Goal: Transaction & Acquisition: Obtain resource

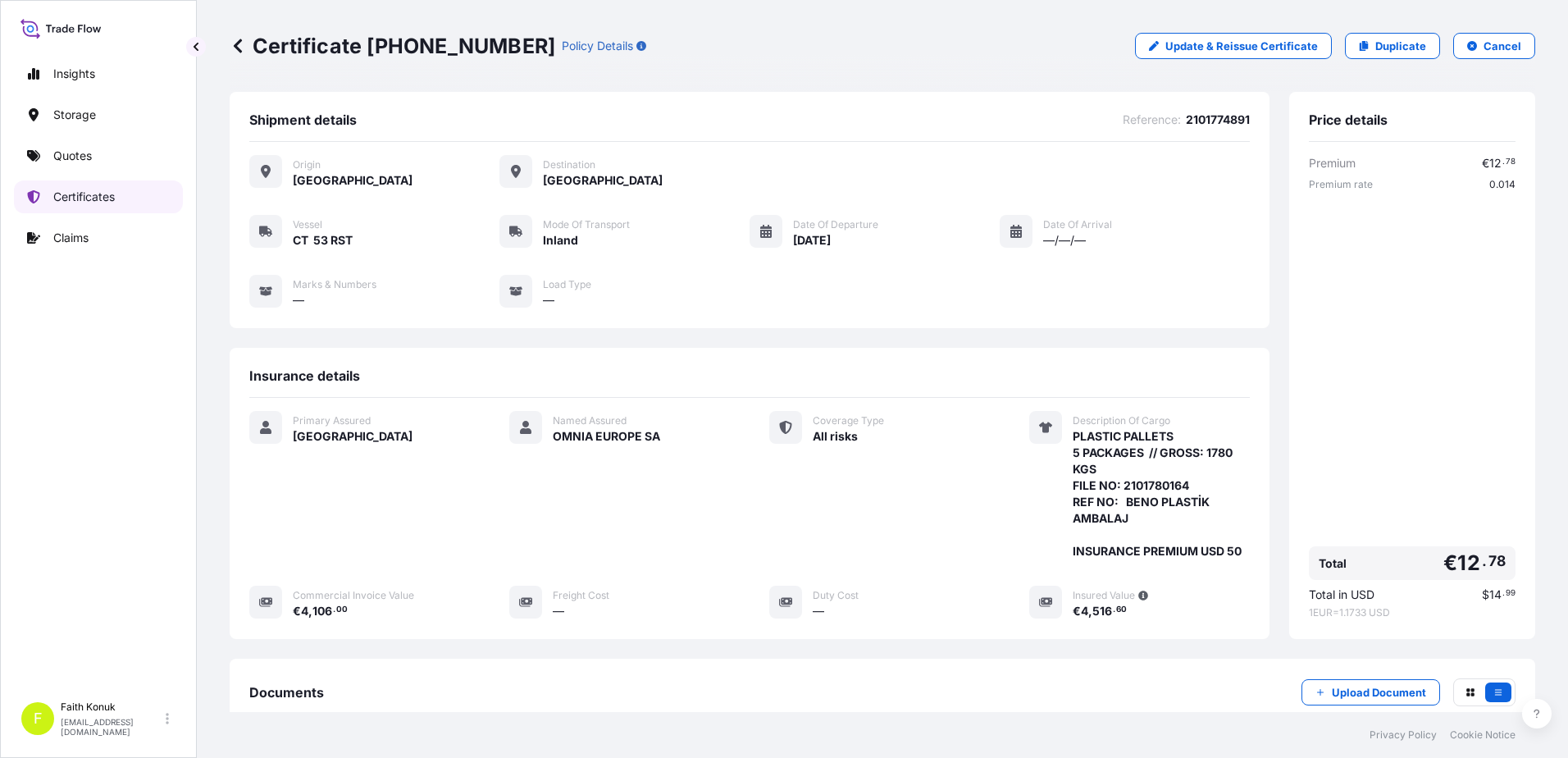
scroll to position [202, 0]
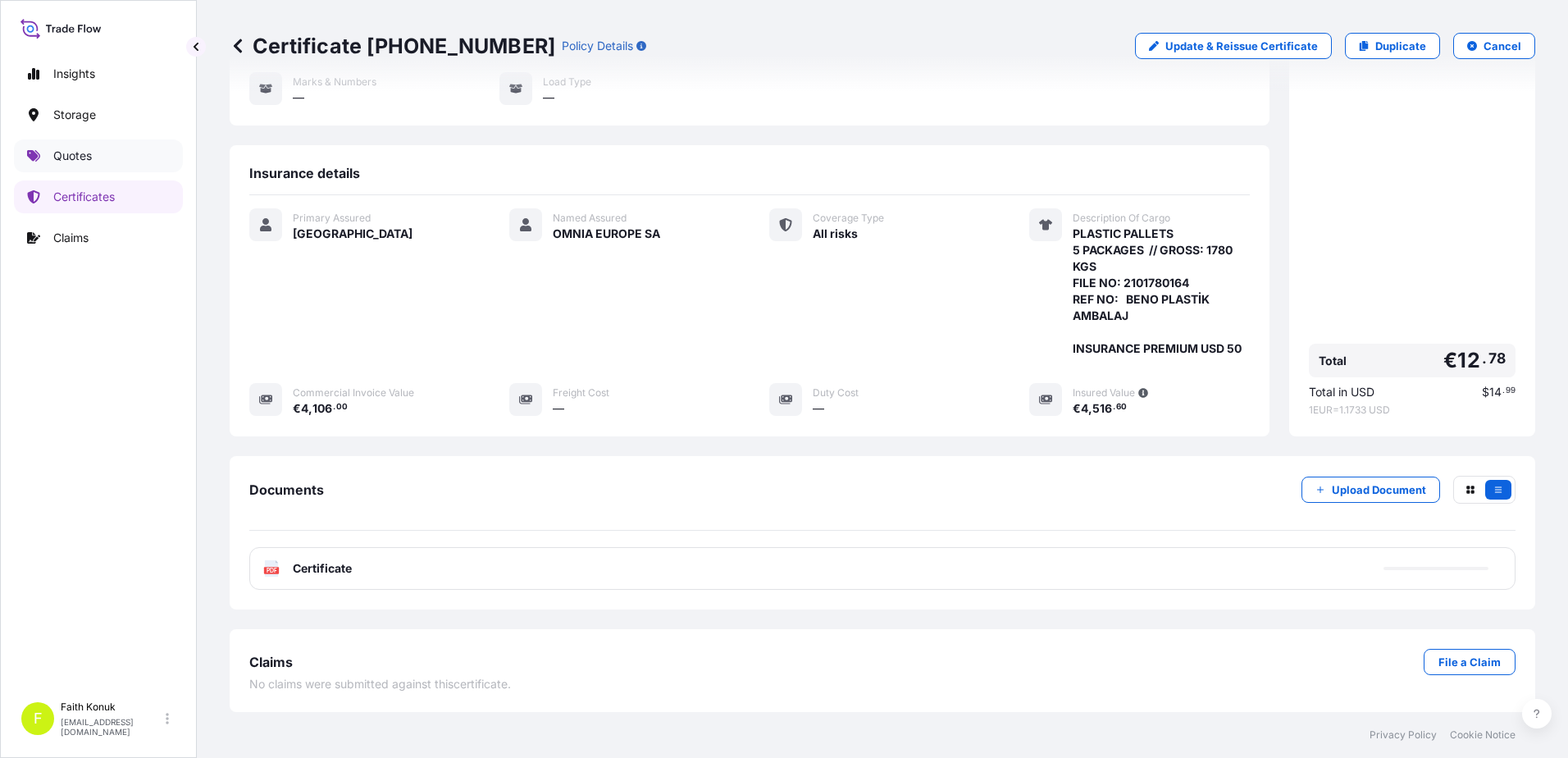
click at [118, 159] on link "Quotes" at bounding box center [98, 156] width 169 height 33
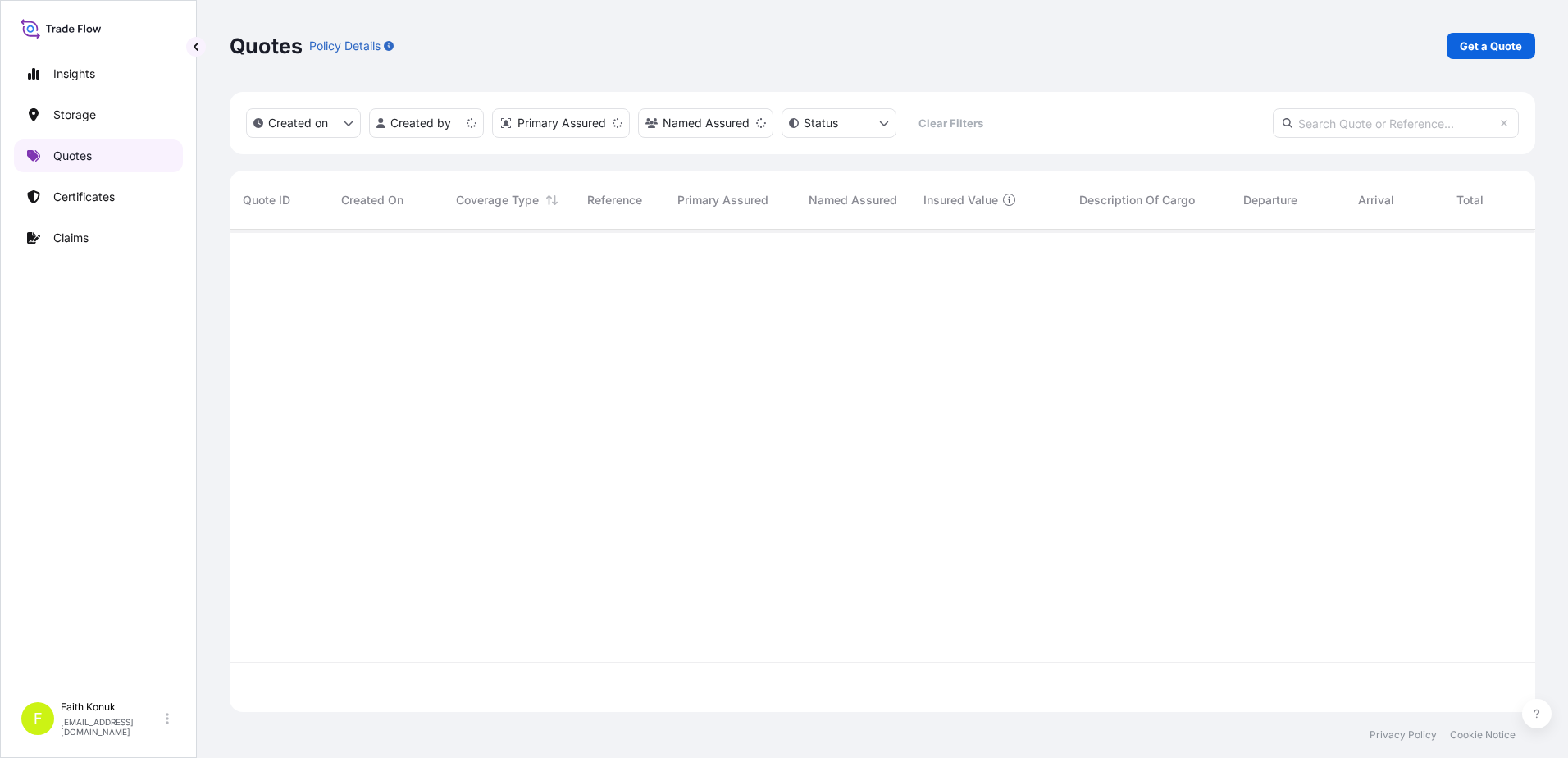
scroll to position [478, 1293]
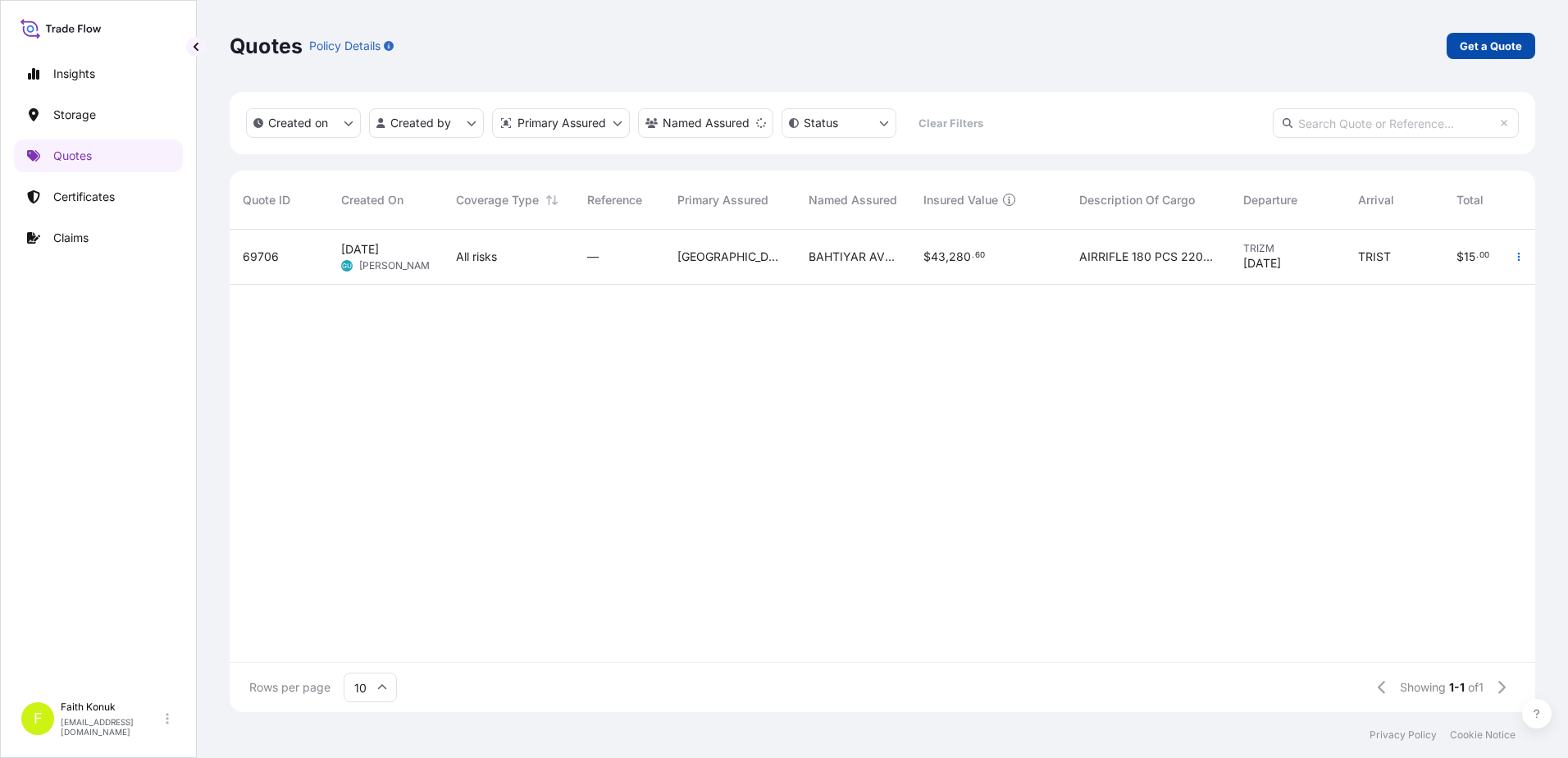
click at [1499, 44] on p "Get a Quote" at bounding box center [1491, 45] width 63 height 16
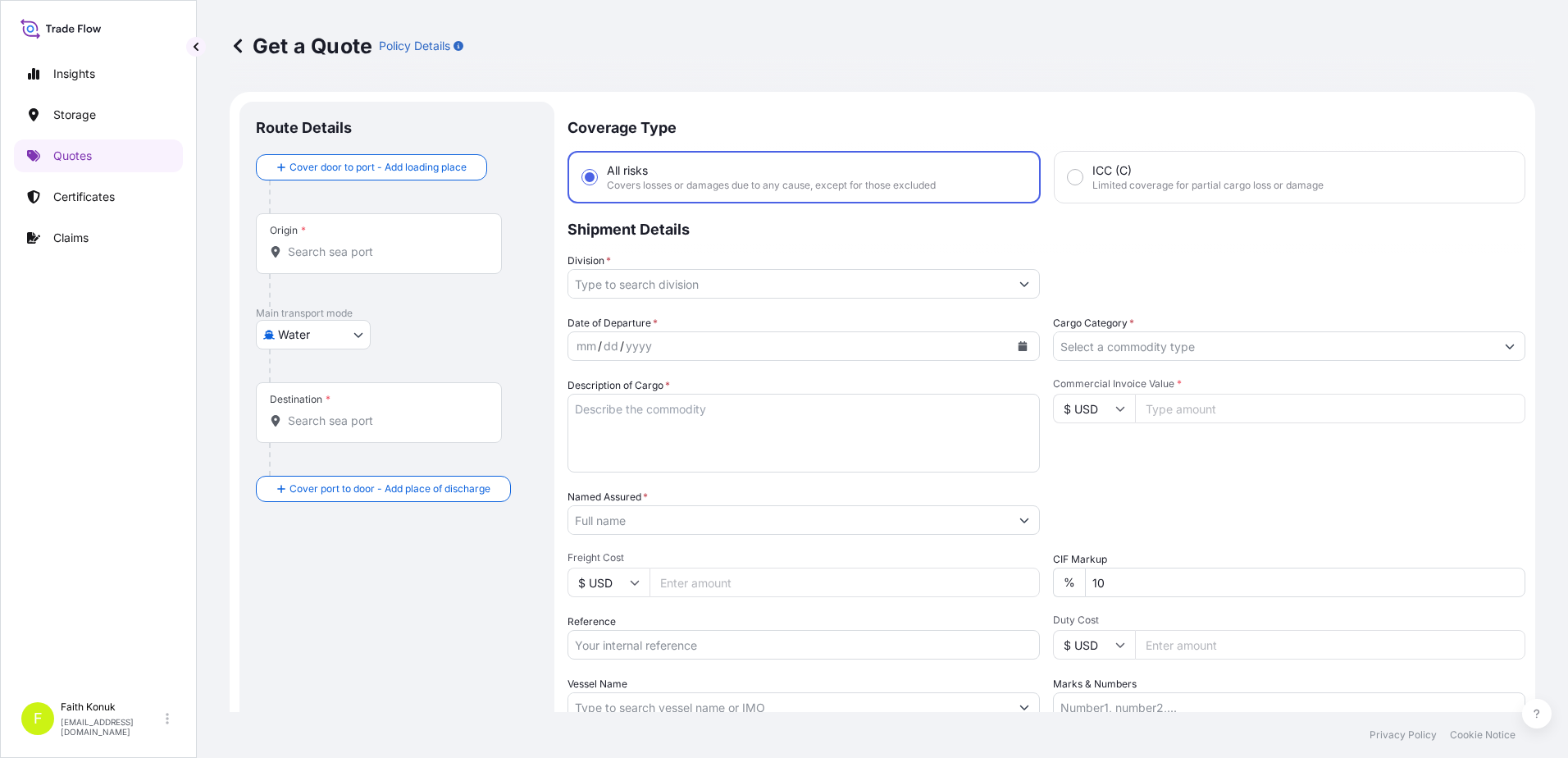
scroll to position [26, 0]
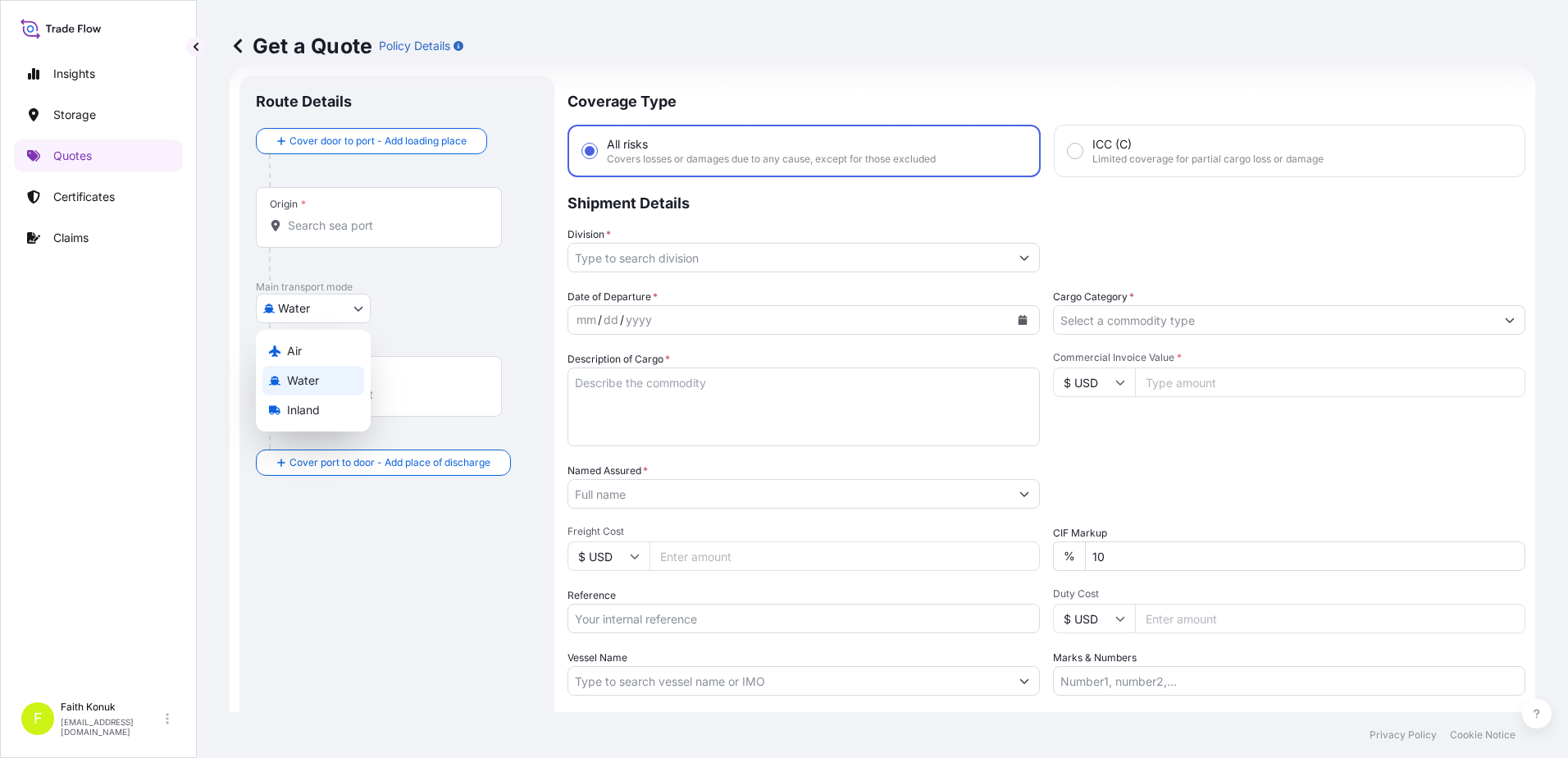
click at [295, 307] on body "Insights Storage Quotes Certificates Claims F Faith Konuk [EMAIL_ADDRESS][DOMAI…" at bounding box center [784, 379] width 1568 height 758
click at [319, 413] on span "Inland" at bounding box center [304, 410] width 33 height 16
select select "Inland"
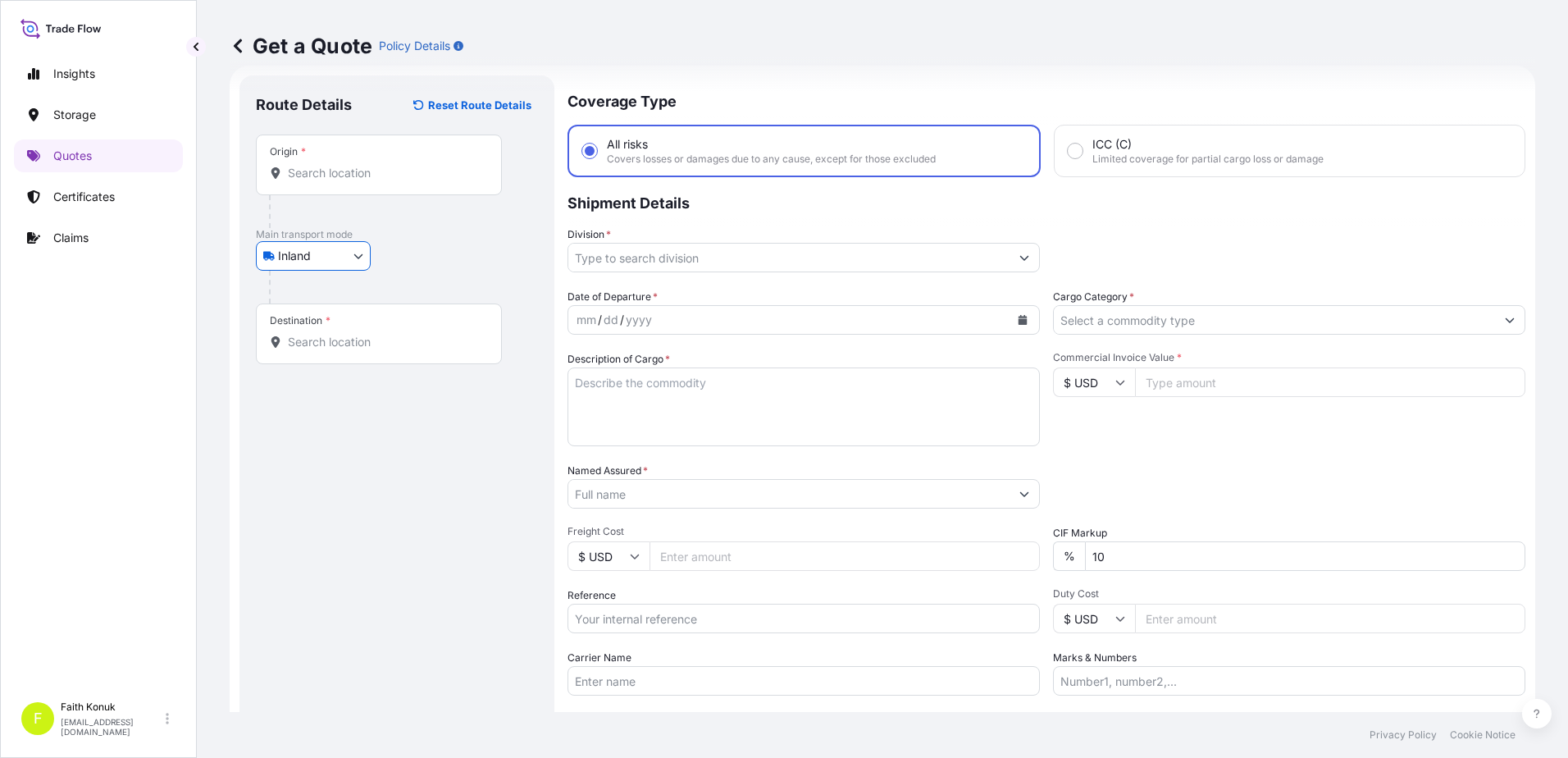
click at [425, 276] on div at bounding box center [404, 287] width 269 height 33
click at [347, 171] on input "Origin *" at bounding box center [384, 173] width 194 height 16
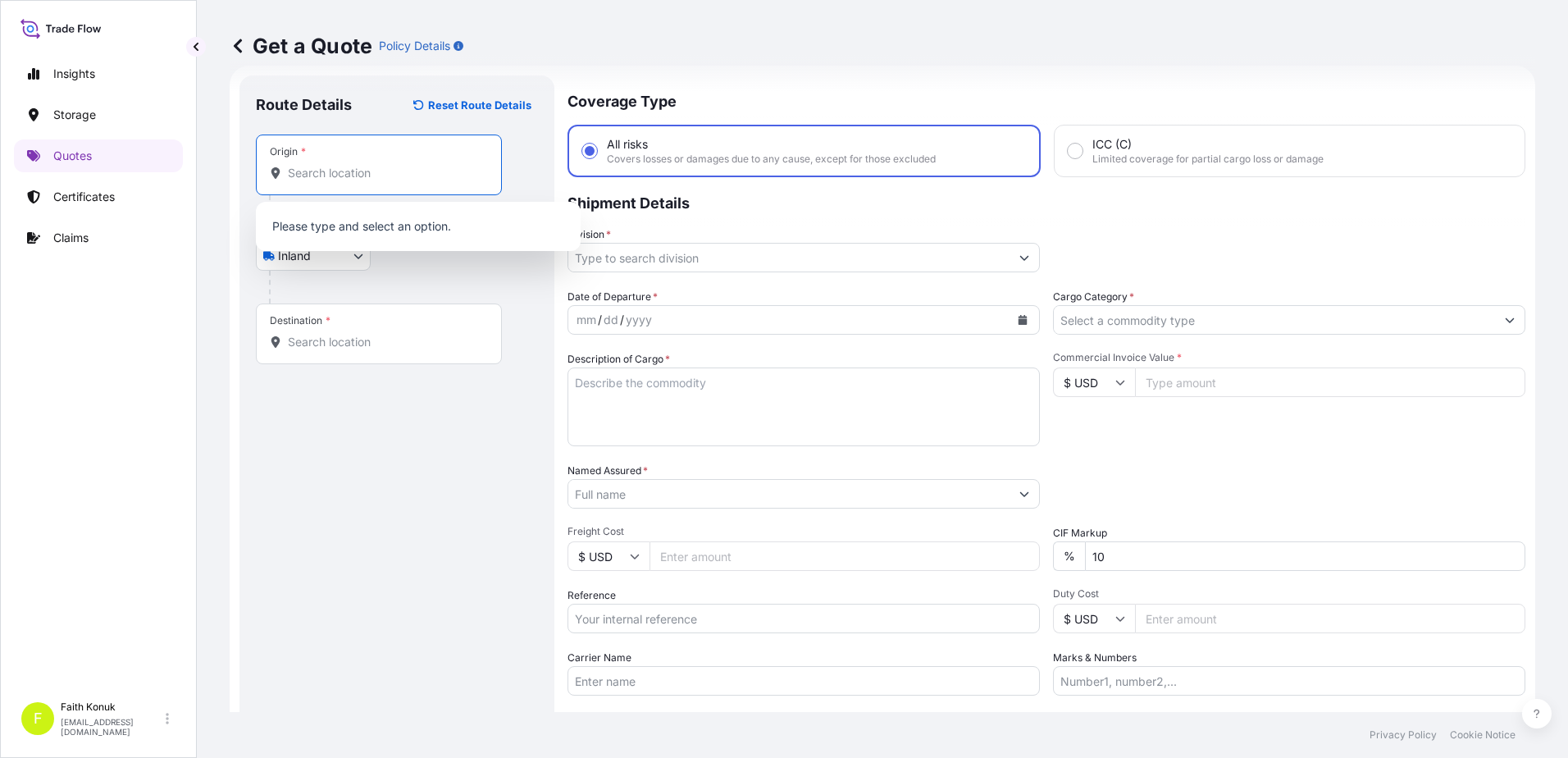
paste input "TÜRKİYE"
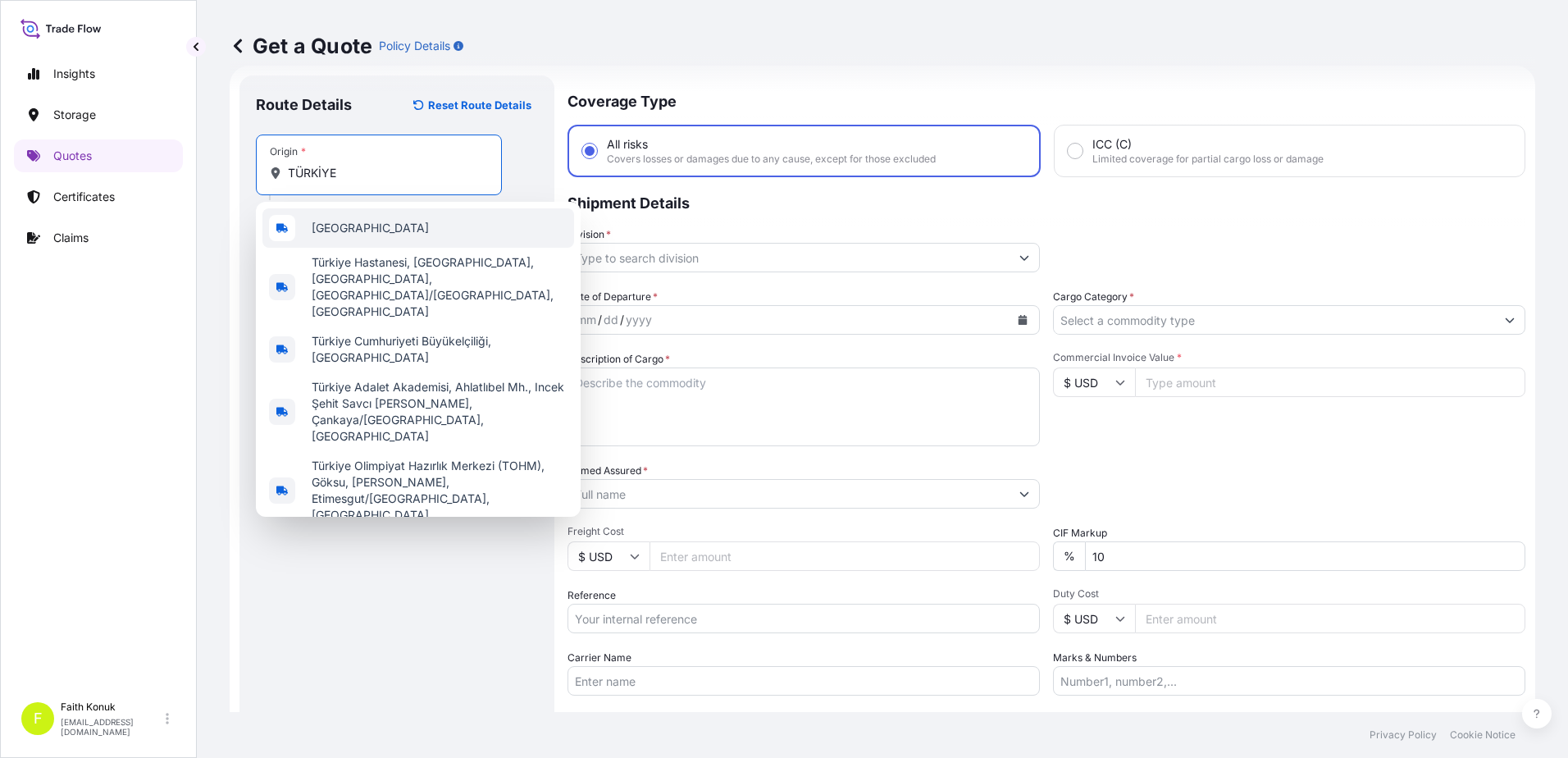
click at [351, 221] on span "[GEOGRAPHIC_DATA]" at bounding box center [370, 227] width 117 height 16
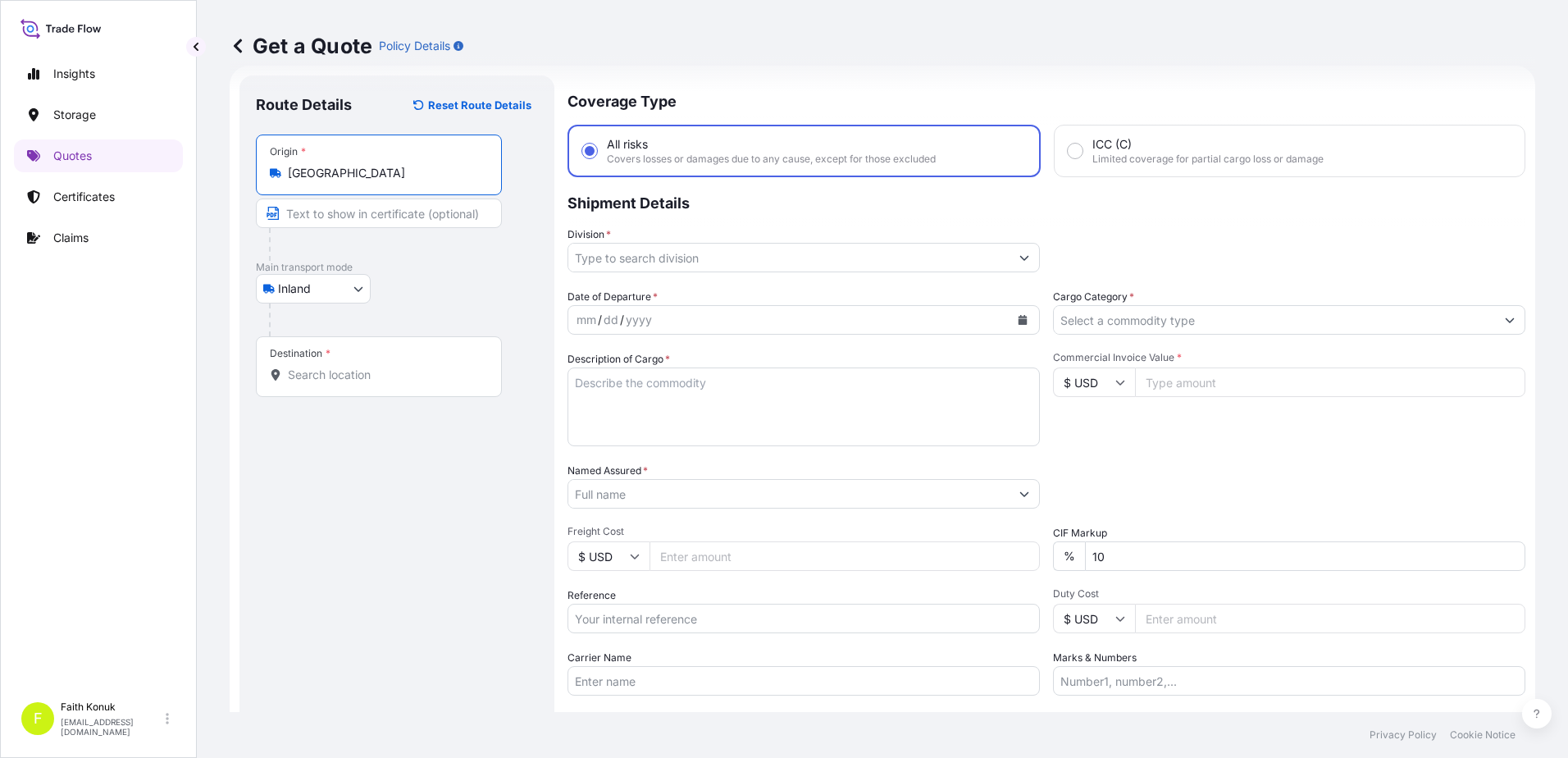
type input "[GEOGRAPHIC_DATA]"
click at [469, 279] on div "Inland Air Water Inland" at bounding box center [397, 288] width 282 height 30
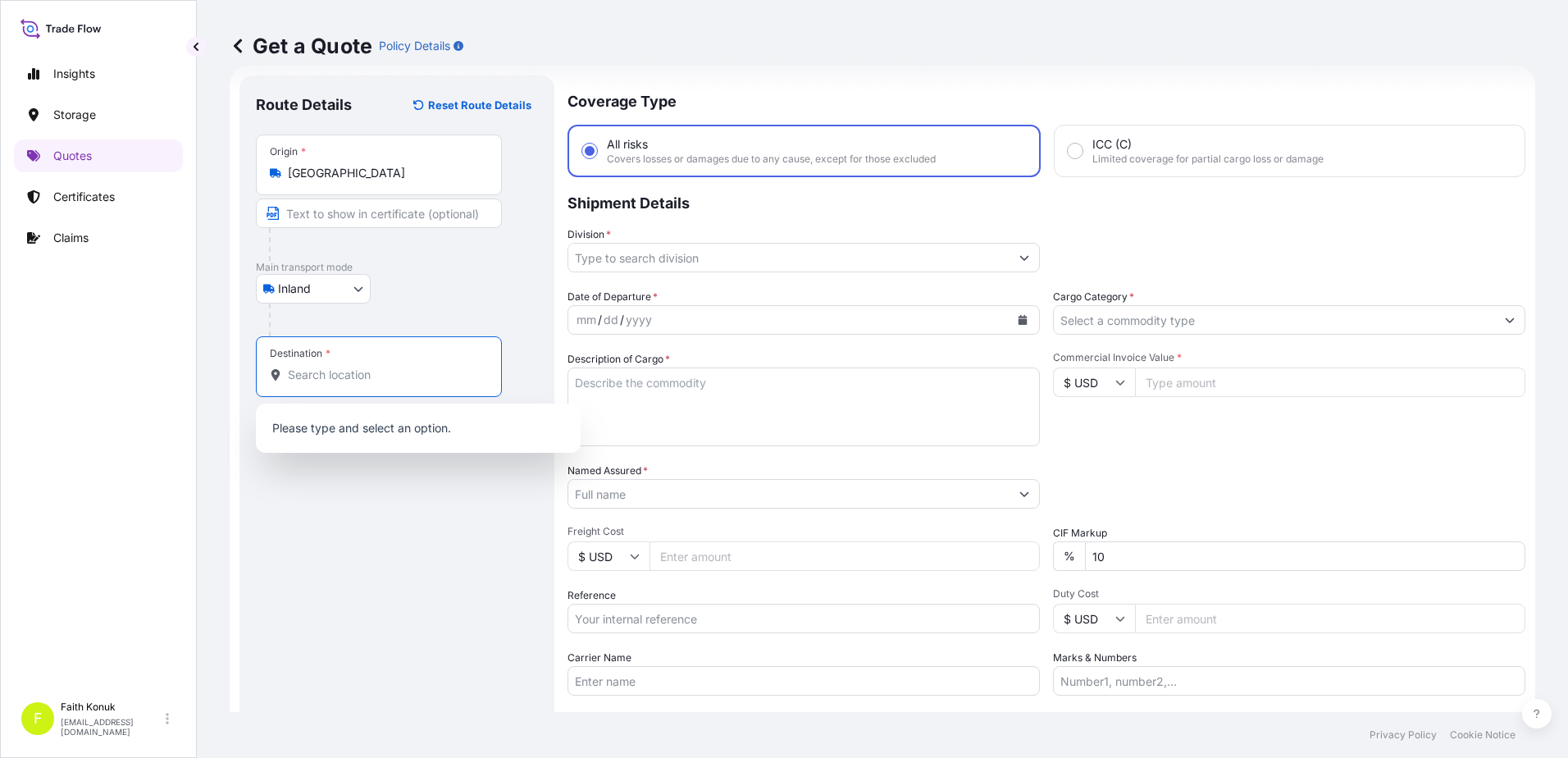
click at [339, 375] on input "Destination *" at bounding box center [384, 374] width 194 height 16
paste input "[GEOGRAPHIC_DATA]"
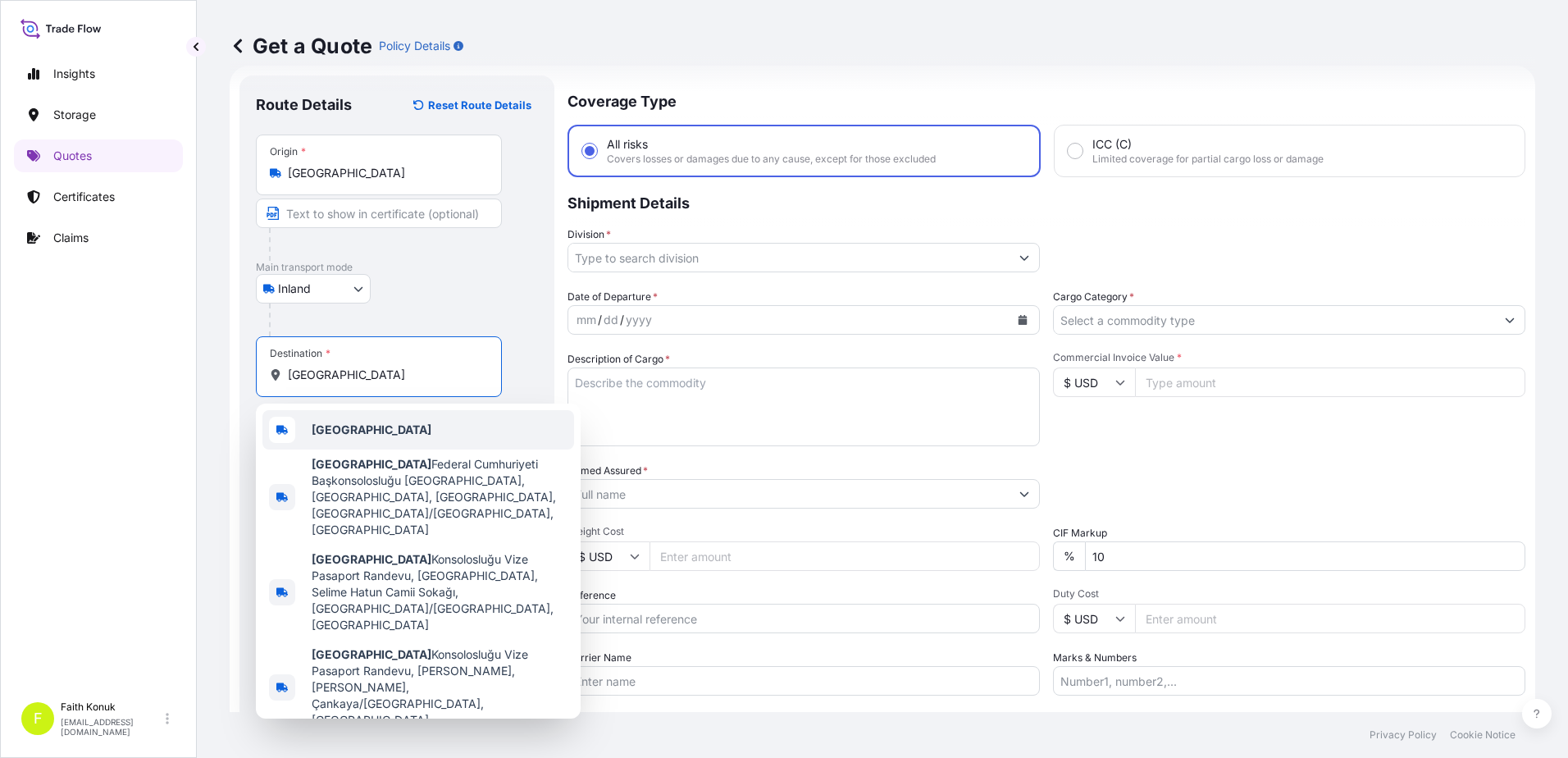
click at [360, 436] on span "[GEOGRAPHIC_DATA]" at bounding box center [372, 429] width 120 height 16
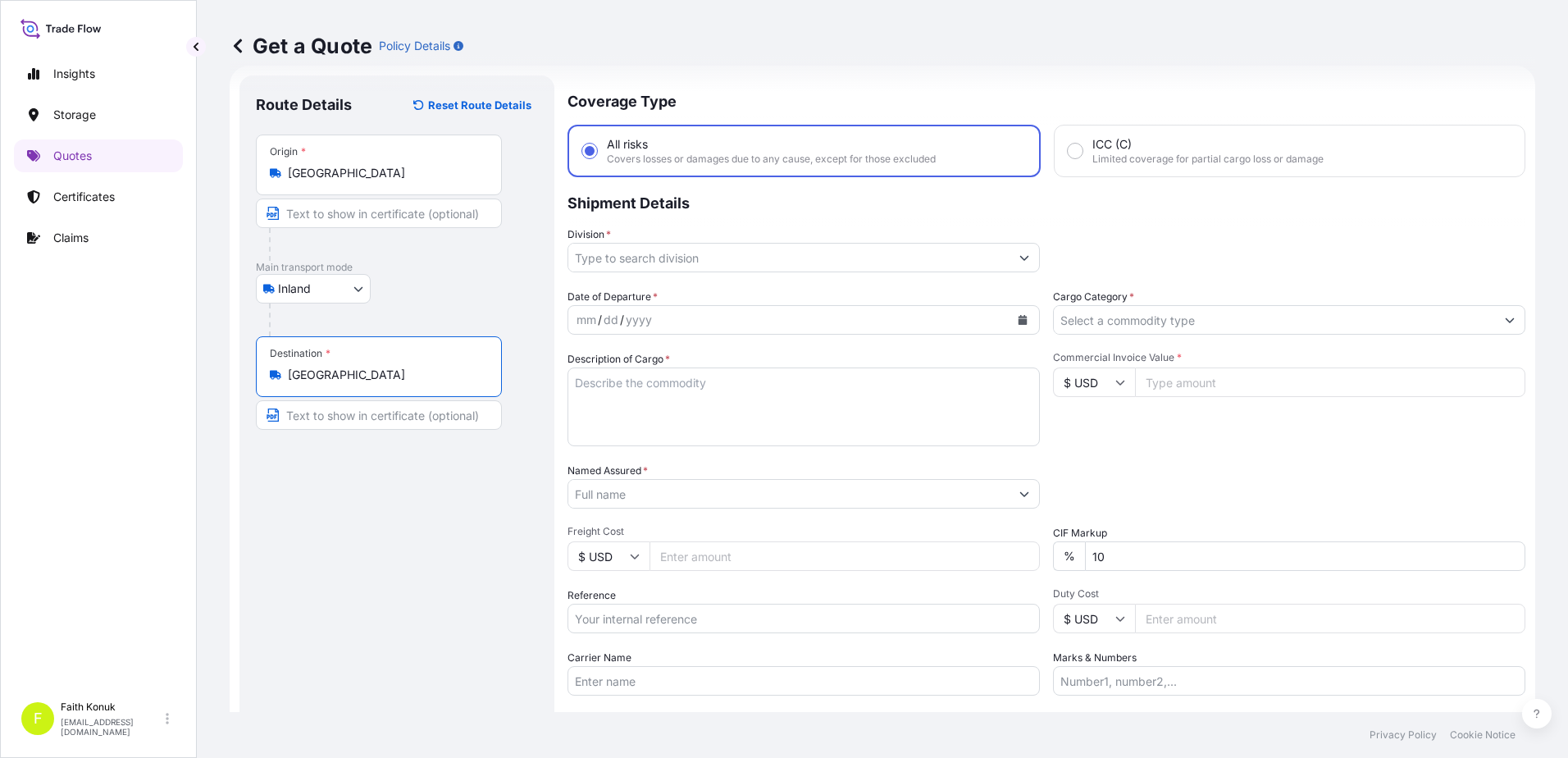
type input "[GEOGRAPHIC_DATA]"
click at [420, 292] on div "Inland Air Water Inland" at bounding box center [399, 288] width 287 height 30
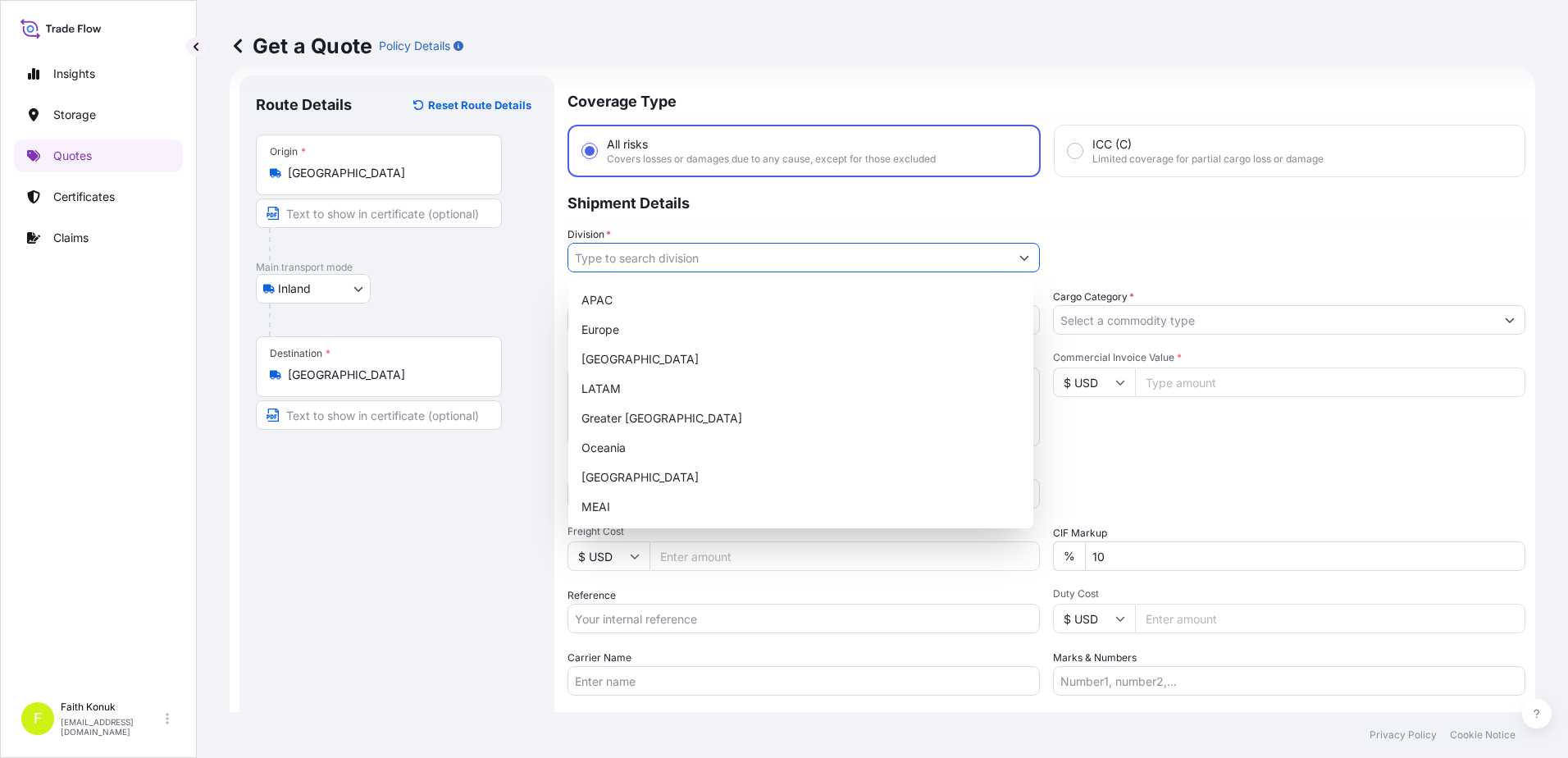
click at [634, 259] on input "Division *" at bounding box center [788, 258] width 441 height 30
click at [624, 478] on div "[GEOGRAPHIC_DATA]" at bounding box center [800, 478] width 451 height 30
type input "[GEOGRAPHIC_DATA]"
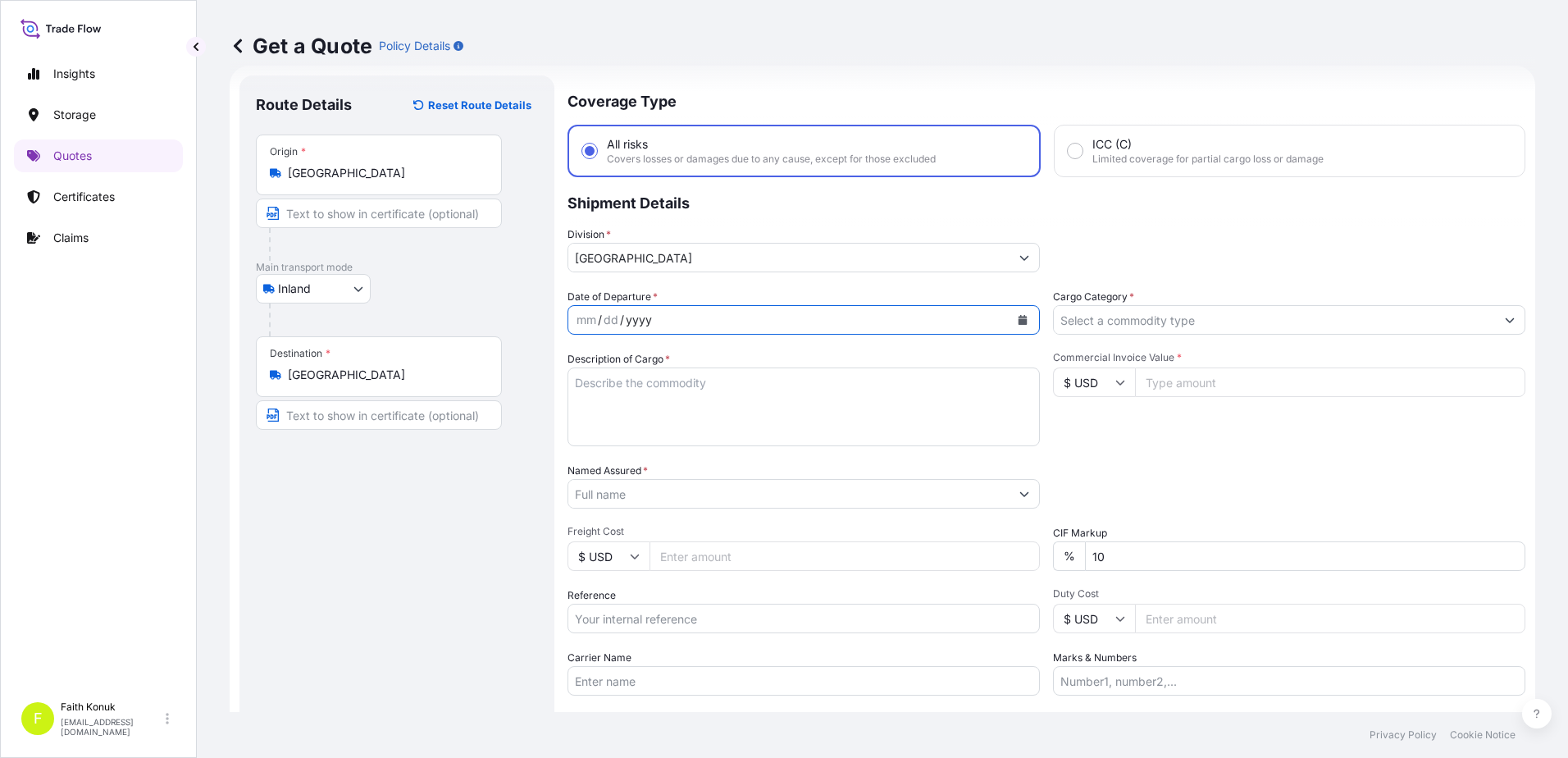
click at [721, 290] on div "Date of Departure * mm / dd / yyyy" at bounding box center [803, 311] width 472 height 46
click at [1018, 320] on icon "Calendar" at bounding box center [1023, 320] width 9 height 10
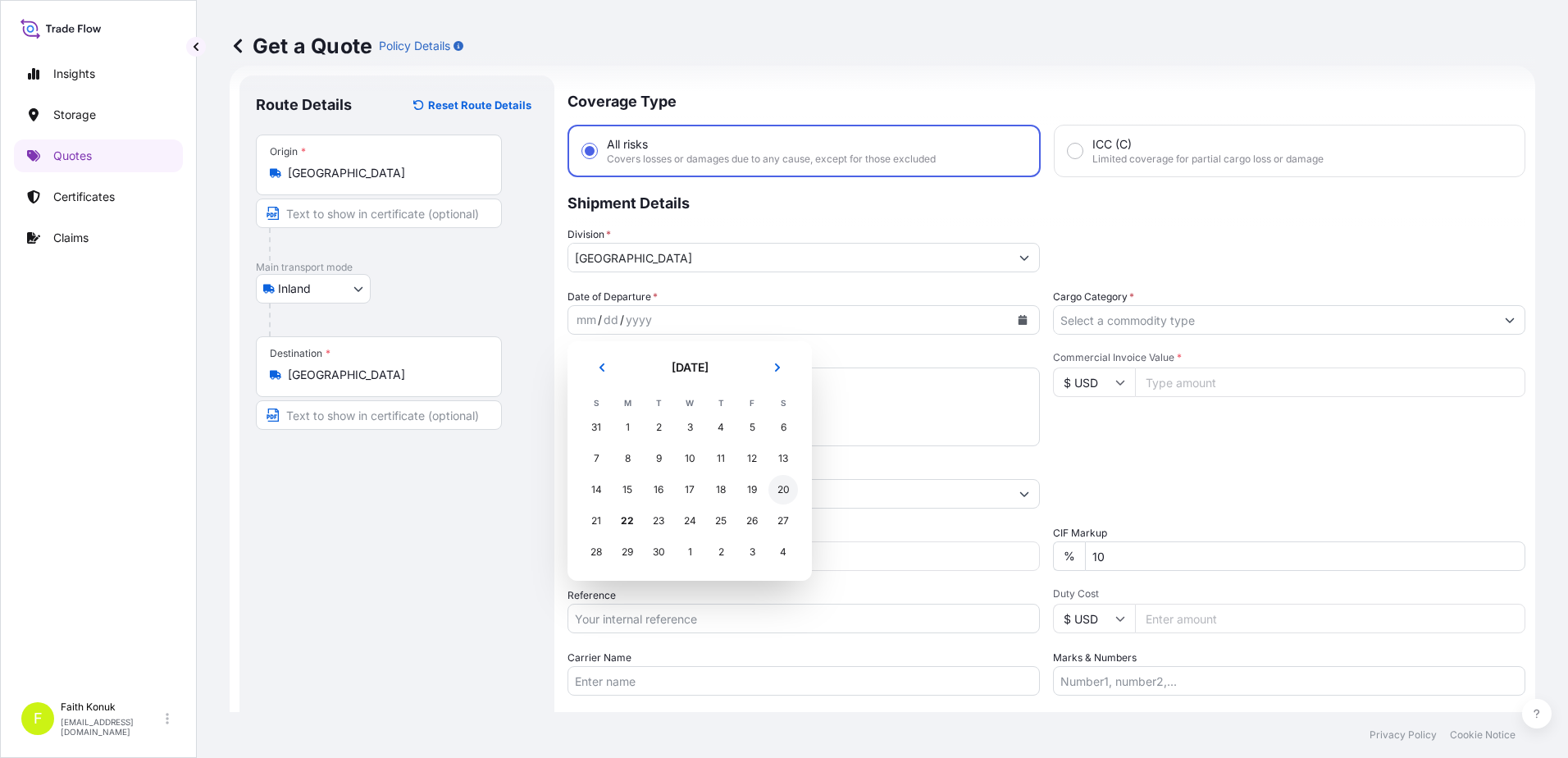
click at [782, 486] on div "20" at bounding box center [783, 490] width 30 height 30
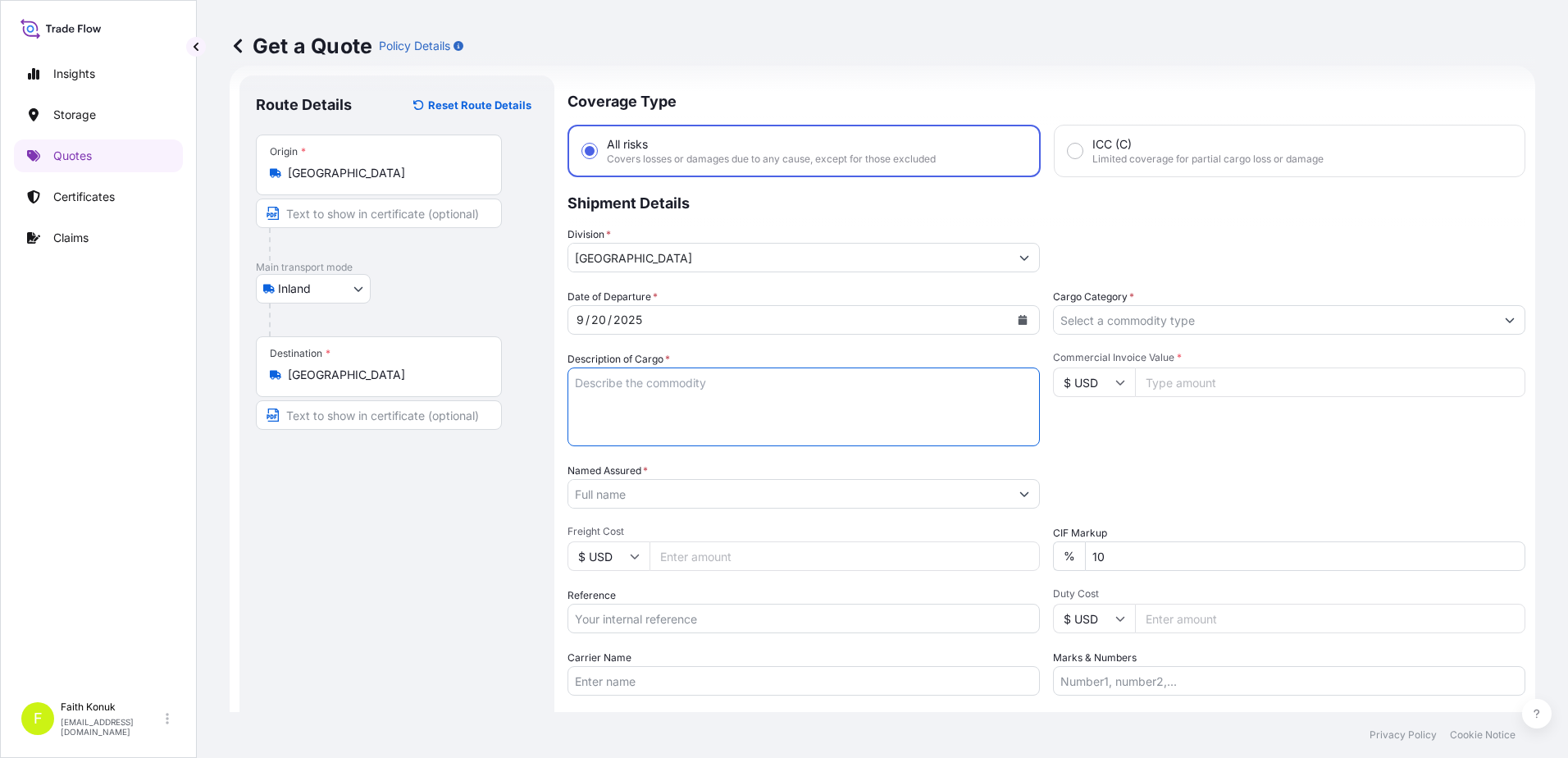
click at [646, 398] on textarea "Description of Cargo *" at bounding box center [803, 406] width 472 height 79
click at [671, 387] on textarea "Description of Cargo *" at bounding box center [803, 406] width 472 height 79
paste textarea "CAM + OTO PARÇA 5 KAP 1920,6 KG"
type textarea "CAM + OTO PARÇA 5 KAP 1920,6 KG"
click at [617, 672] on input "Carrier Name" at bounding box center [803, 681] width 472 height 30
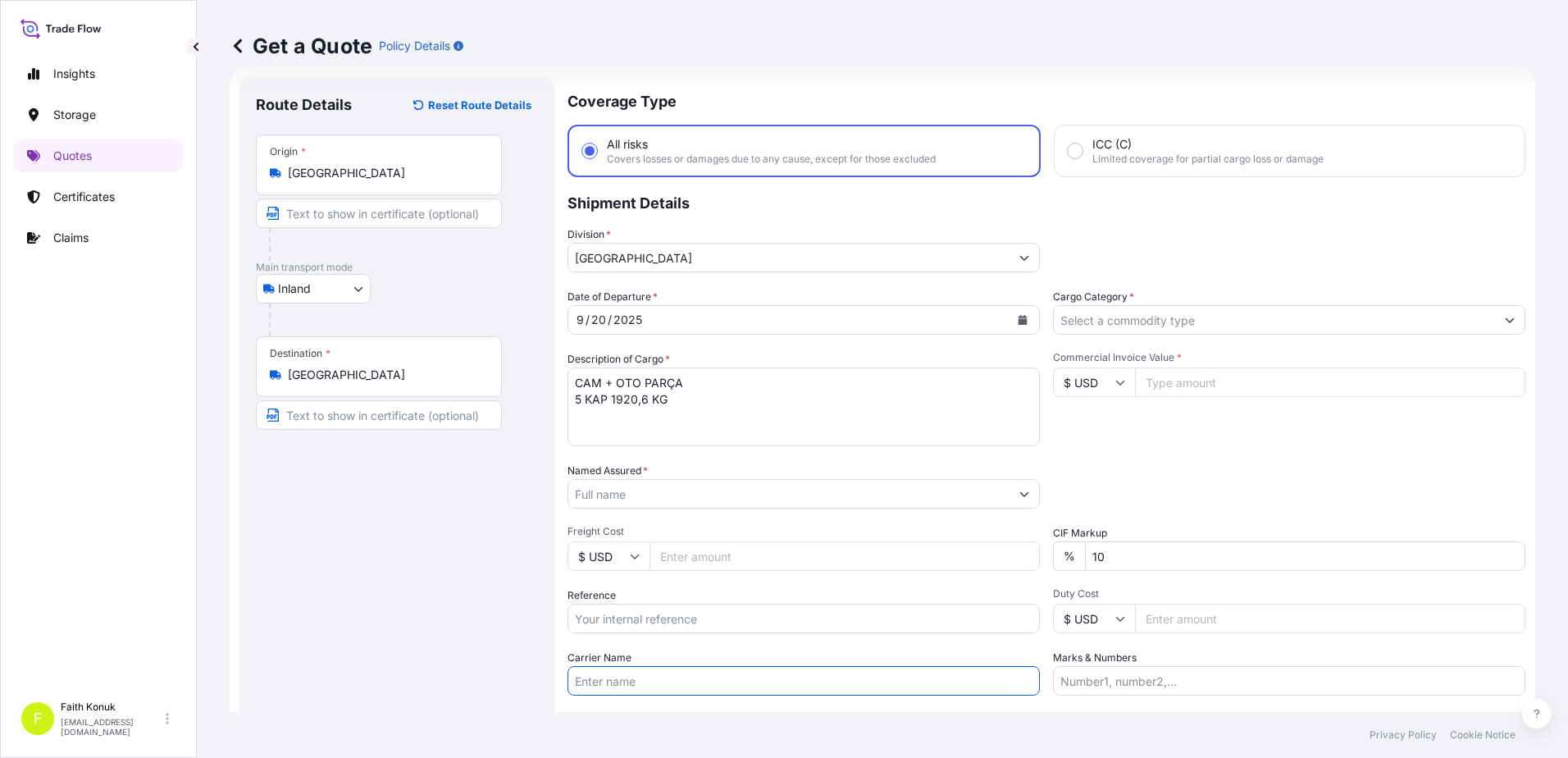
paste input "81 AAC 809"
type input "81 AAC 809"
drag, startPoint x: 620, startPoint y: 497, endPoint x: 623, endPoint y: 487, distance: 10.4
click at [620, 497] on input "Named Assured *" at bounding box center [788, 493] width 441 height 30
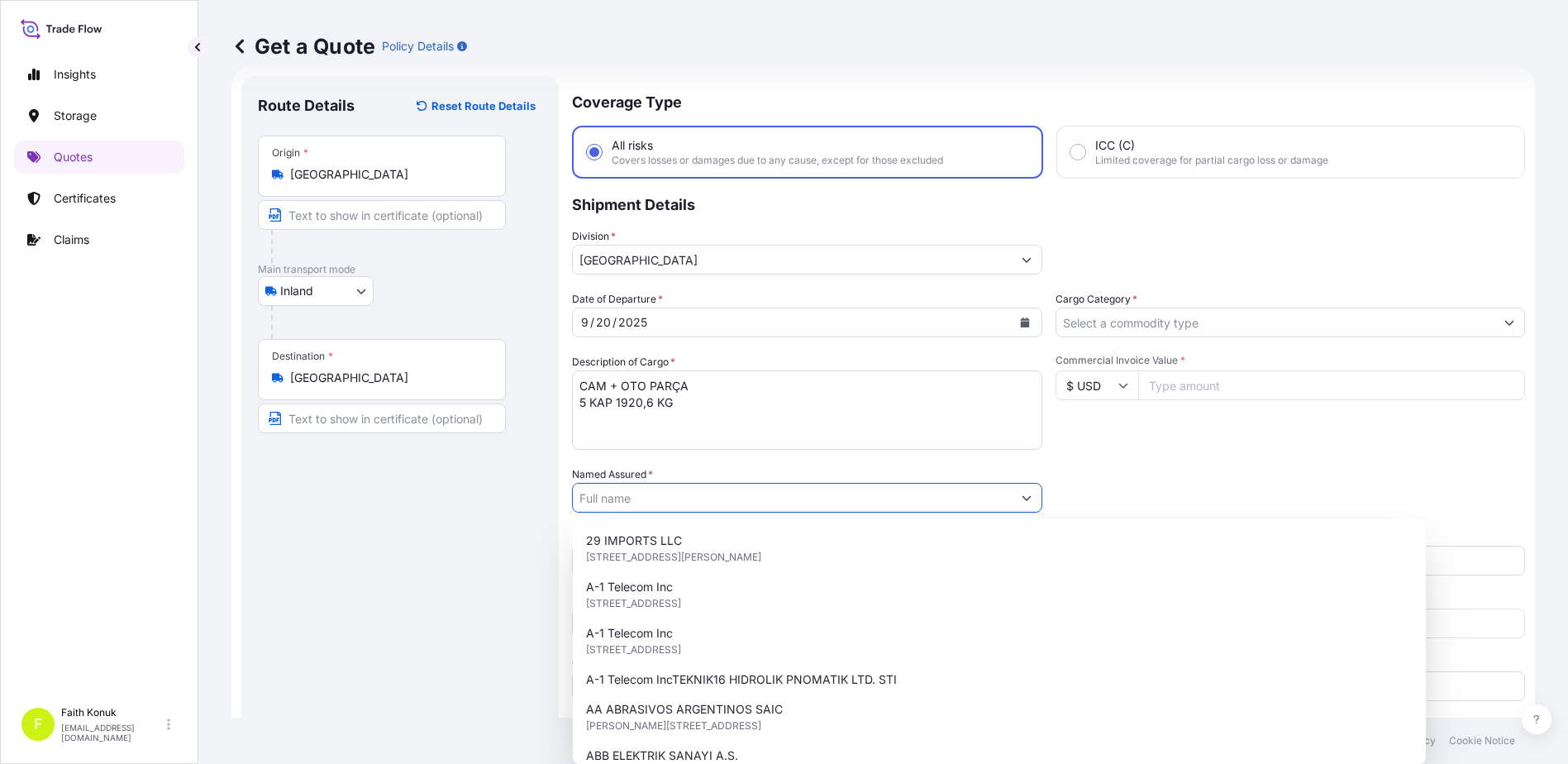
paste input "BODE ARAÇ KAPI SİSTEMLERİ SAN. VE TİC. A.Ş."
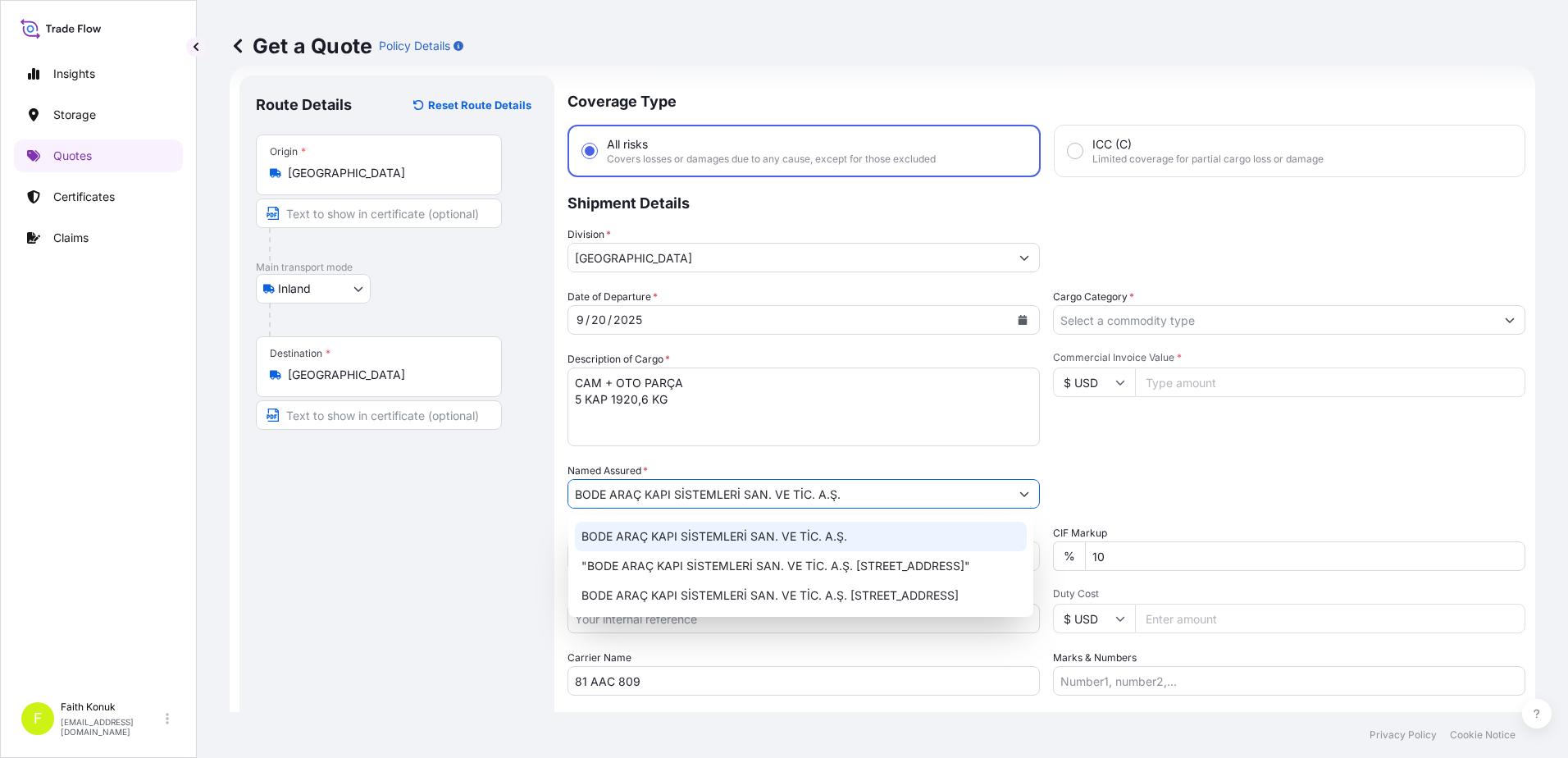
click at [696, 533] on span "BODE ARAÇ KAPI SİSTEMLERİ SAN. VE TİC. A.Ş." at bounding box center [715, 536] width 266 height 16
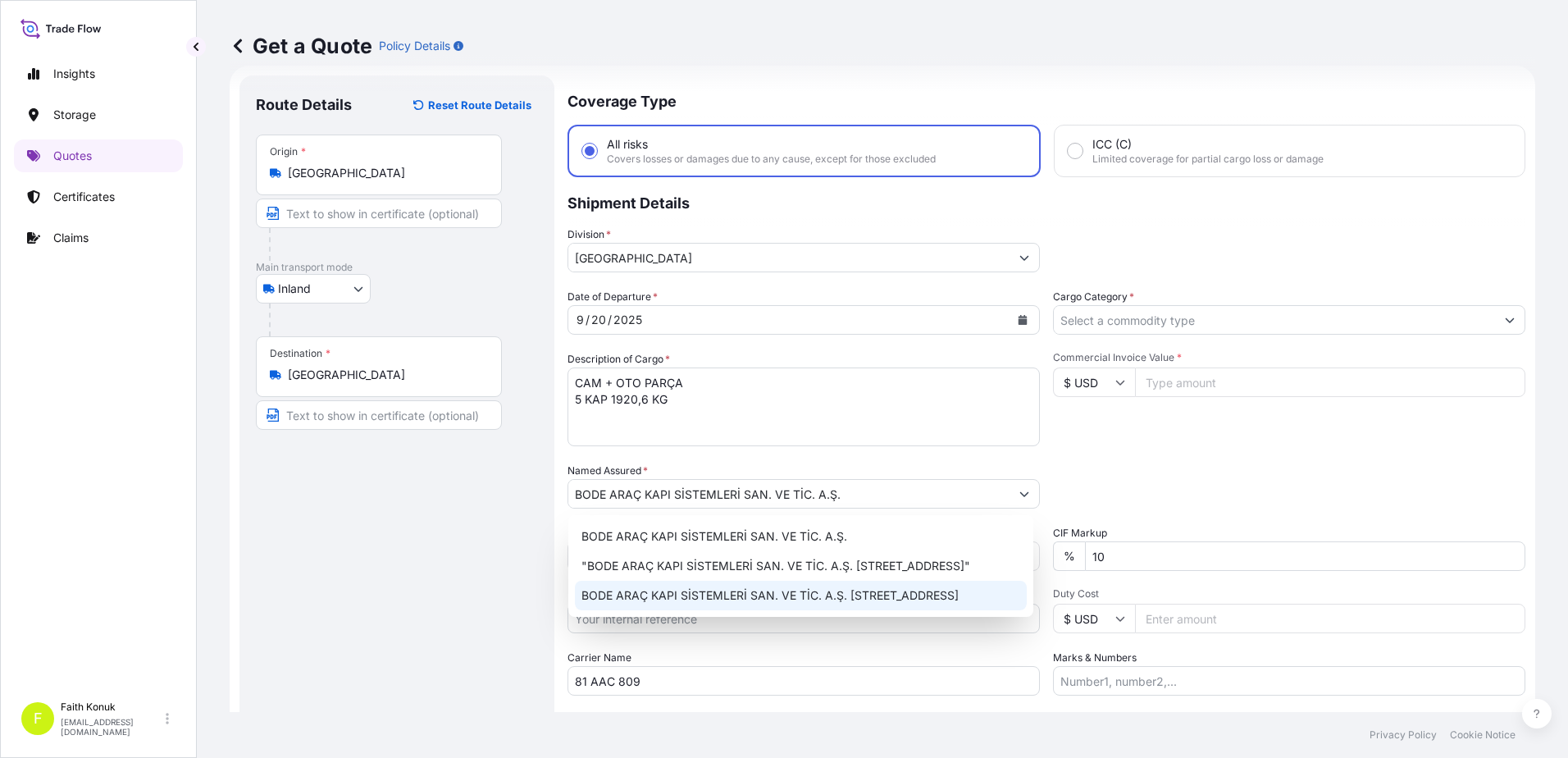
click at [621, 610] on div "BODE ARAÇ KAPI SİSTEMLERİ SAN. VE TİC. A.Ş. "BODE ARAÇ KAPI SİSTEMLERİ SAN. VE …" at bounding box center [800, 565] width 464 height 102
type input "BODE ARAÇ KAPI SİSTEMLERİ SAN. VE TİC. A.Ş. [STREET_ADDRESS]"
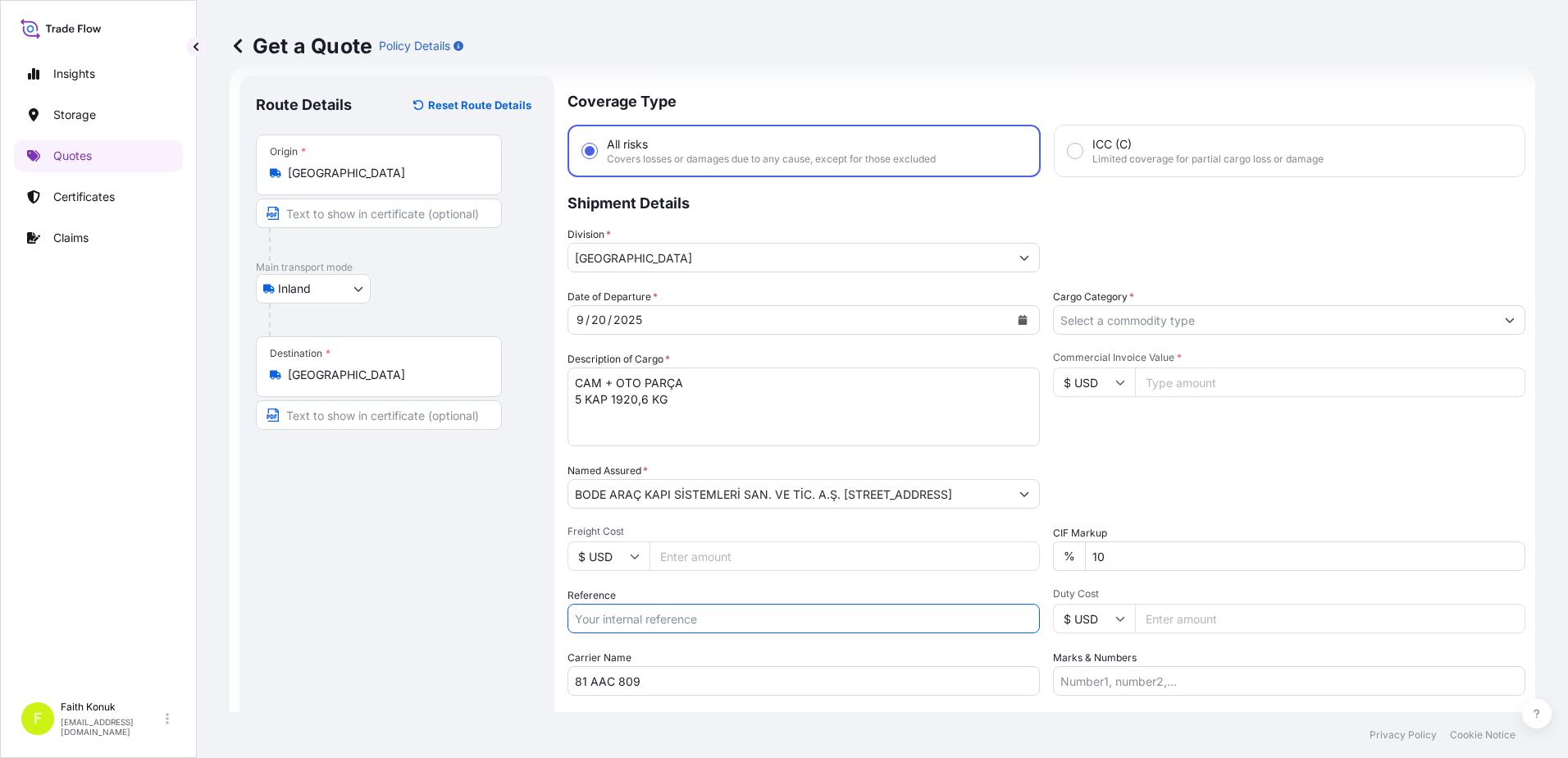
click at [613, 622] on input "Reference" at bounding box center [803, 618] width 472 height 30
paste input "2501780582 + 2501780817"
type input "2501780582 + 2501780817"
click at [613, 480] on input "BODE ARAÇ KAPI SİSTEMLERİ SAN. VE TİC. A.Ş. [STREET_ADDRESS]" at bounding box center [788, 493] width 441 height 30
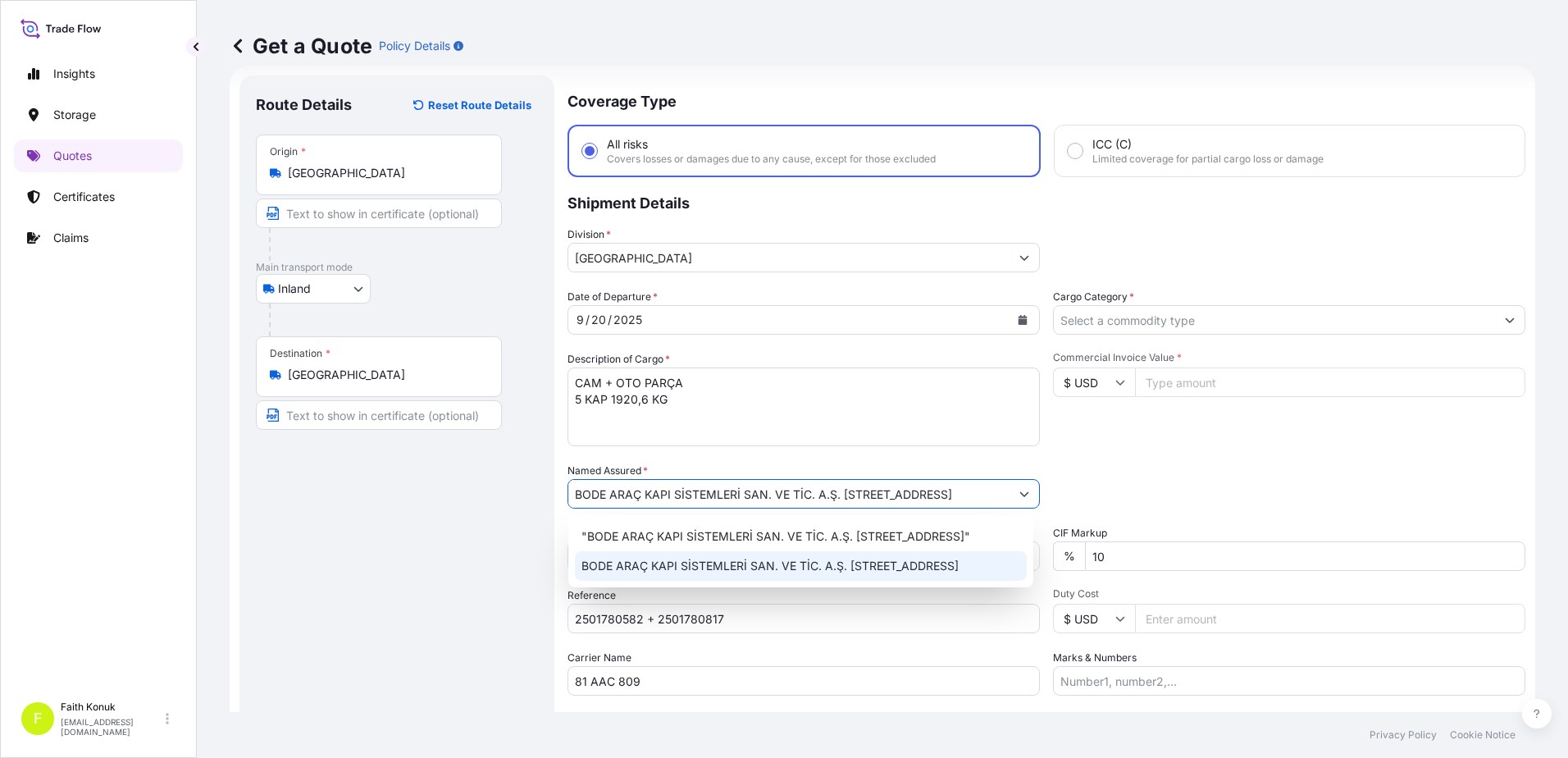
scroll to position [0, 165]
drag, startPoint x: 575, startPoint y: 494, endPoint x: 1169, endPoint y: 475, distance: 594.3
click at [1169, 475] on div "Date of Departure * [DATE] Cargo Category * Description of Cargo * CAM + OTO PA…" at bounding box center [1045, 491] width 958 height 406
paste input "text"
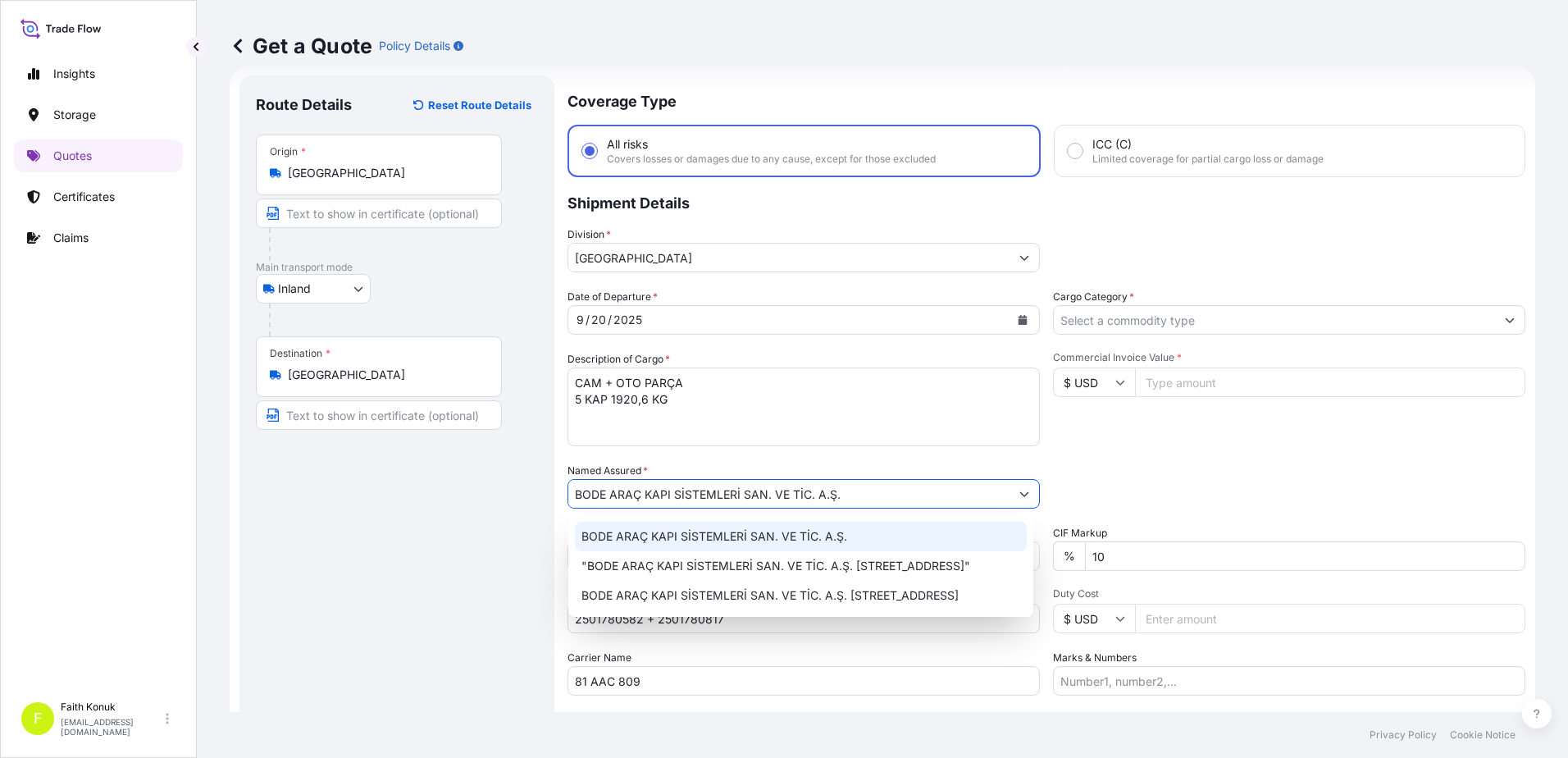
click at [802, 537] on span "BODE ARAÇ KAPI SİSTEMLERİ SAN. VE TİC. A.Ş." at bounding box center [715, 536] width 266 height 16
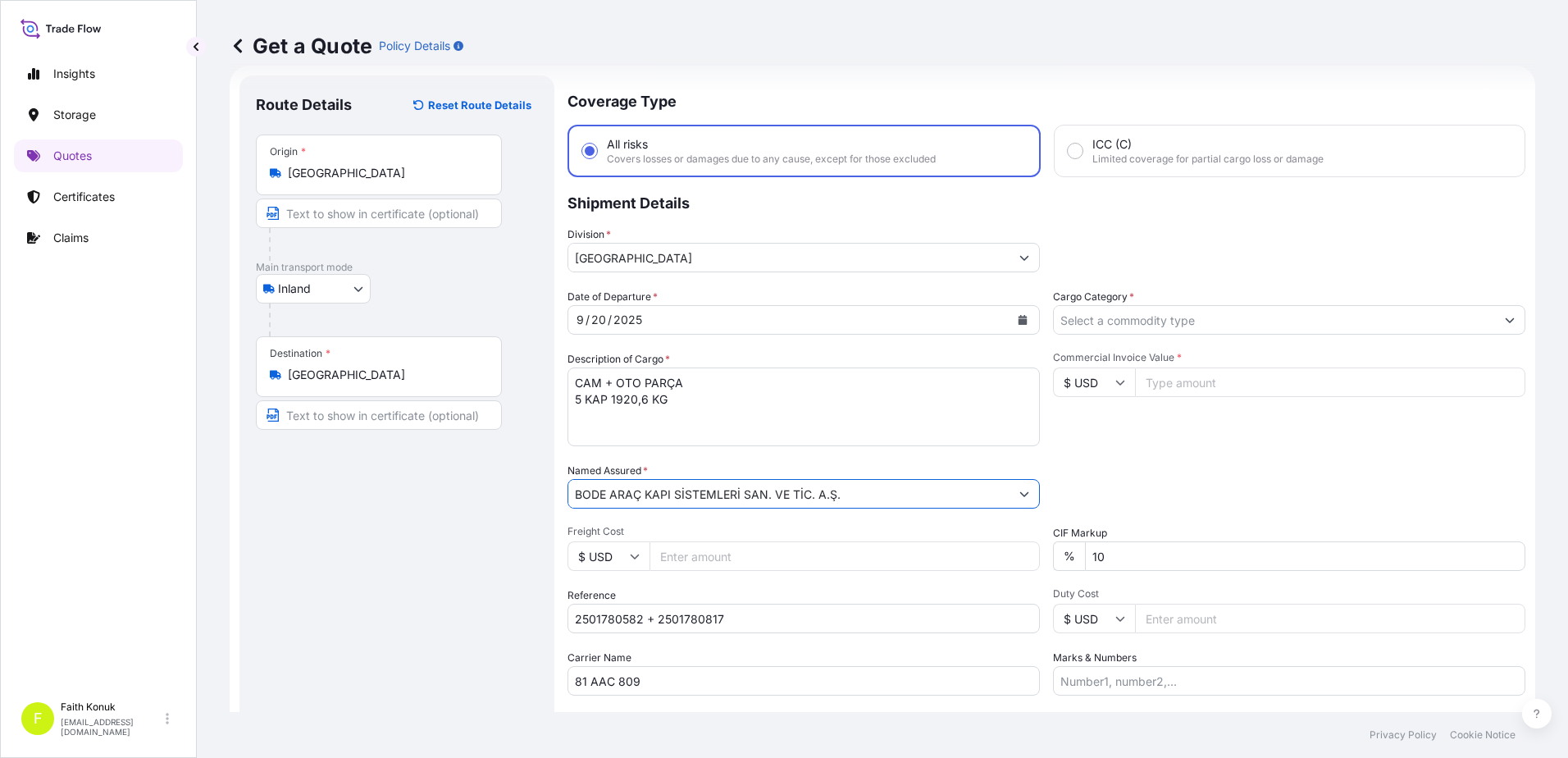
type input "BODE ARAÇ KAPI SİSTEMLERİ SAN. VE TİC. A.Ş."
click at [799, 454] on div "Date of Departure * [DATE] Cargo Category * Description of Cargo * CAM + OTO PA…" at bounding box center [1045, 491] width 958 height 406
click at [619, 408] on textarea "CAM + OTO PARÇA 5 KAP 1920,6 KG" at bounding box center [803, 406] width 472 height 79
click at [759, 431] on textarea "CAM + OTO PARÇA 5 KAP 1920,6 KG INSURANCE PREMIUM EURO" at bounding box center [803, 406] width 472 height 79
type textarea "CAM + OTO PARÇA 5 KAP 1920,6 KG INSURANCE PREMIUM EURO 100 (TAX INCLUDED)"
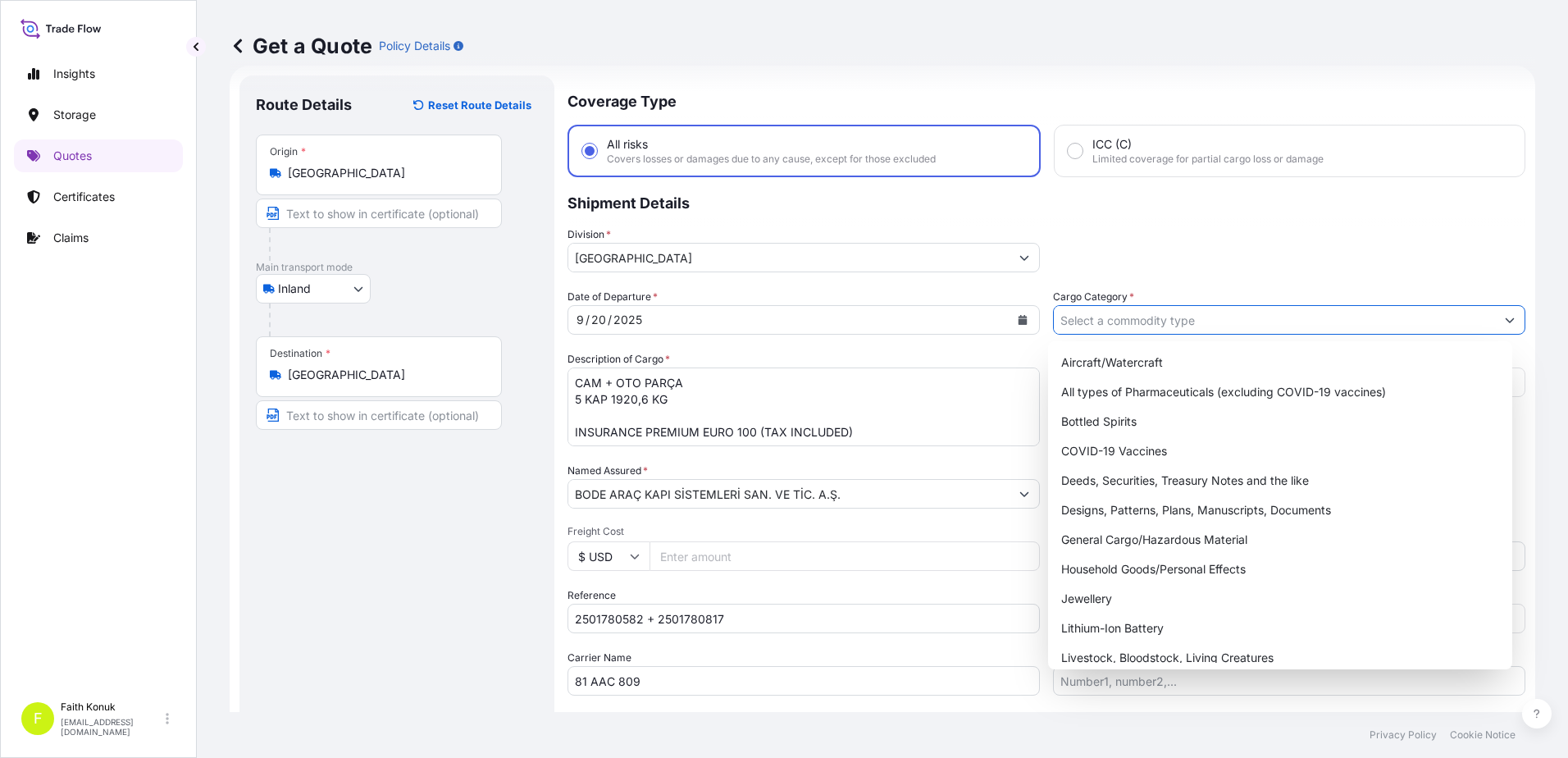
click at [1097, 322] on input "Cargo Category *" at bounding box center [1274, 320] width 441 height 30
click at [1111, 533] on div "General Cargo/Hazardous Material" at bounding box center [1280, 539] width 451 height 30
type input "General Cargo/Hazardous Material"
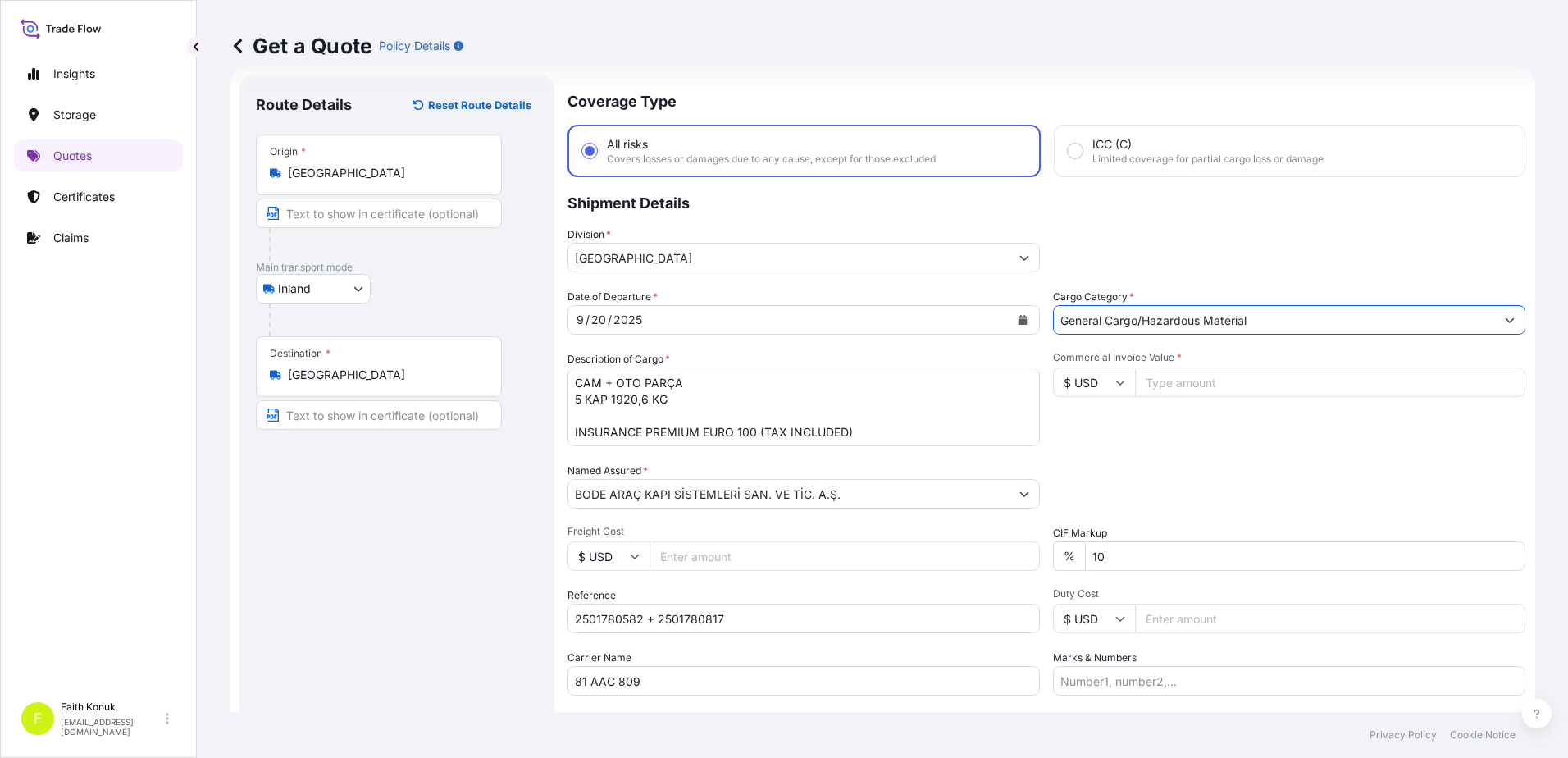
click at [1160, 431] on div "Commercial Invoice Value * $ USD" at bounding box center [1288, 399] width 472 height 96
click at [1104, 385] on input "$ USD" at bounding box center [1093, 382] width 82 height 30
click at [1100, 428] on div "€ EUR" at bounding box center [1087, 427] width 69 height 31
type input "€ EUR"
click at [1199, 431] on div "Commercial Invoice Value * € EUR" at bounding box center [1288, 399] width 472 height 96
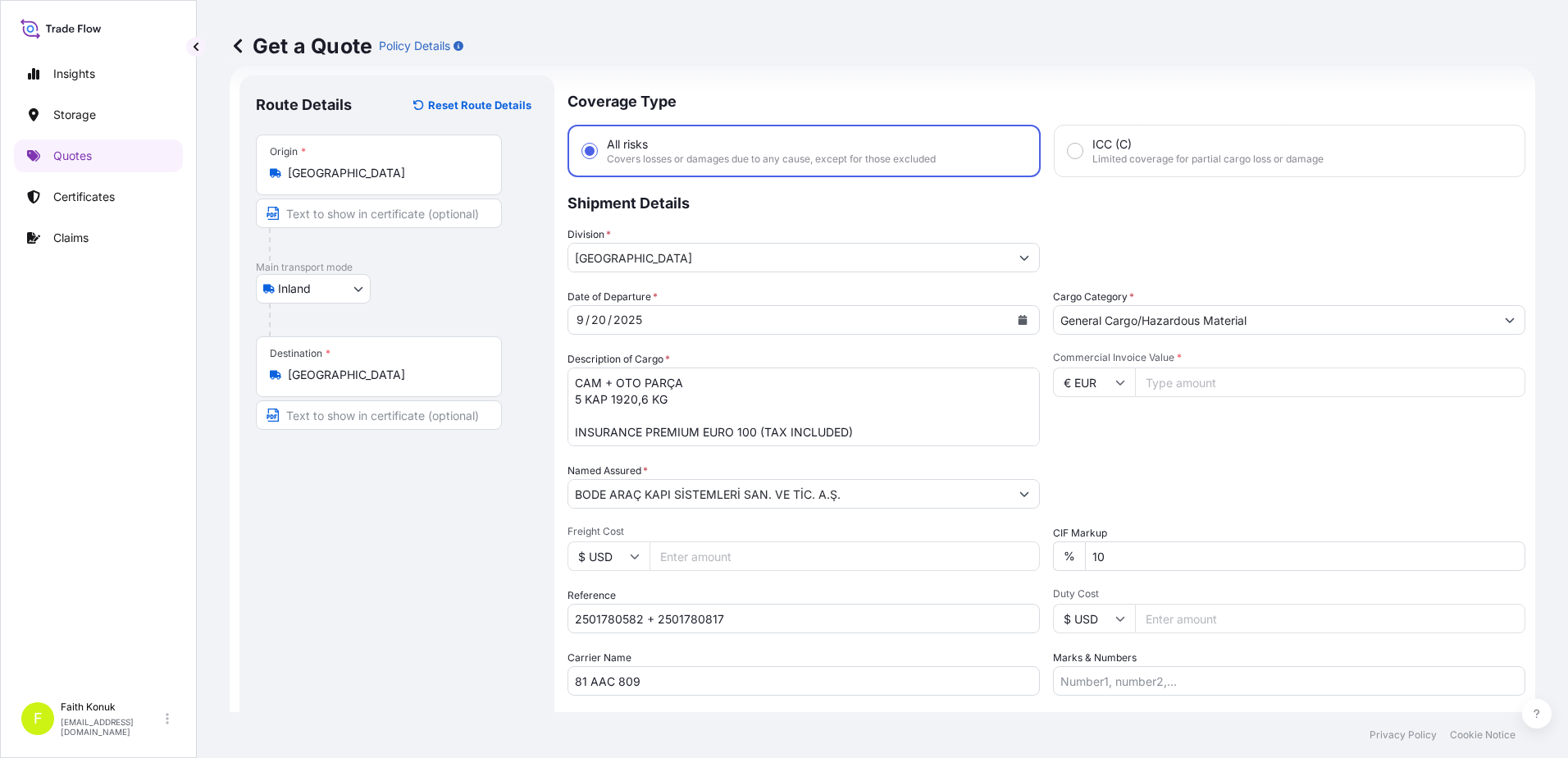
click at [1174, 379] on input "Commercial Invoice Value *" at bounding box center [1329, 382] width 390 height 30
type input "14404"
click at [1172, 491] on div "Packing Category Type to search a container mode Please select a primary mode o…" at bounding box center [1288, 485] width 472 height 46
click at [1112, 325] on input "General Cargo/Hazardous Material" at bounding box center [1274, 320] width 441 height 30
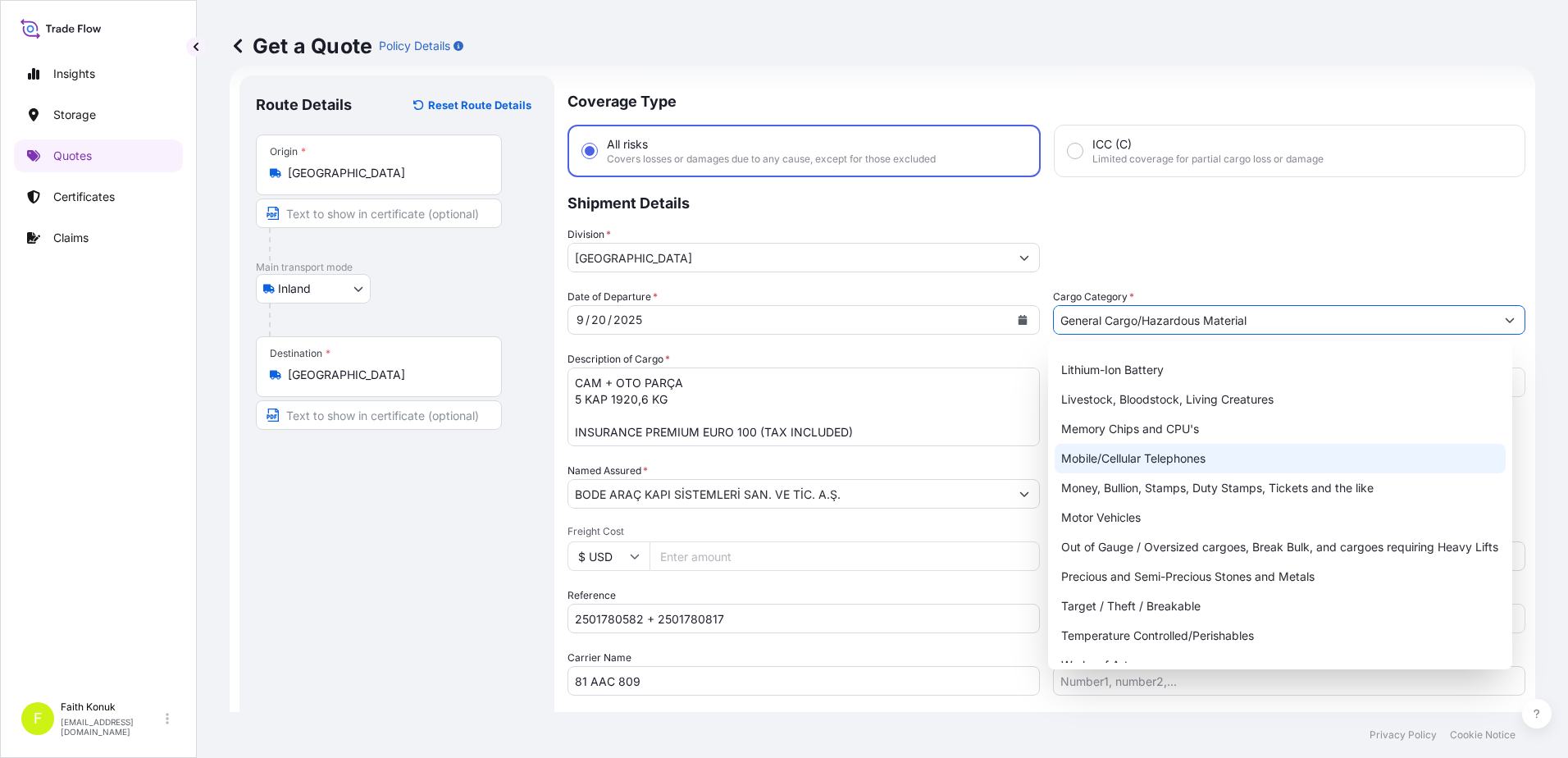
scroll to position [275, 0]
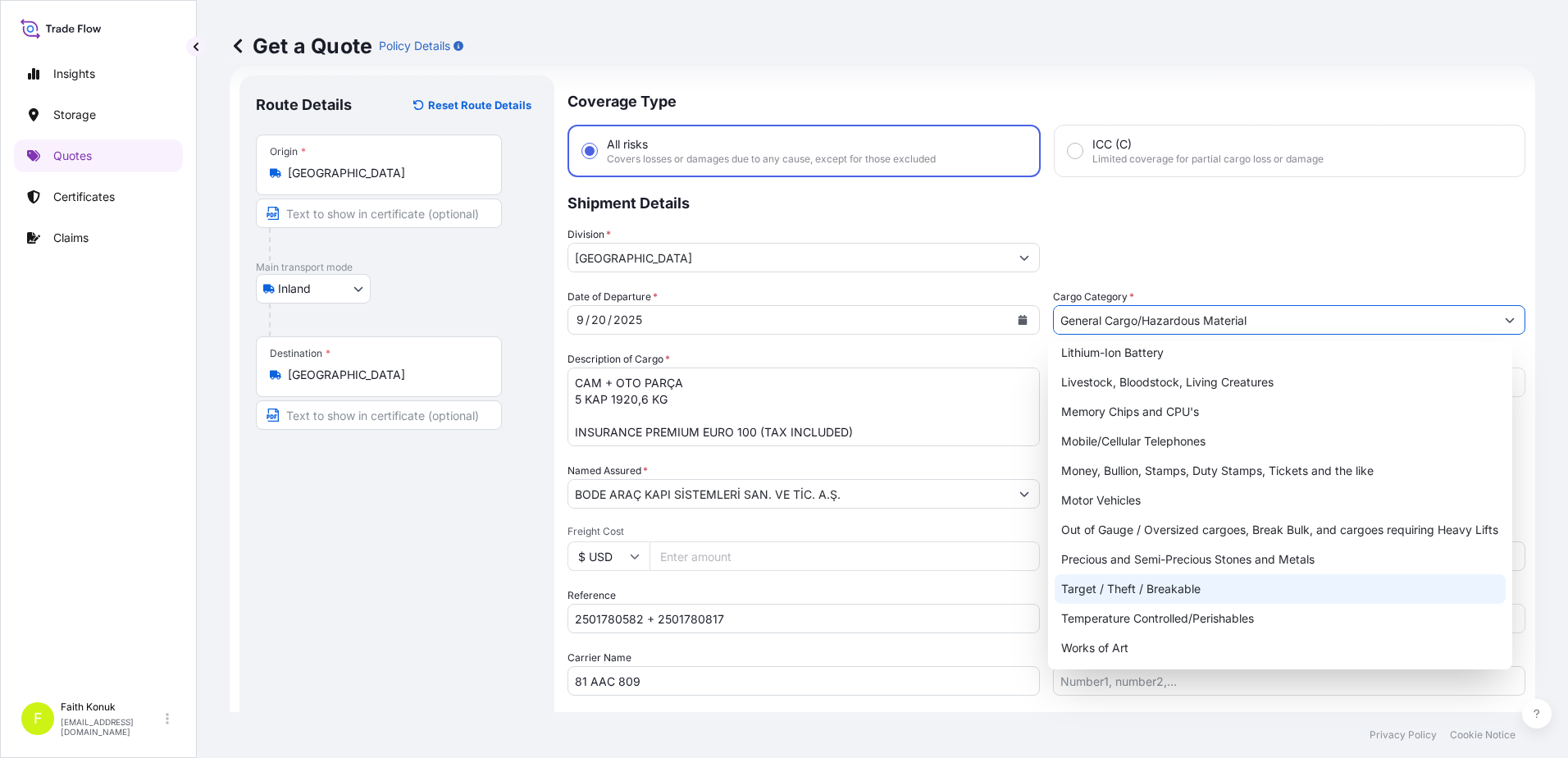
click at [1205, 590] on div "Target / Theft / Breakable" at bounding box center [1280, 589] width 451 height 30
type input "Target / Theft / Breakable"
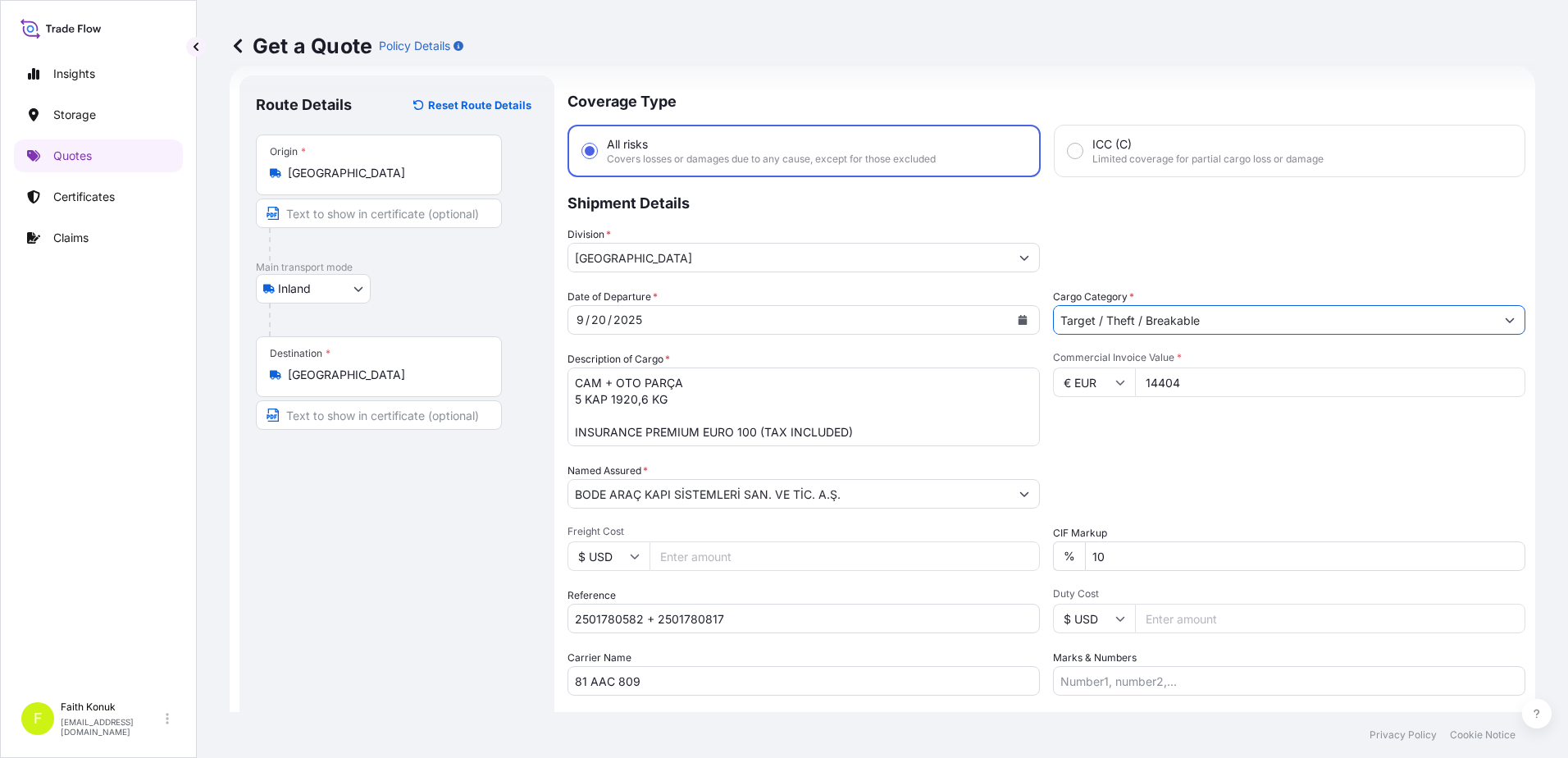
click at [1196, 445] on div "Commercial Invoice Value * € EUR 14404" at bounding box center [1288, 399] width 472 height 96
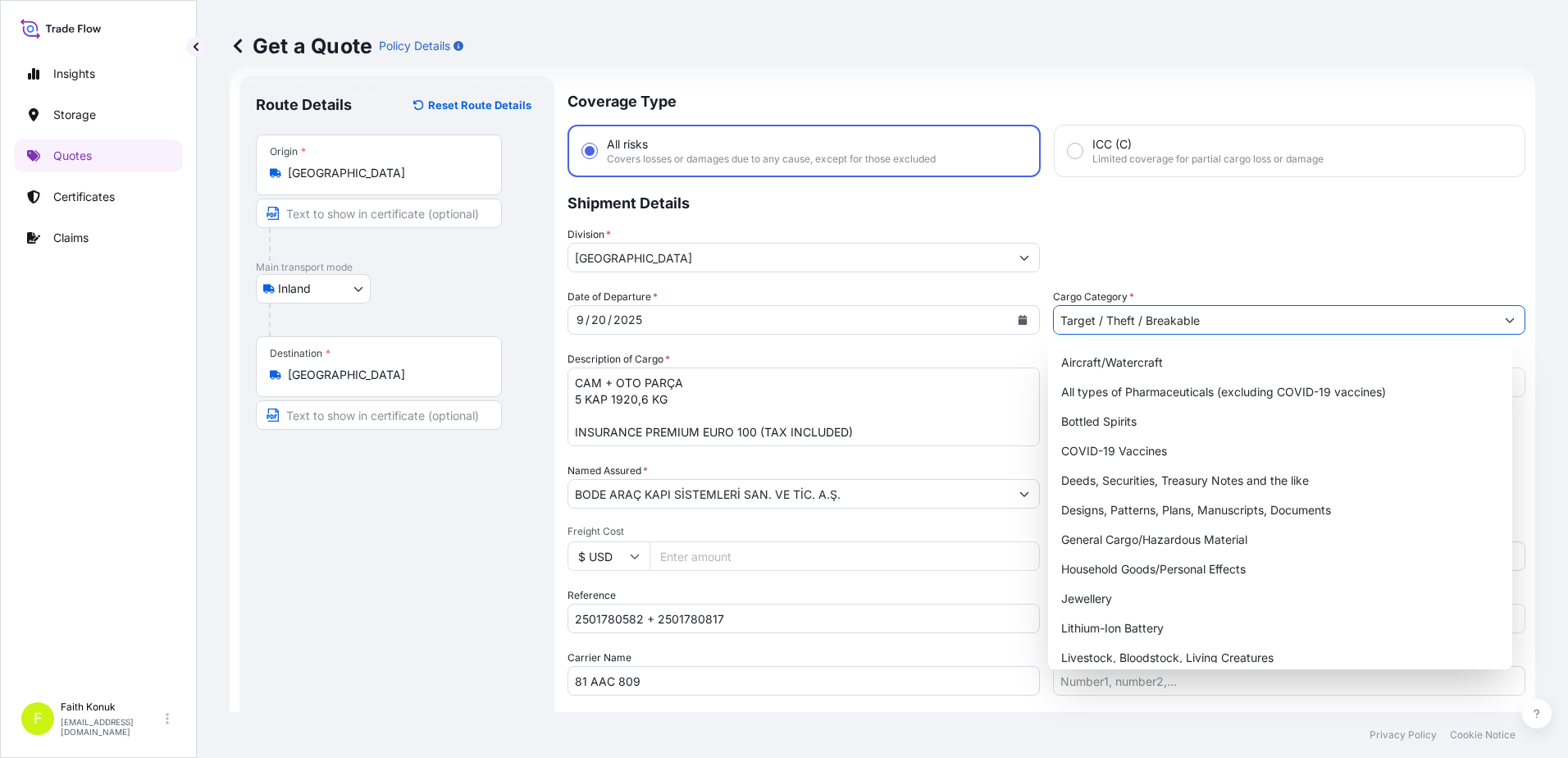
drag, startPoint x: 1138, startPoint y: 323, endPoint x: 1243, endPoint y: 324, distance: 105.0
click at [1243, 324] on input "Target / Theft / Breakable" at bounding box center [1274, 320] width 441 height 30
click at [1224, 256] on div "Division * [GEOGRAPHIC_DATA]" at bounding box center [1045, 249] width 958 height 46
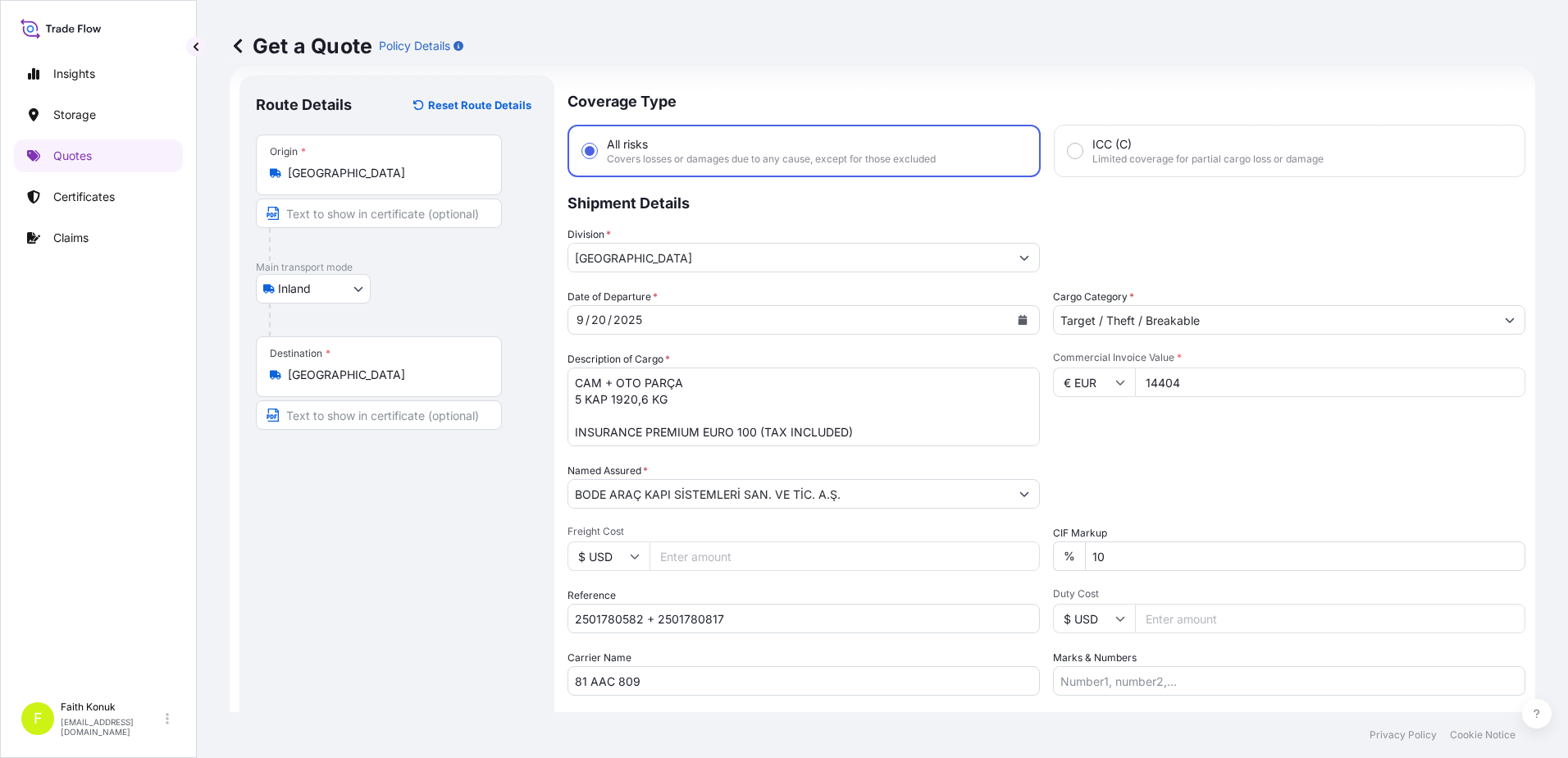
click at [1236, 487] on div "Packing Category Type to search a container mode Please select a primary mode o…" at bounding box center [1288, 485] width 472 height 46
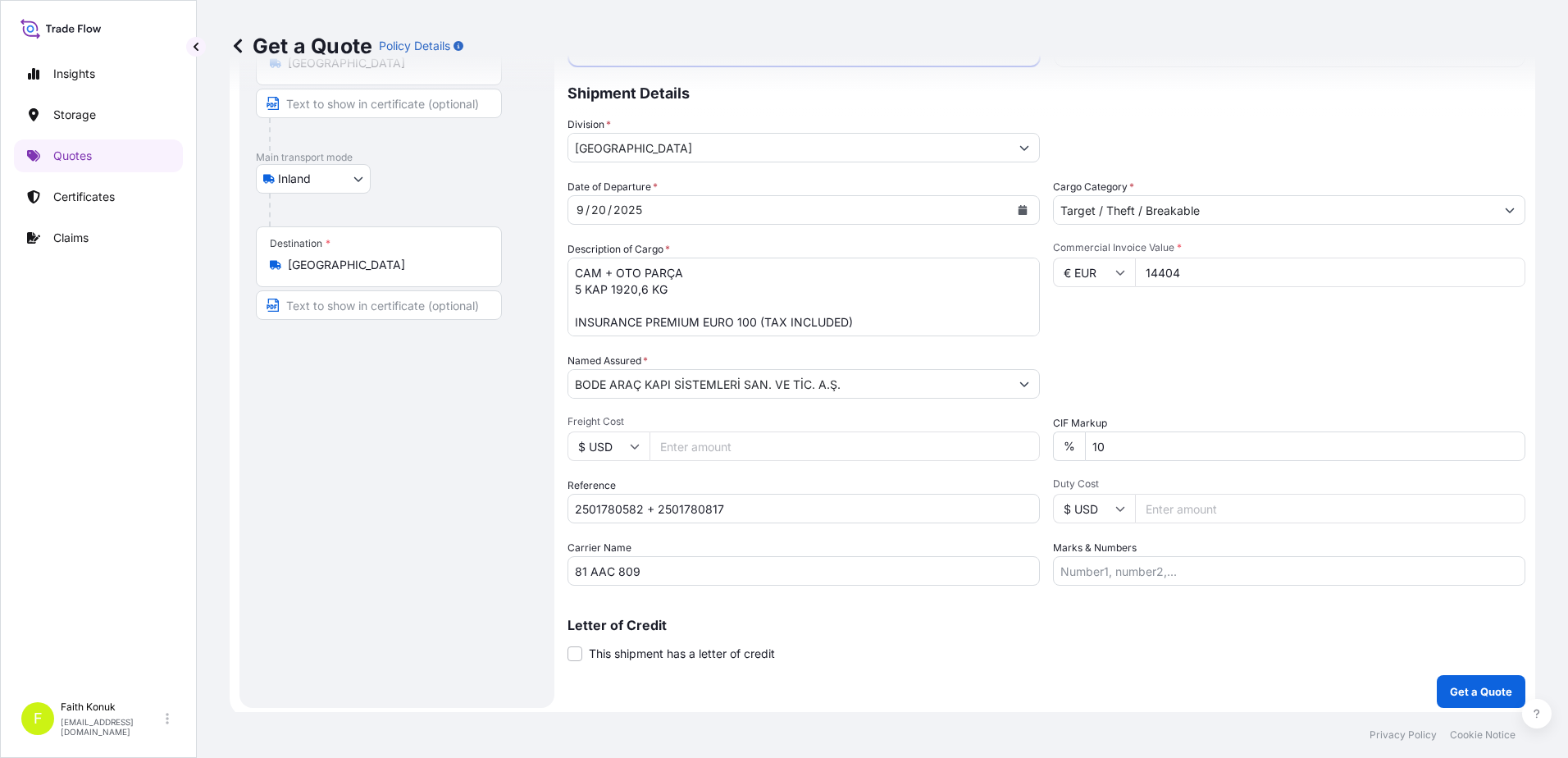
scroll to position [142, 0]
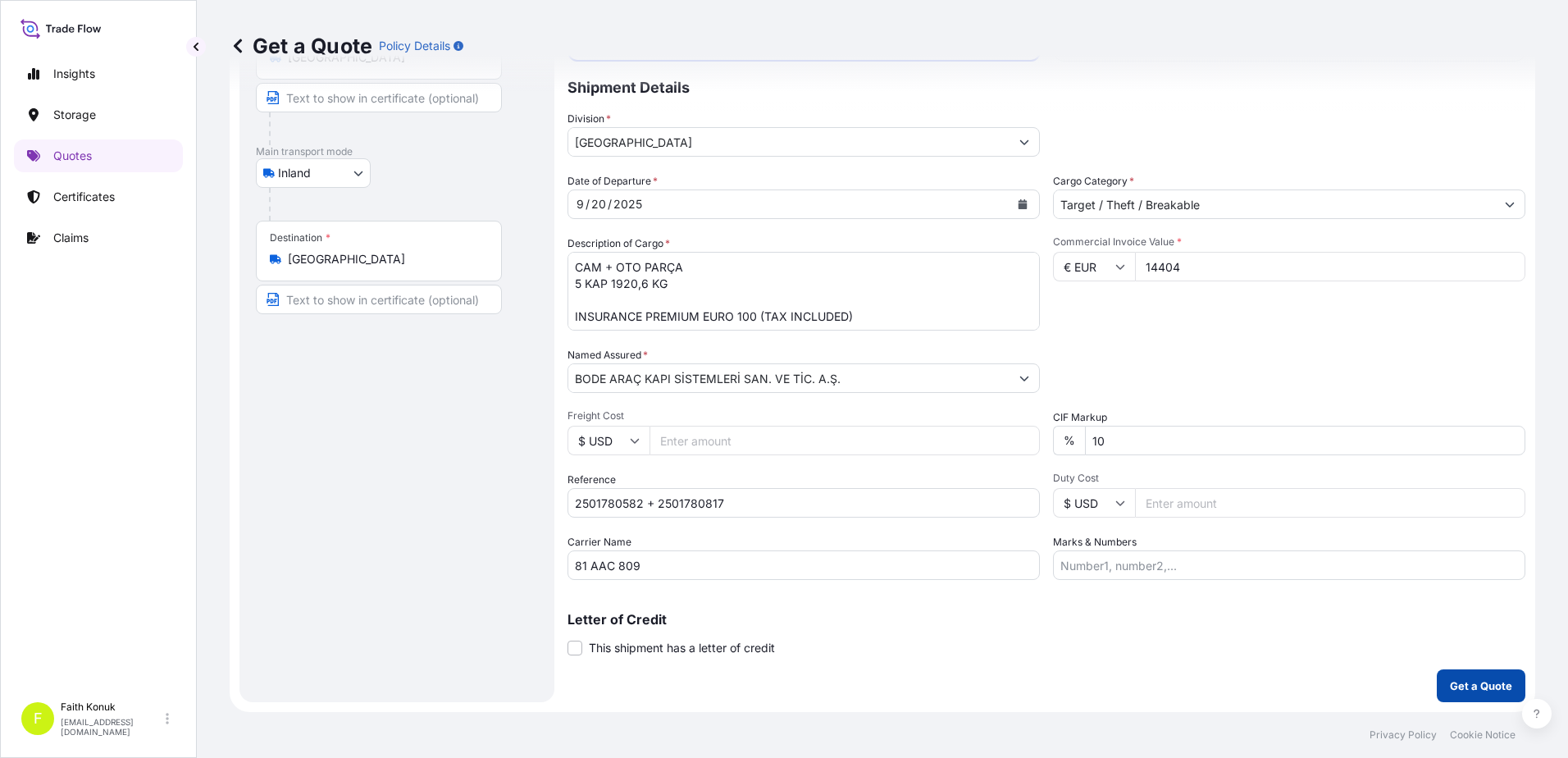
click at [1450, 682] on p "Get a Quote" at bounding box center [1481, 685] width 63 height 16
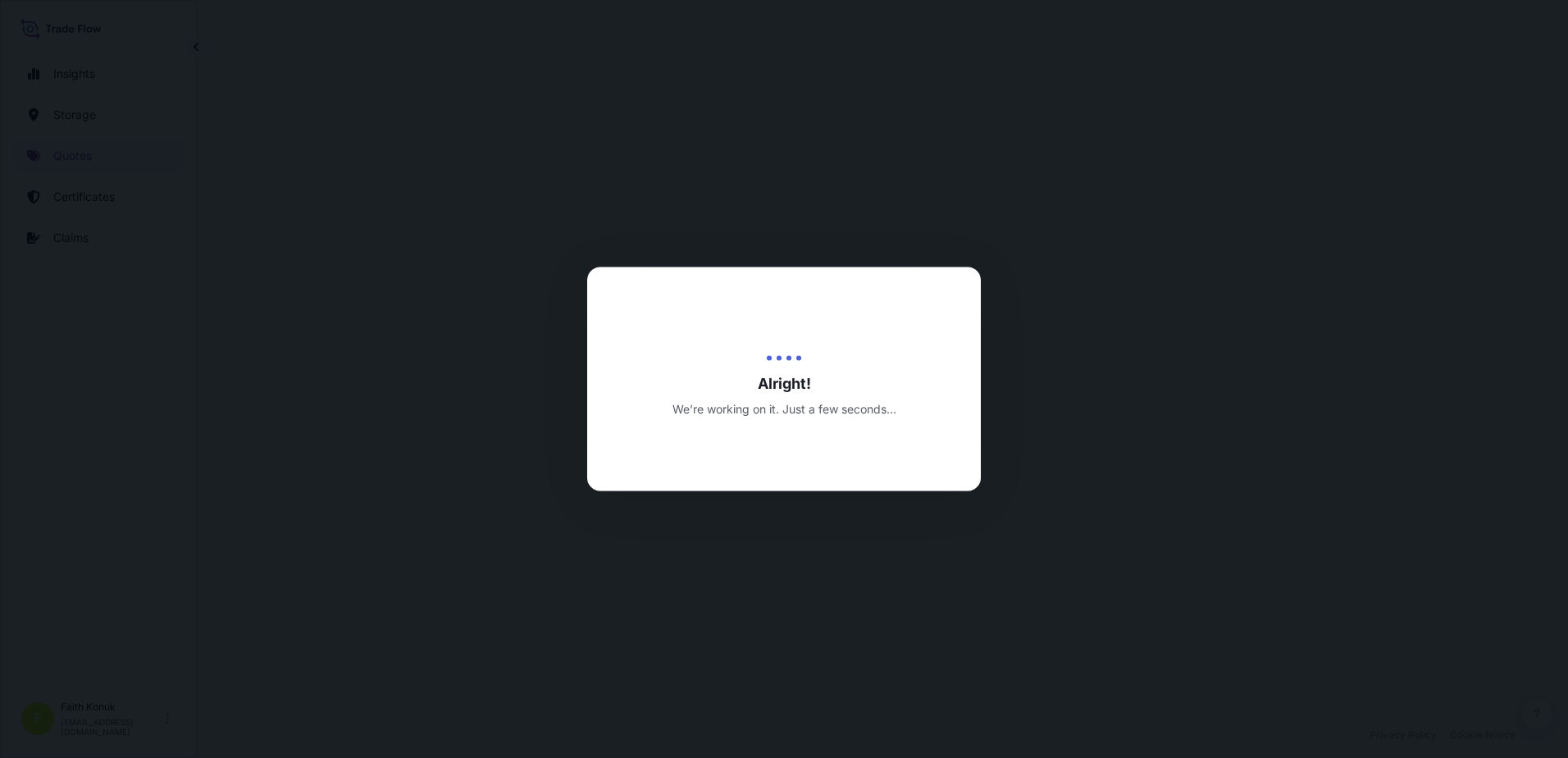
select select "Inland"
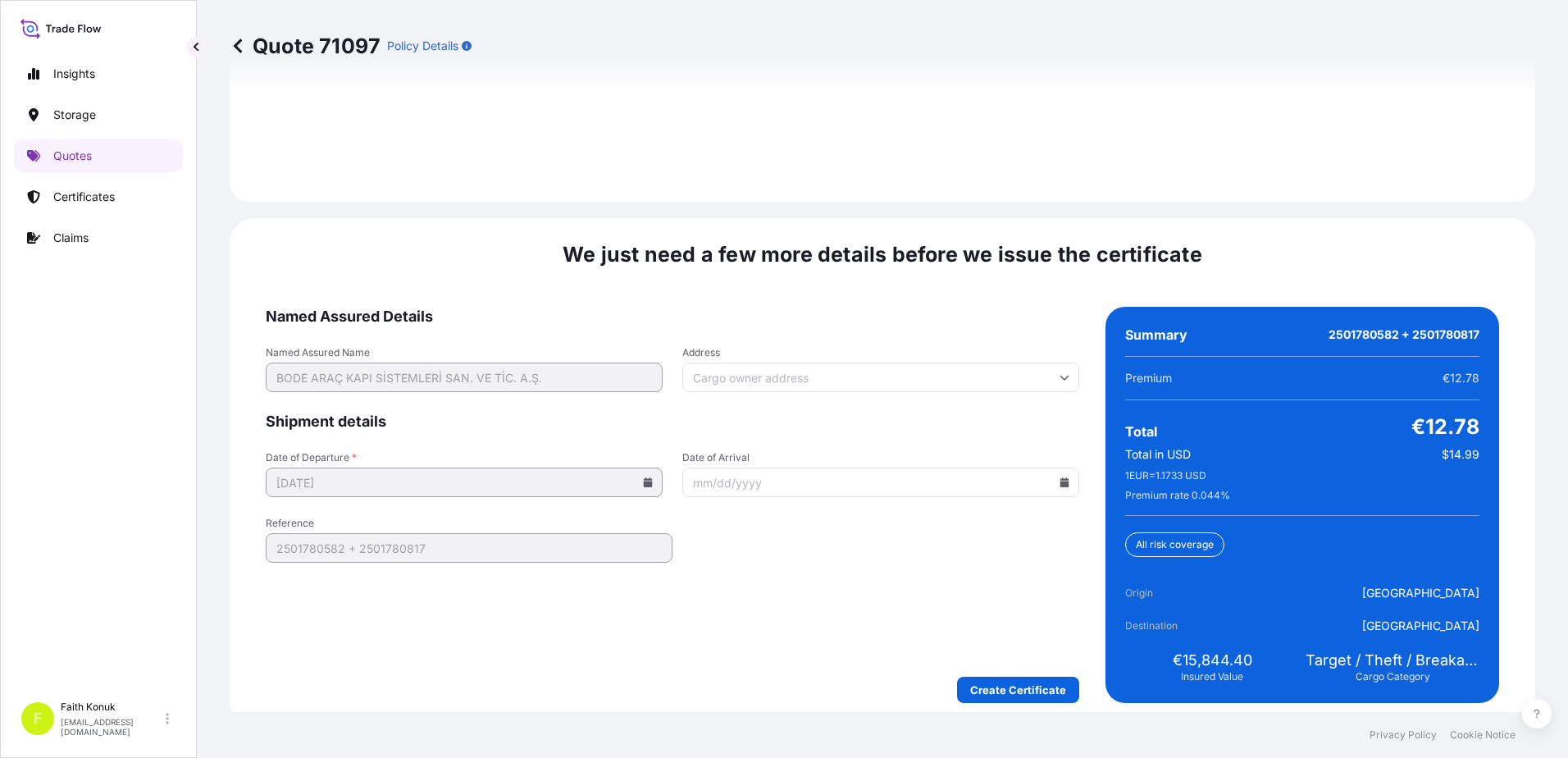
scroll to position [2419, 0]
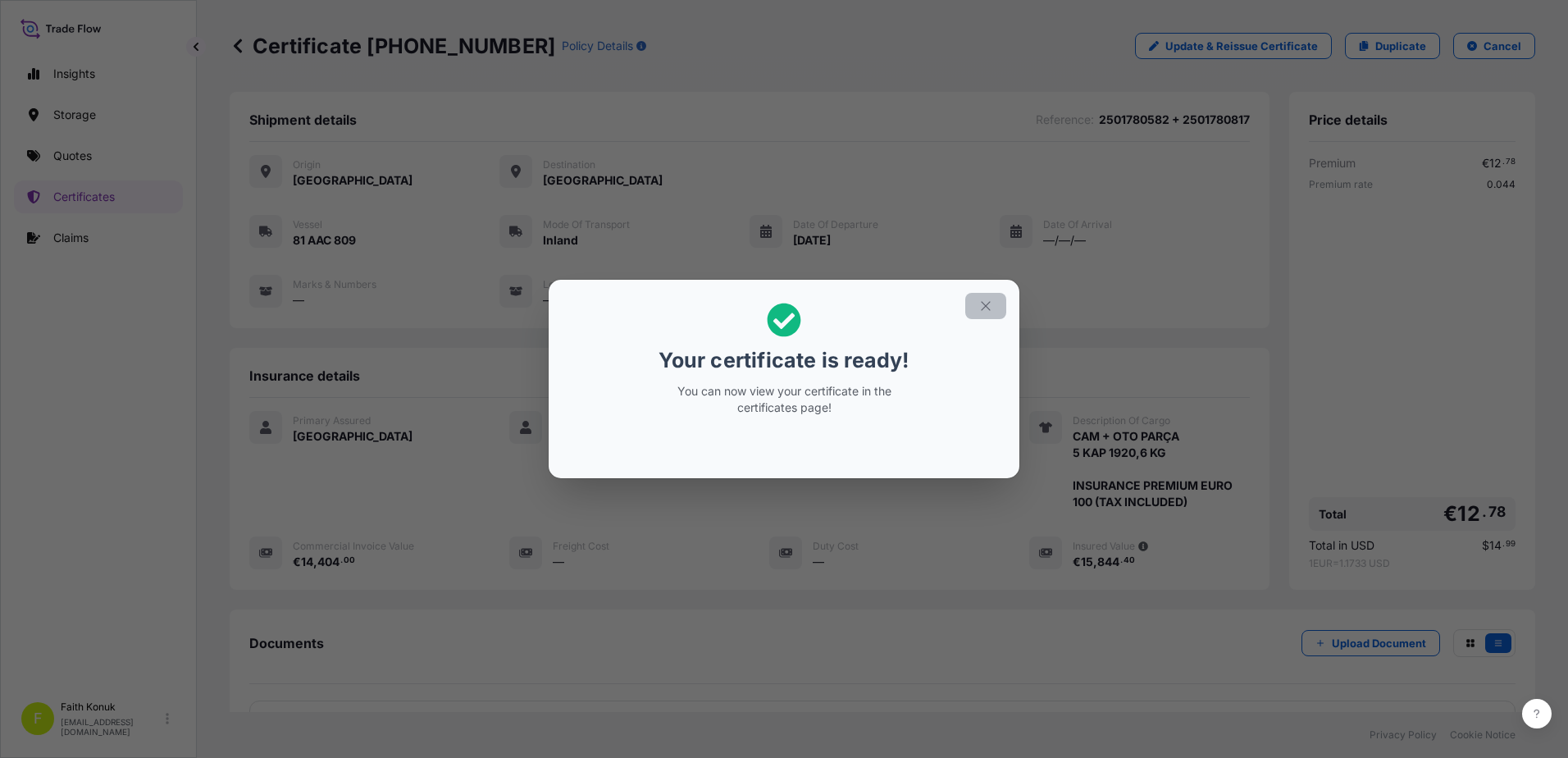
click at [992, 311] on icon "button" at bounding box center [985, 306] width 15 height 15
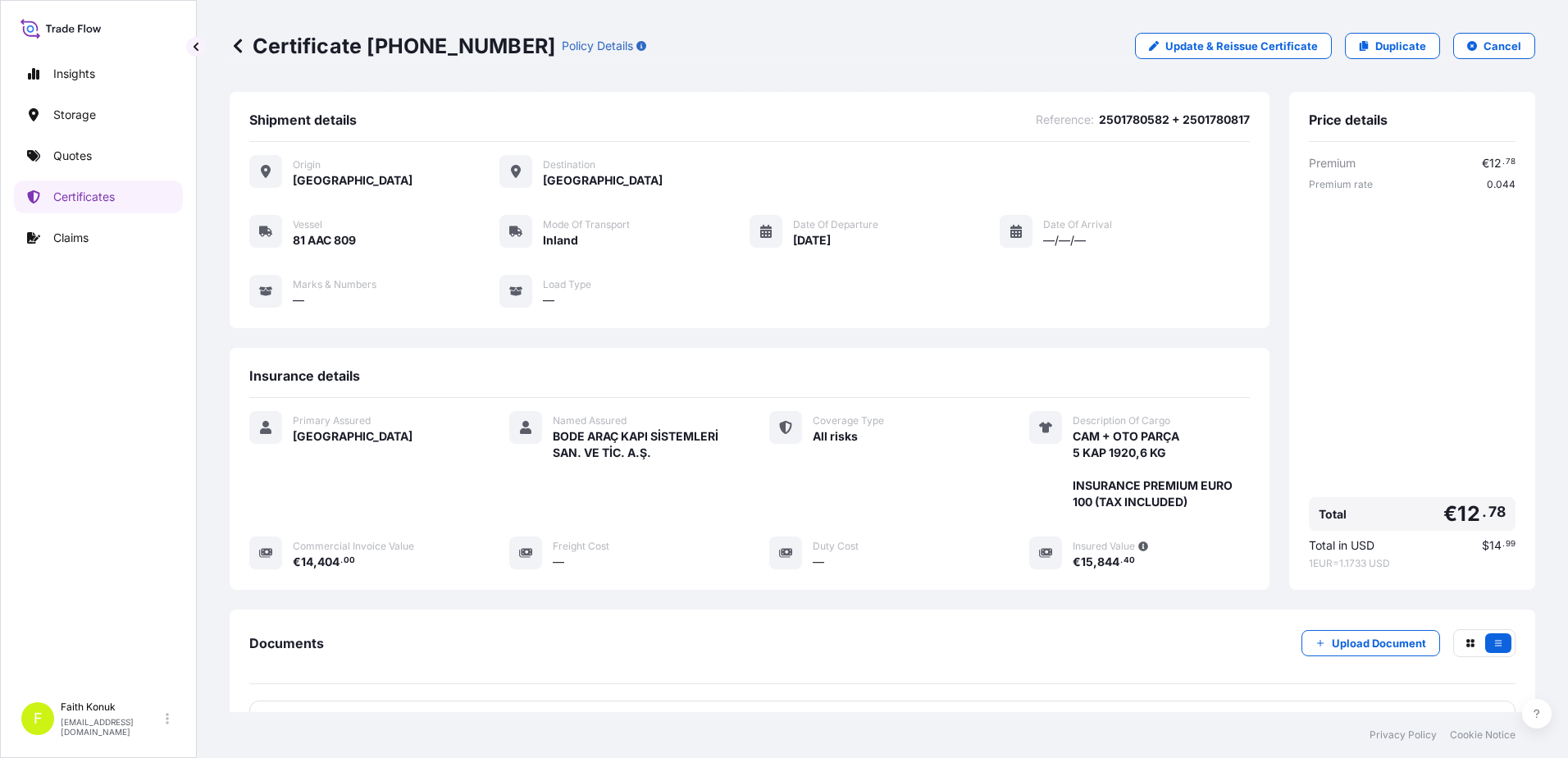
scroll to position [154, 0]
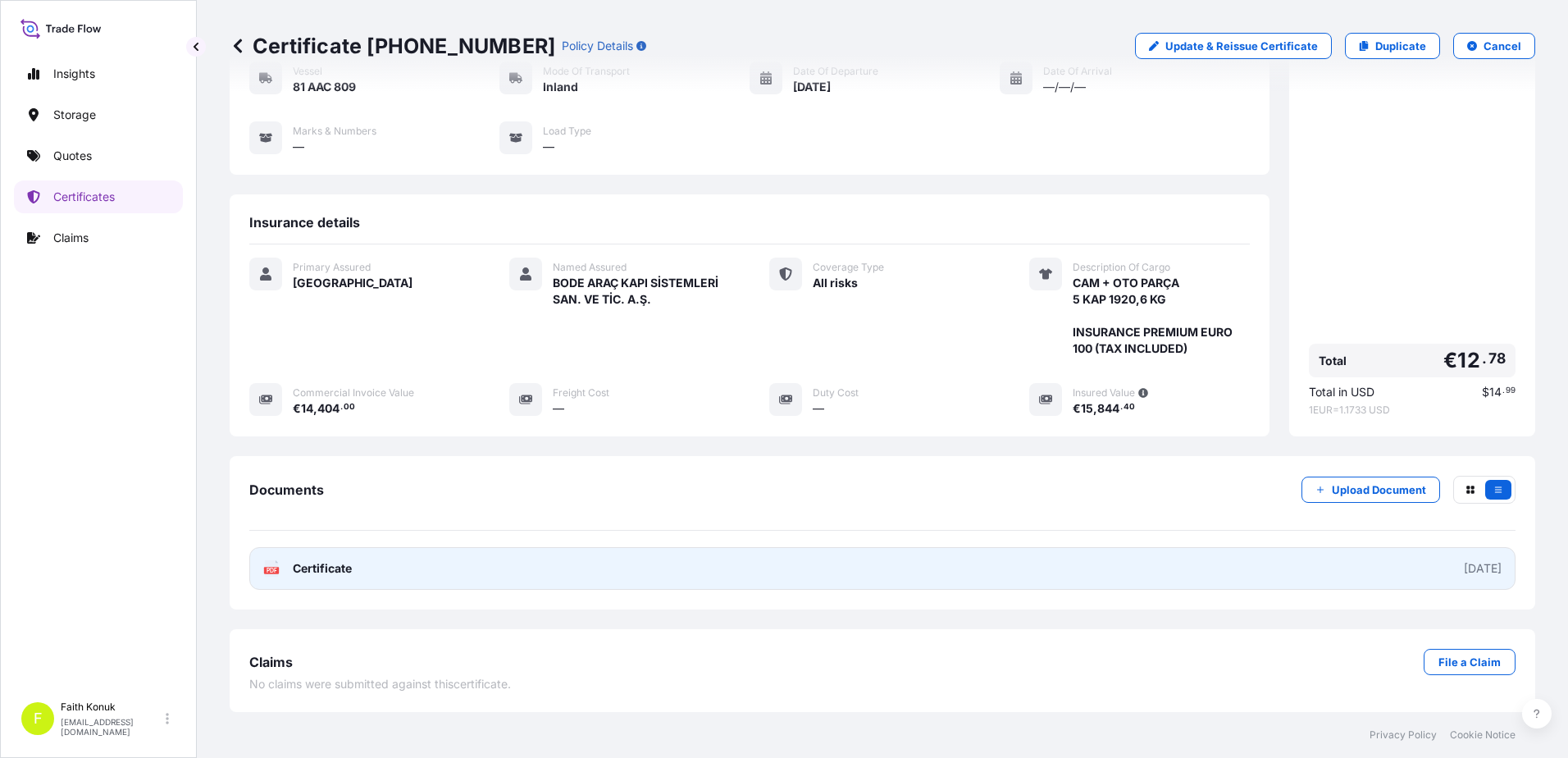
click at [272, 564] on icon at bounding box center [272, 568] width 14 height 16
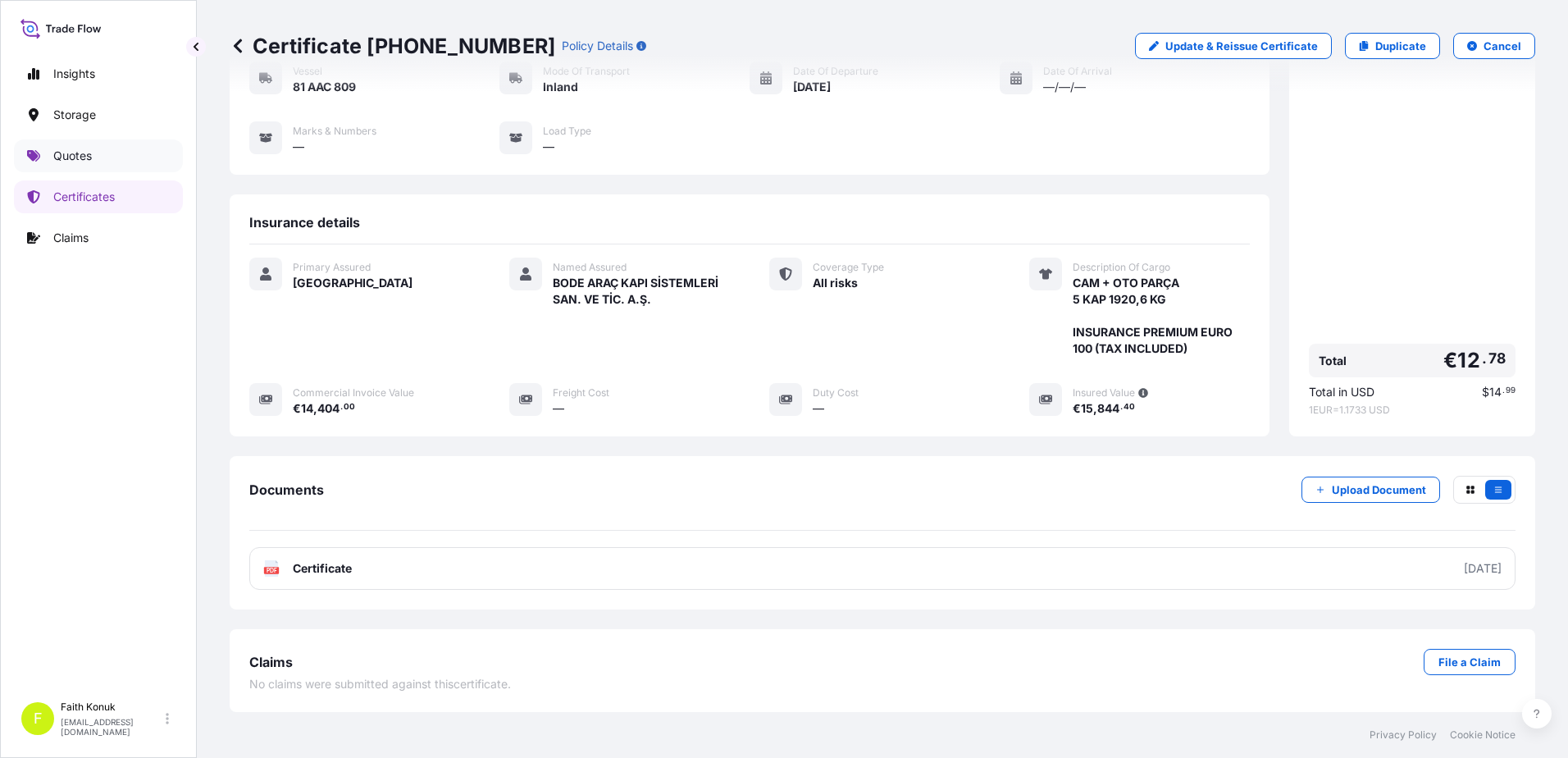
click at [89, 156] on p "Quotes" at bounding box center [72, 155] width 38 height 16
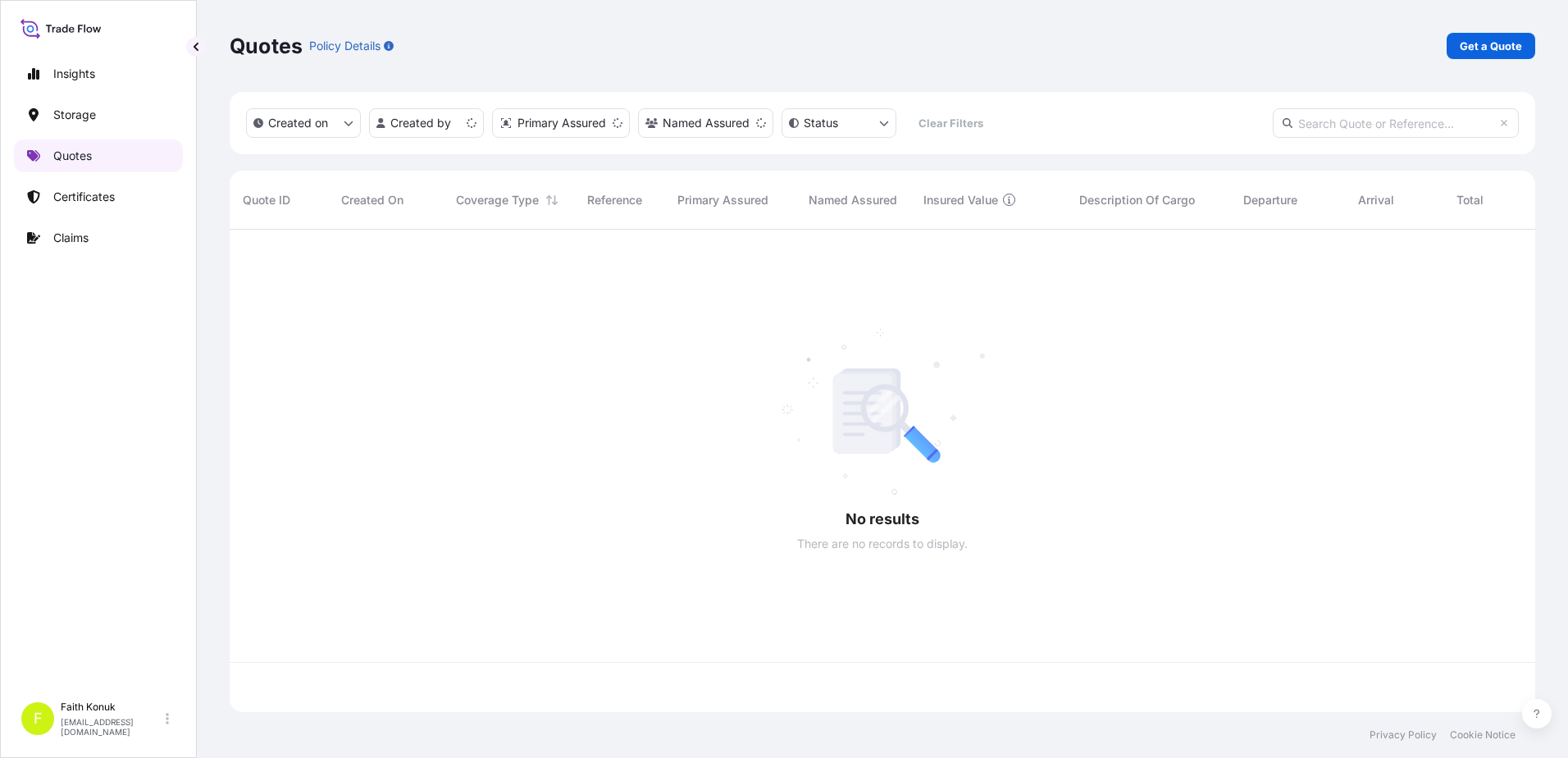
scroll to position [478, 1293]
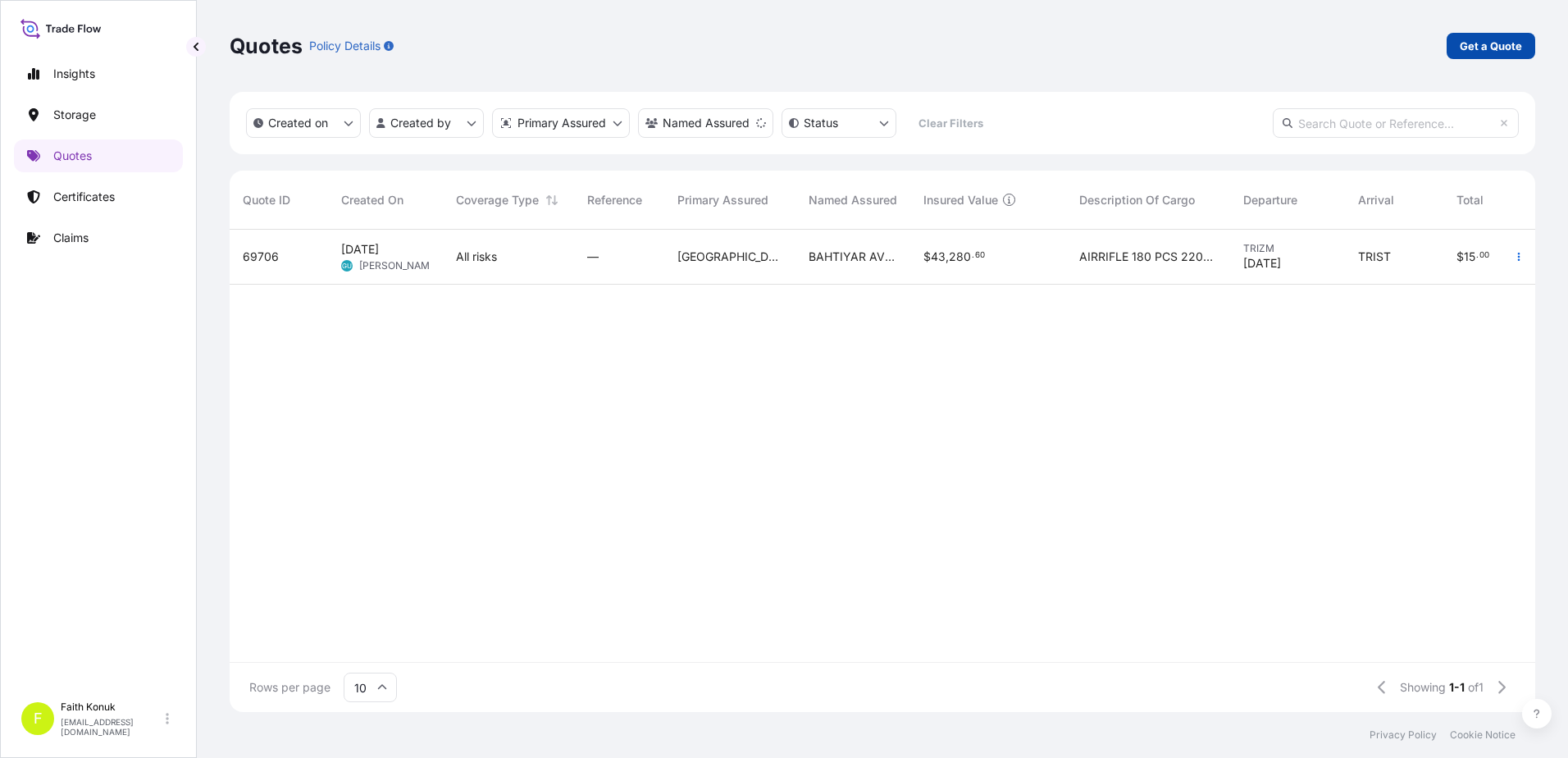
click at [1467, 50] on p "Get a Quote" at bounding box center [1491, 45] width 63 height 16
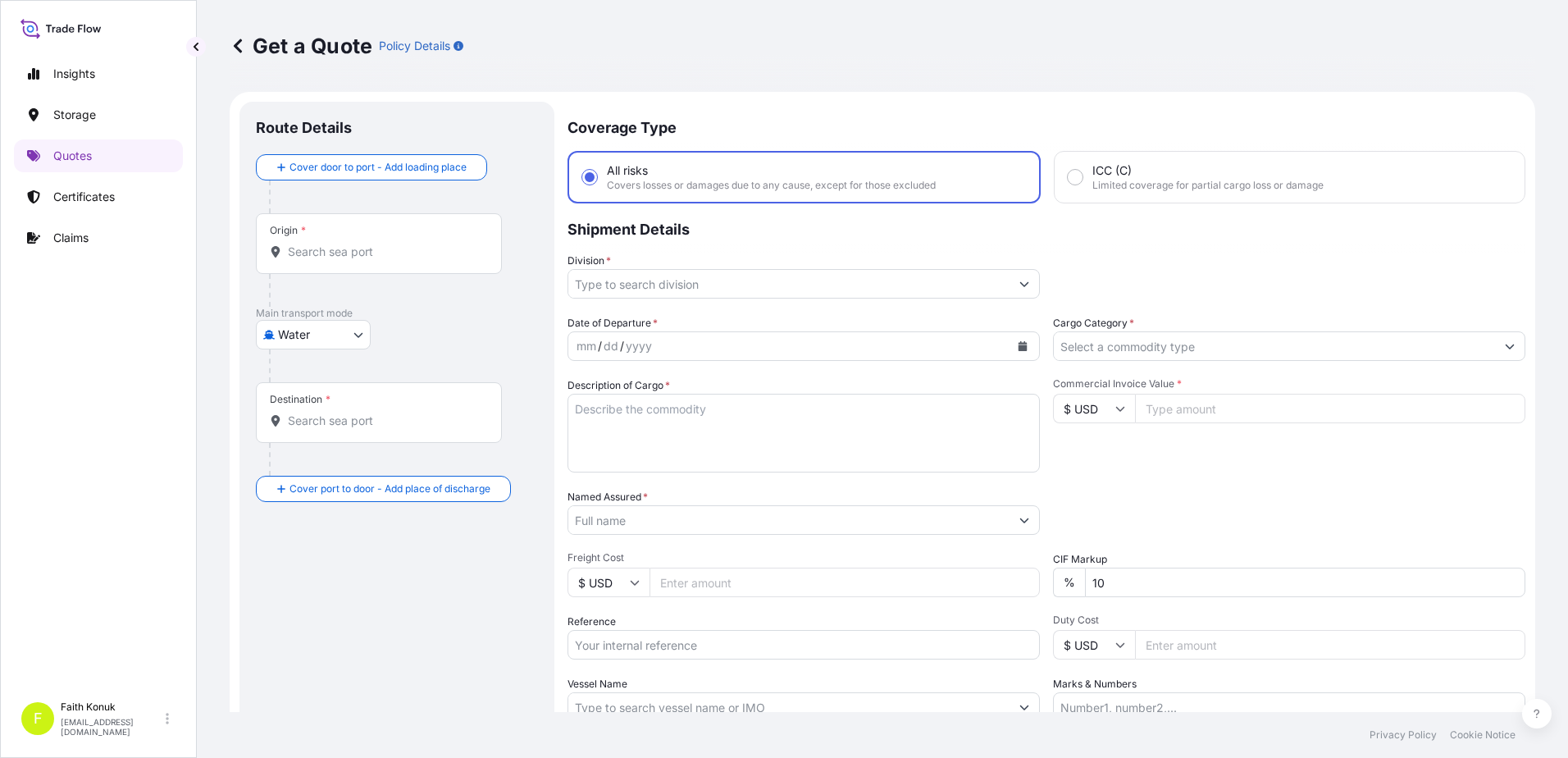
scroll to position [26, 0]
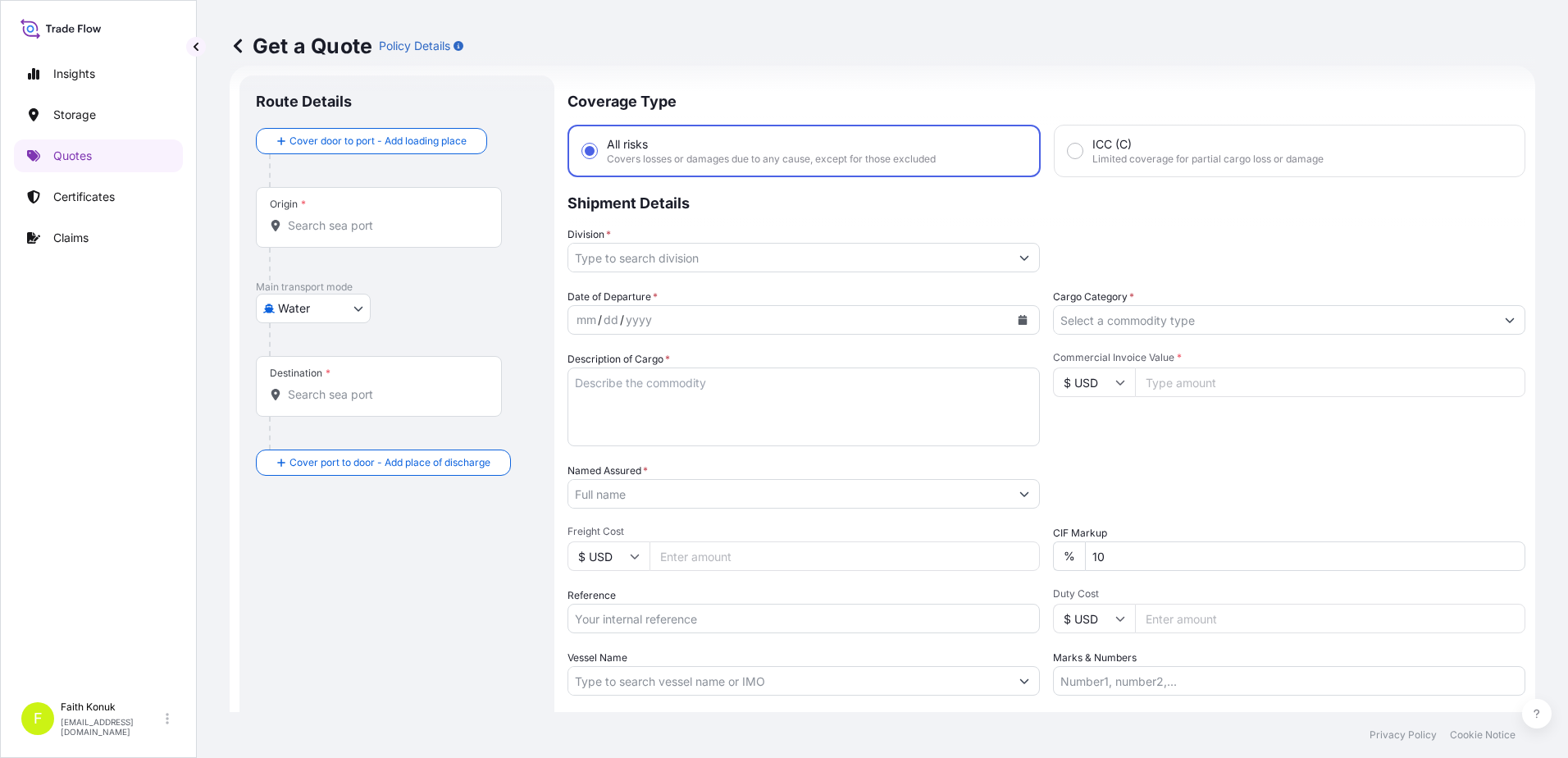
click at [328, 313] on body "Insights Storage Quotes Certificates Claims F Faith Konuk [EMAIL_ADDRESS][DOMAI…" at bounding box center [784, 379] width 1568 height 758
click at [305, 413] on span "Inland" at bounding box center [304, 410] width 33 height 16
select select "Inland"
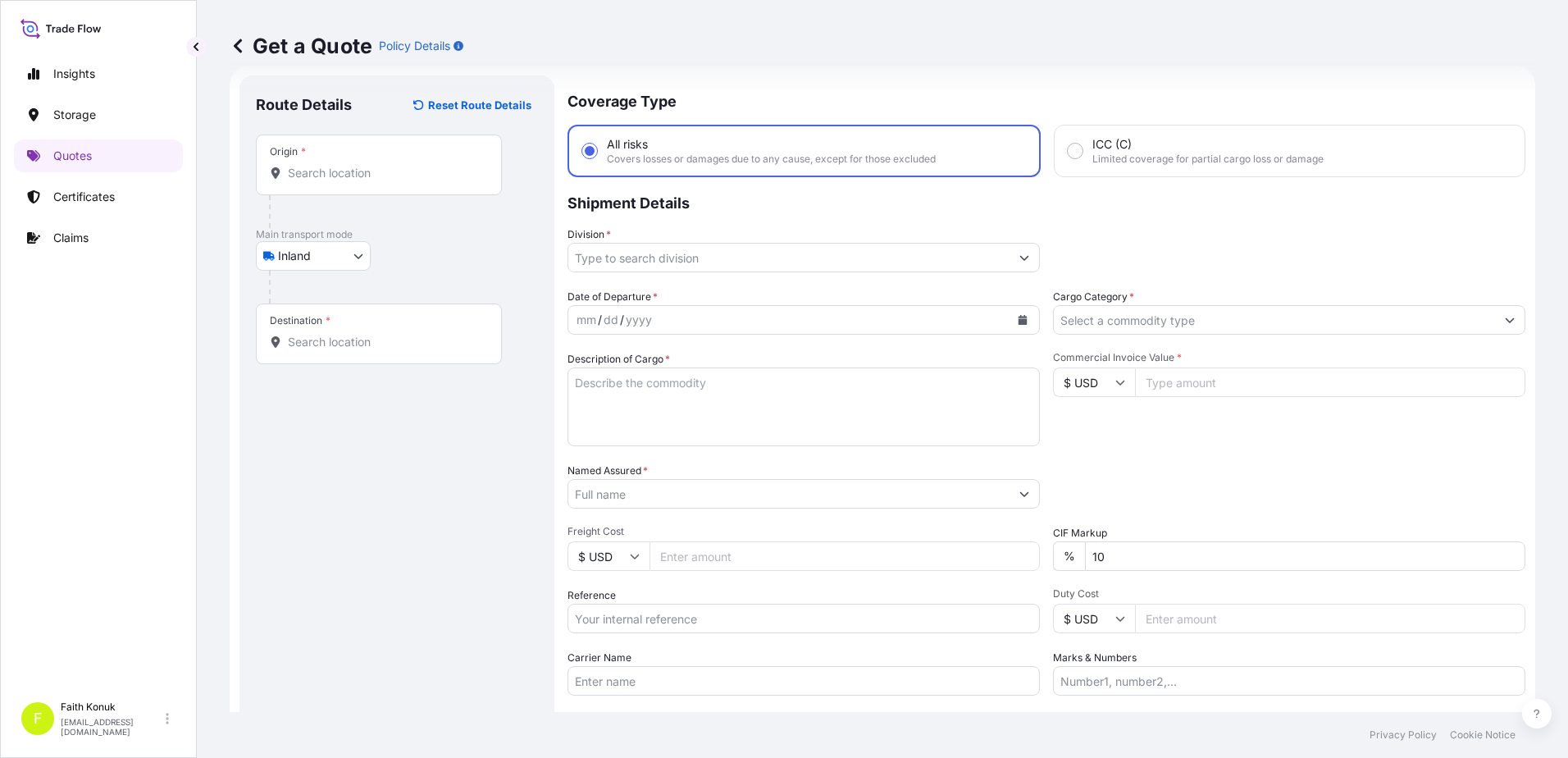
click at [419, 272] on div at bounding box center [404, 287] width 269 height 33
click at [373, 181] on div "Origin *" at bounding box center [379, 165] width 246 height 61
click at [373, 181] on input "Origin *" at bounding box center [384, 173] width 194 height 16
paste input "[GEOGRAPHIC_DATA]"
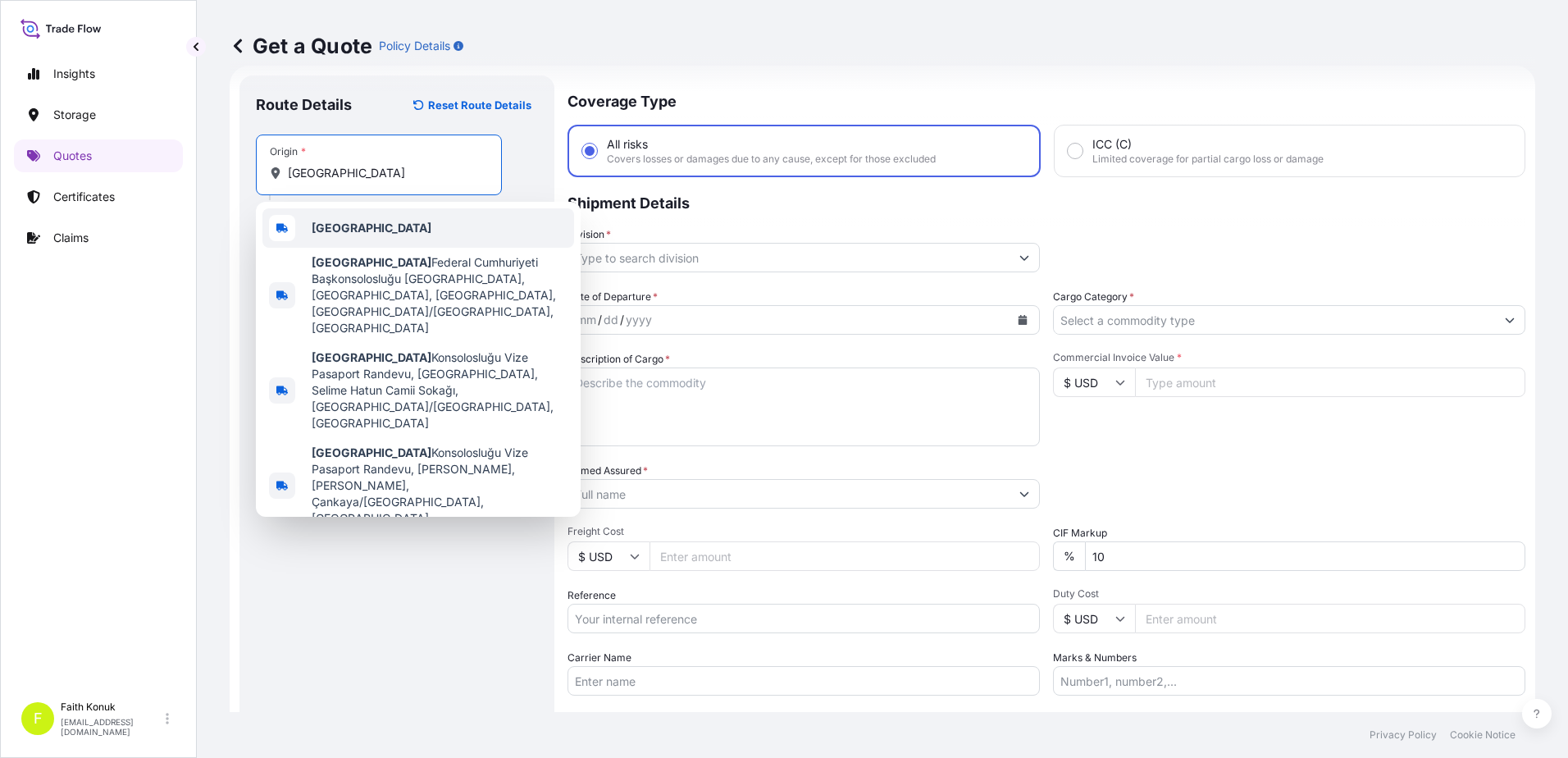
click at [361, 221] on div "[GEOGRAPHIC_DATA]" at bounding box center [418, 227] width 312 height 39
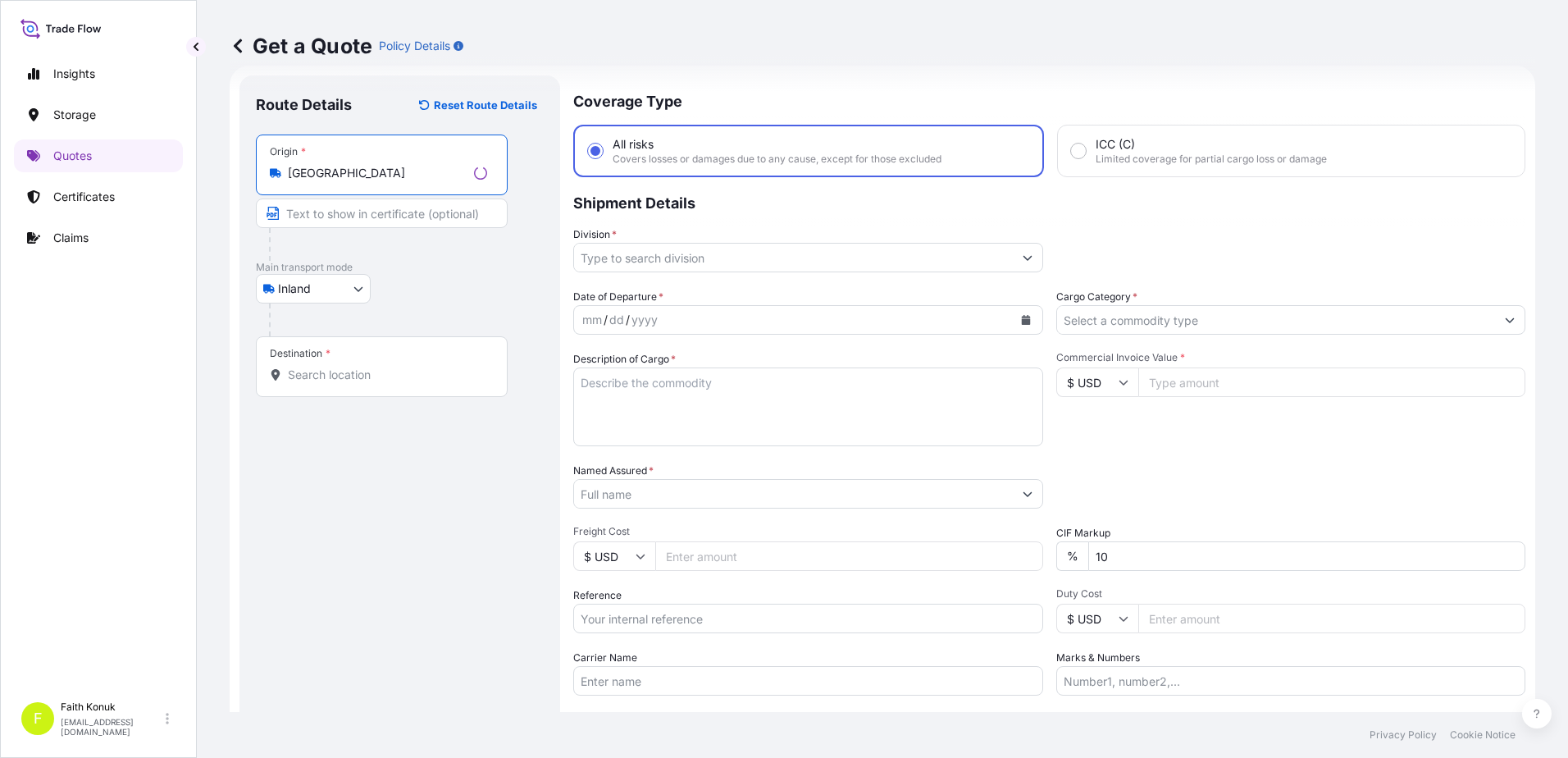
type input "[GEOGRAPHIC_DATA]"
click at [448, 280] on div "Inland Air Water Inland" at bounding box center [399, 288] width 287 height 30
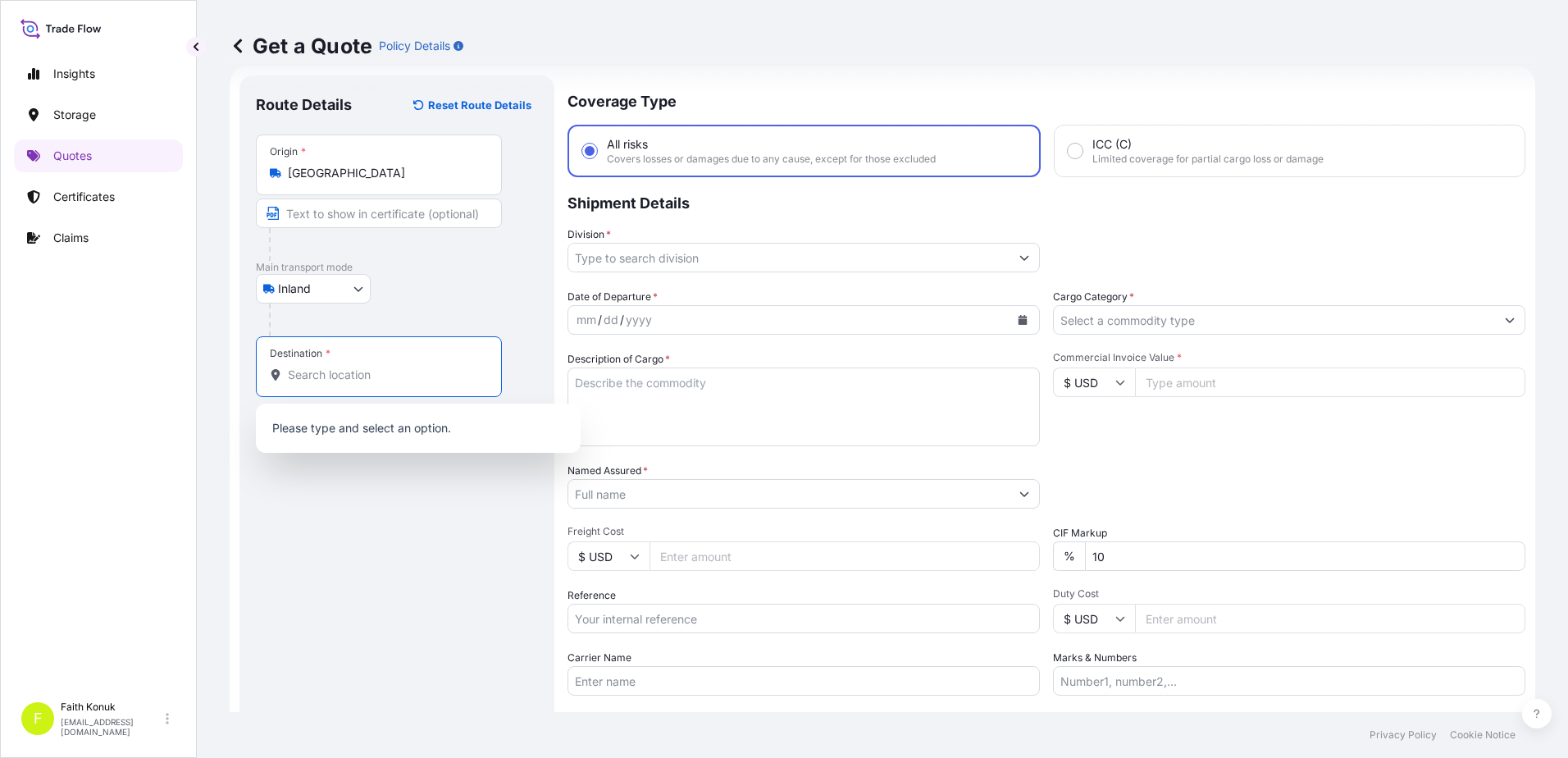
click at [329, 374] on input "Destination *" at bounding box center [384, 374] width 194 height 16
paste input "TURKİYE"
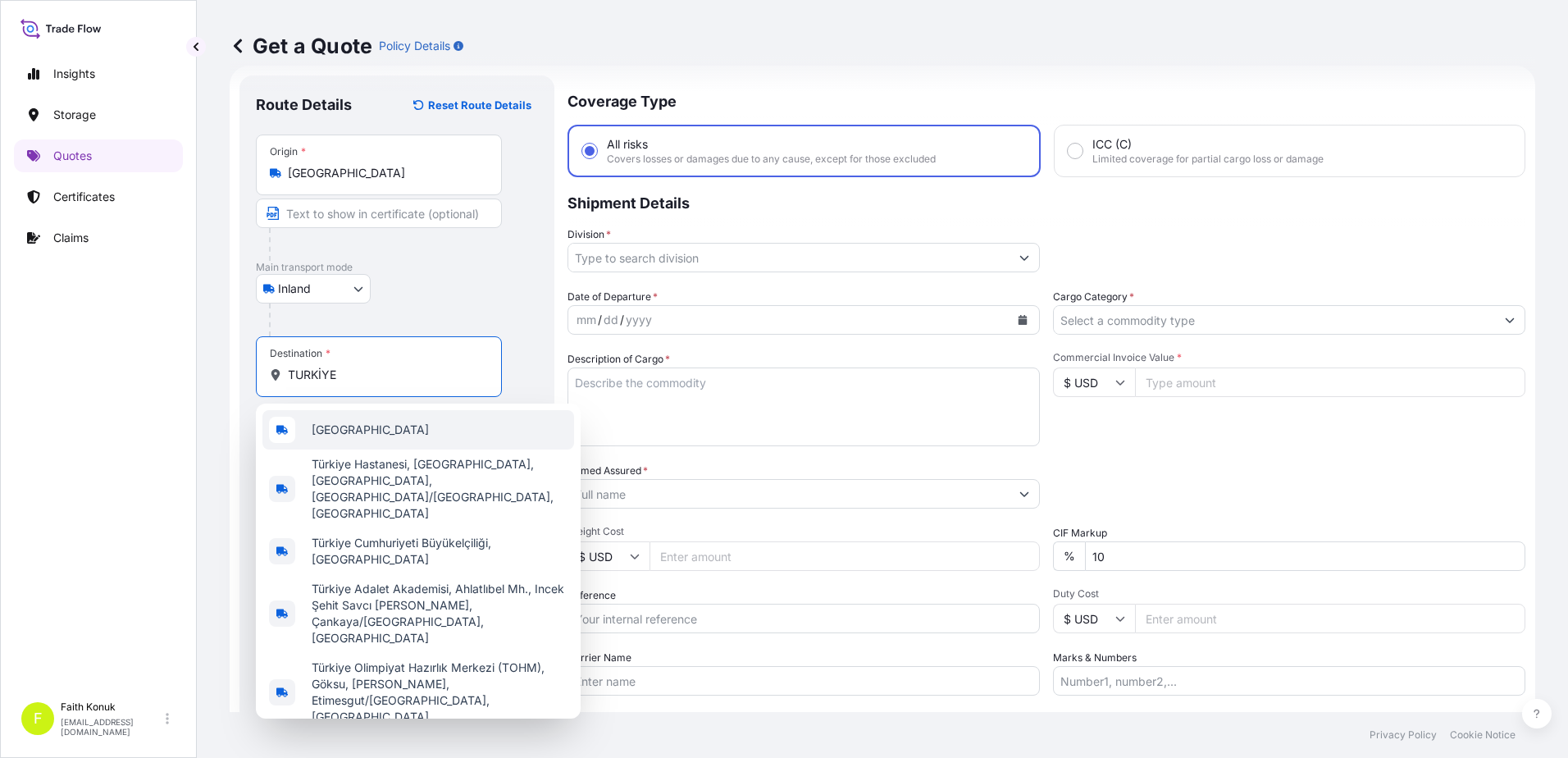
click at [338, 419] on div "[GEOGRAPHIC_DATA]" at bounding box center [418, 429] width 312 height 39
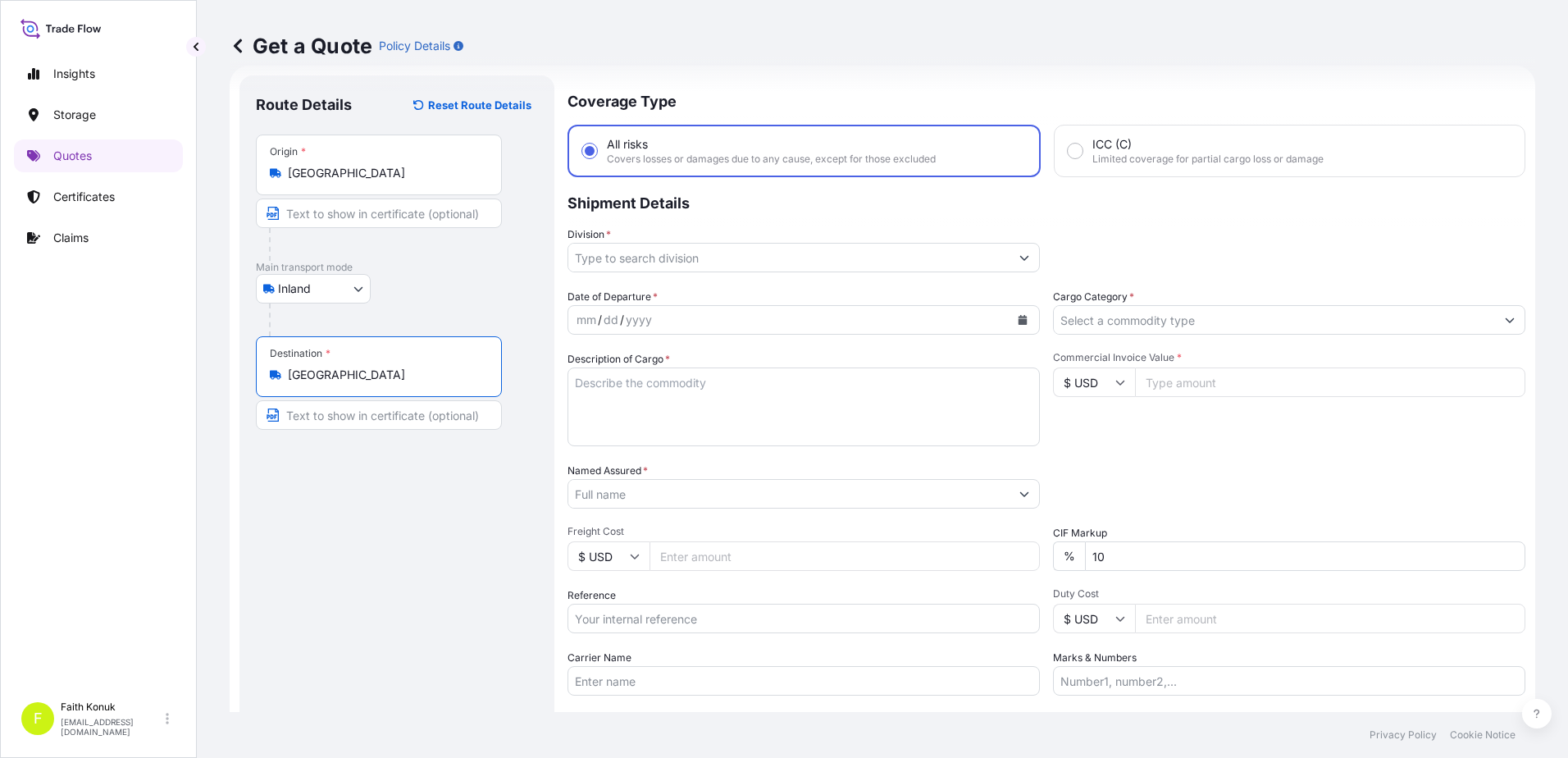
type input "[GEOGRAPHIC_DATA]"
click at [405, 299] on div "Inland Air Water Inland" at bounding box center [397, 288] width 282 height 30
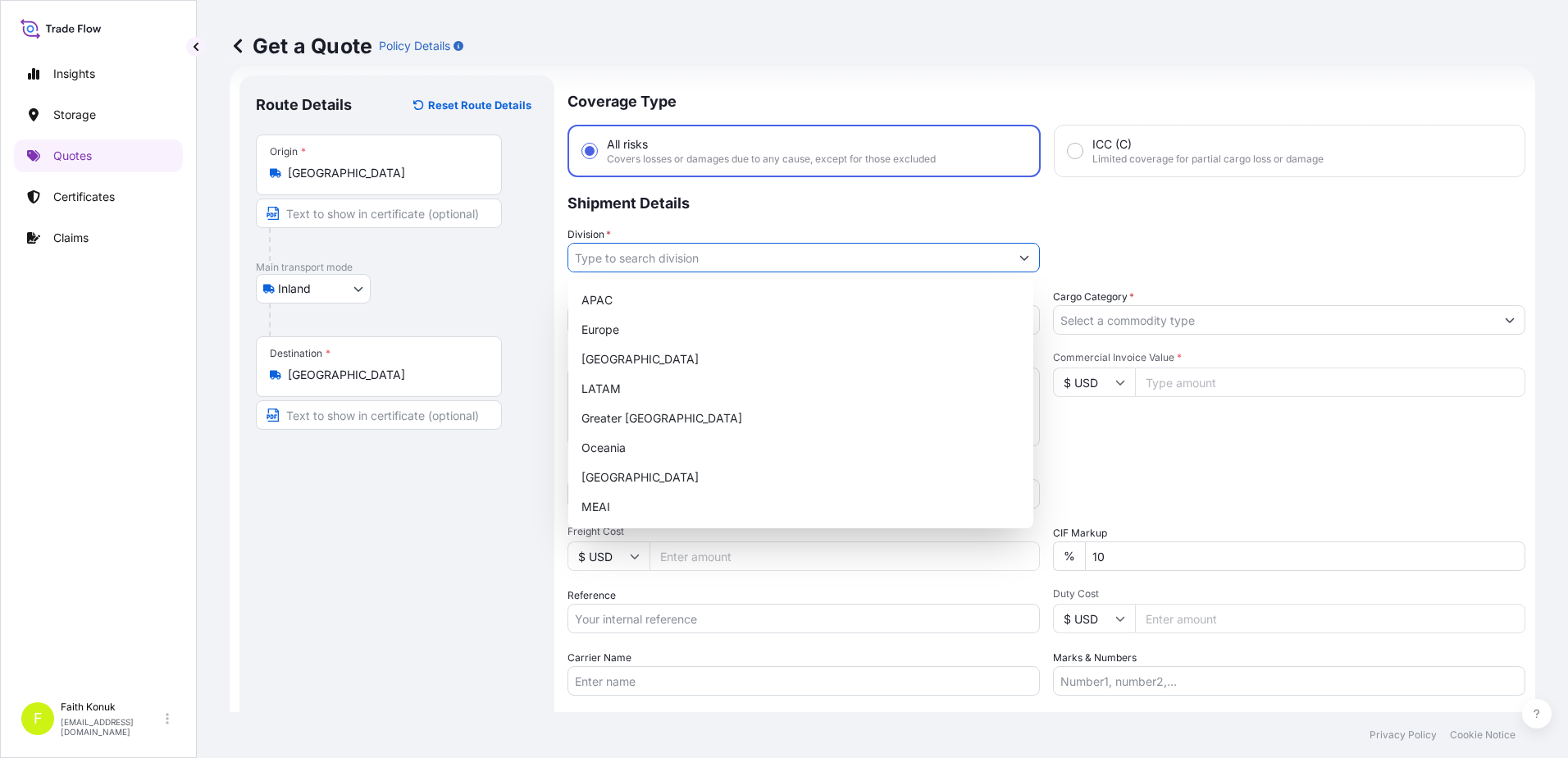
click at [653, 257] on input "Division *" at bounding box center [788, 258] width 441 height 30
click at [621, 477] on div "[GEOGRAPHIC_DATA]" at bounding box center [800, 478] width 451 height 30
type input "[GEOGRAPHIC_DATA]"
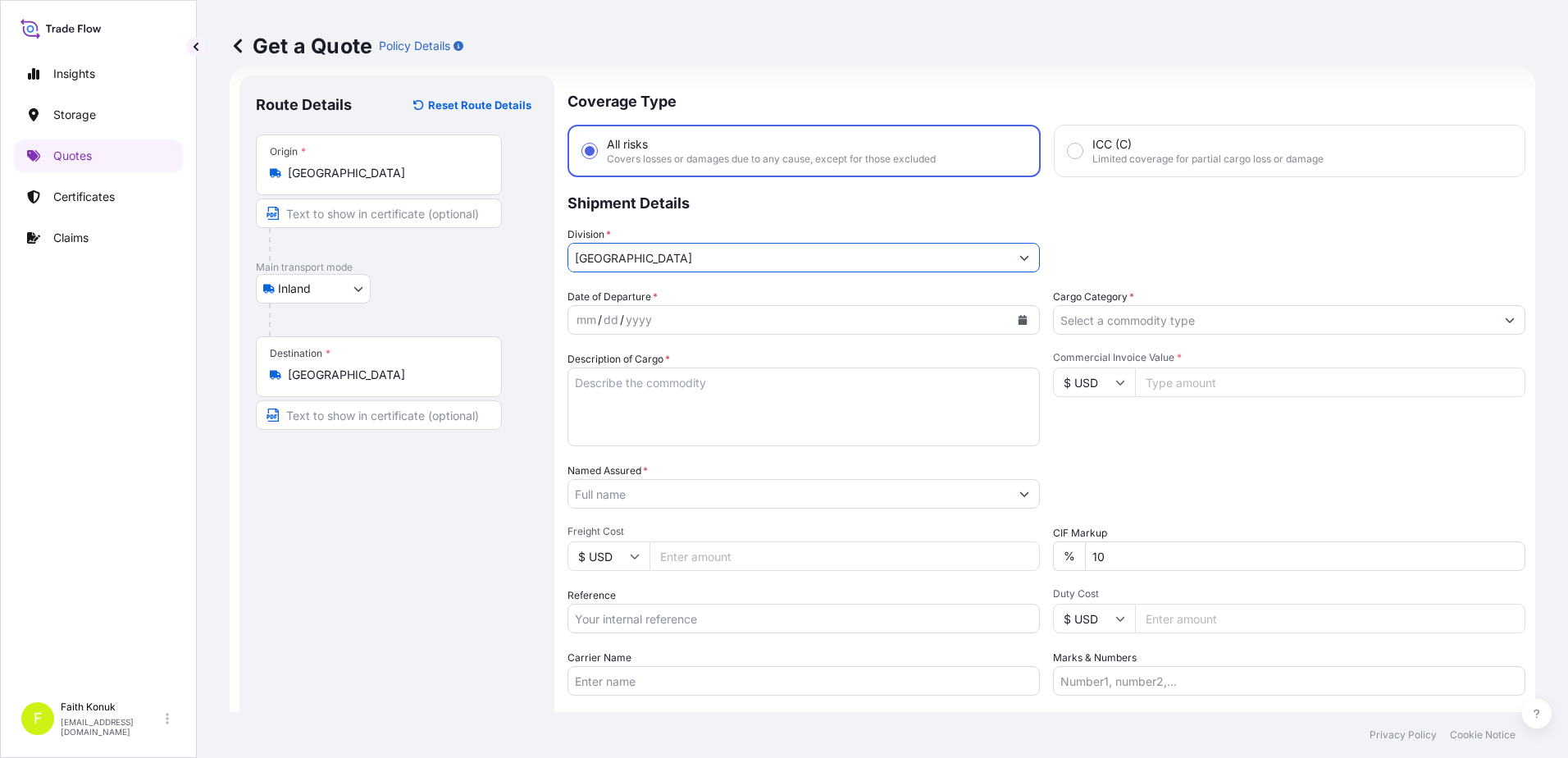
click at [701, 220] on p "Shipment Details" at bounding box center [1045, 201] width 958 height 49
click at [1024, 320] on button "Calendar" at bounding box center [1022, 320] width 26 height 26
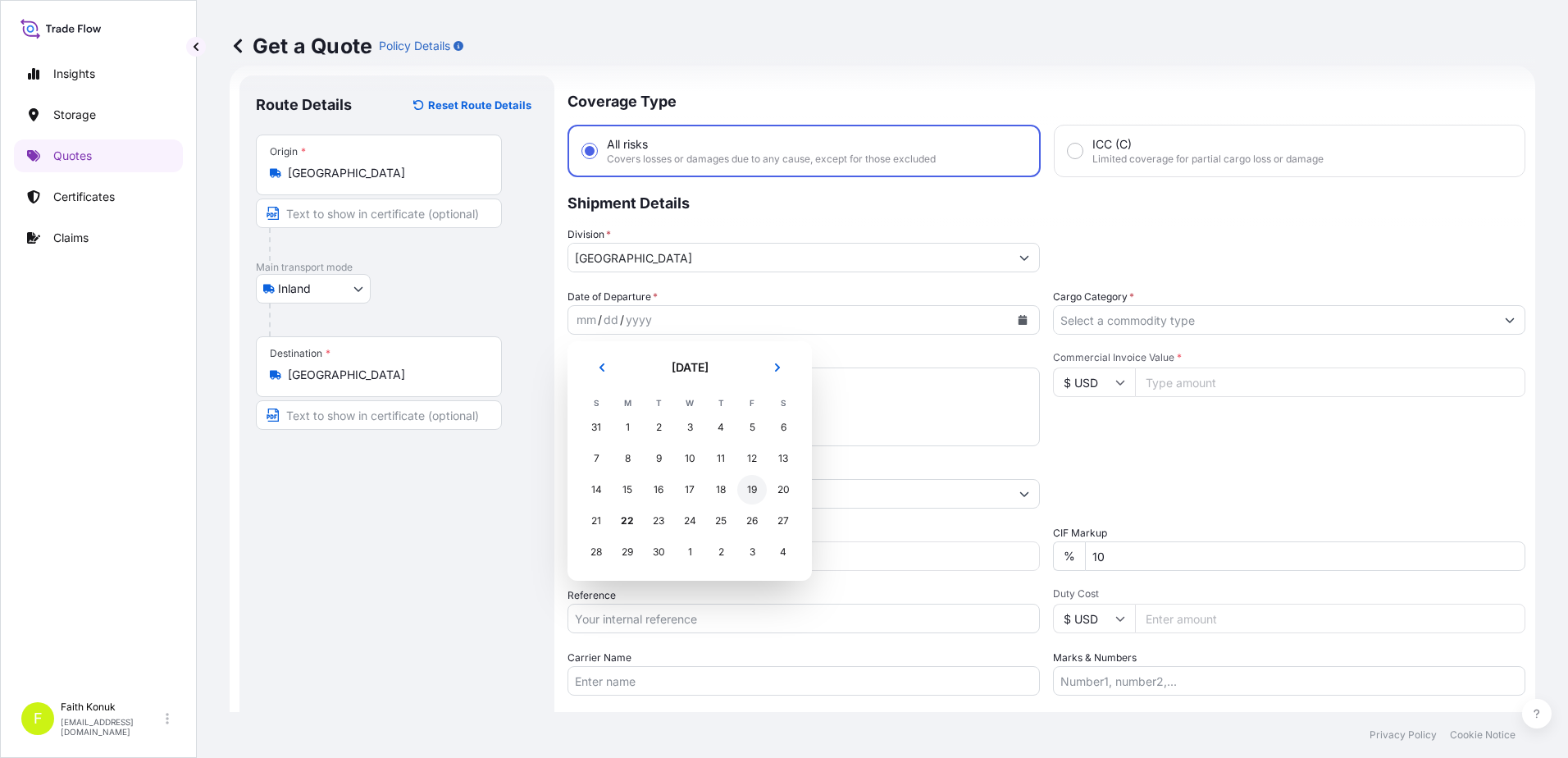
click at [748, 493] on div "19" at bounding box center [752, 490] width 30 height 30
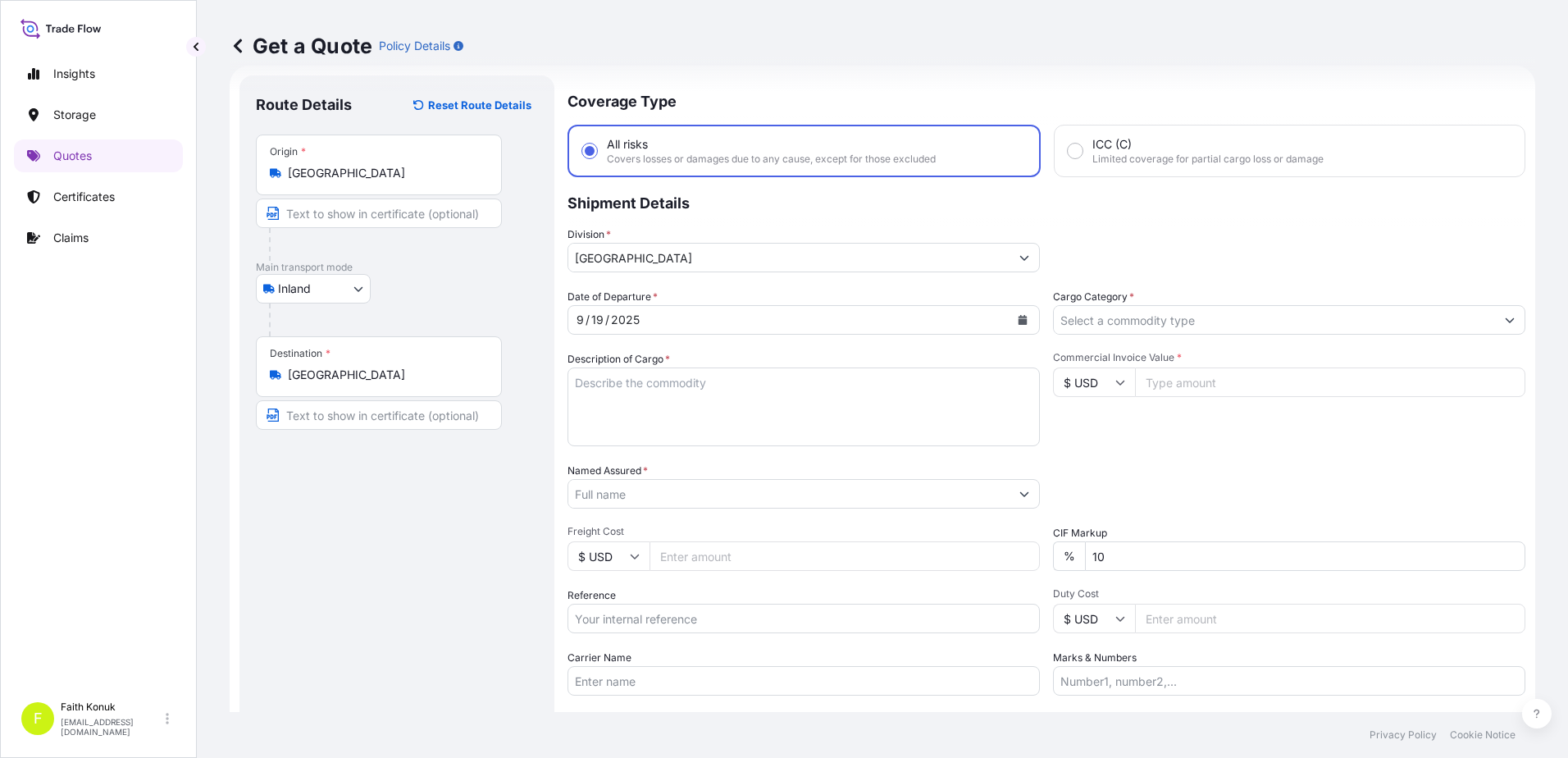
click at [737, 353] on div "Description of Cargo *" at bounding box center [803, 399] width 472 height 96
click at [611, 386] on textarea "Description of Cargo *" at bounding box center [803, 406] width 472 height 79
paste textarea "YEDEK PARÇA / Gtip numarası 4016.99.52.00.00 1 KAP / 198.70 KG"
click at [666, 417] on textarea "YEDEK PARÇA / Gtip numarası 4016.99.52.00.00 1 KAP / 198.70 KG" at bounding box center [803, 406] width 472 height 79
paste textarea "Reference : 25102414"
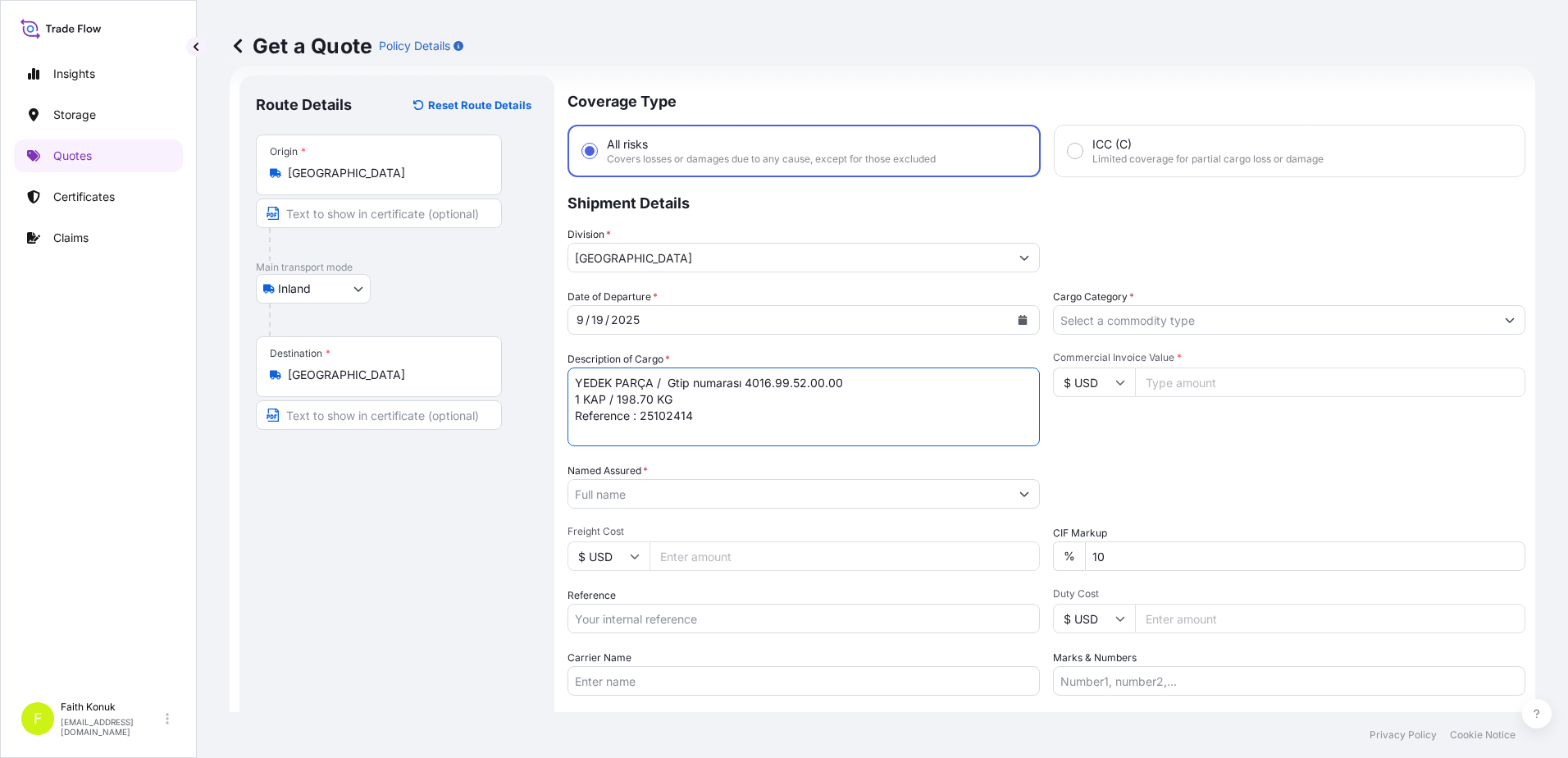
scroll to position [10, 0]
type textarea "YEDEK PARÇA / Gtip numarası 4016.99.52.00.00 1 KAP / 198.70 KG Reference : 2510…"
click at [596, 490] on input "Named Assured *" at bounding box center [788, 493] width 441 height 30
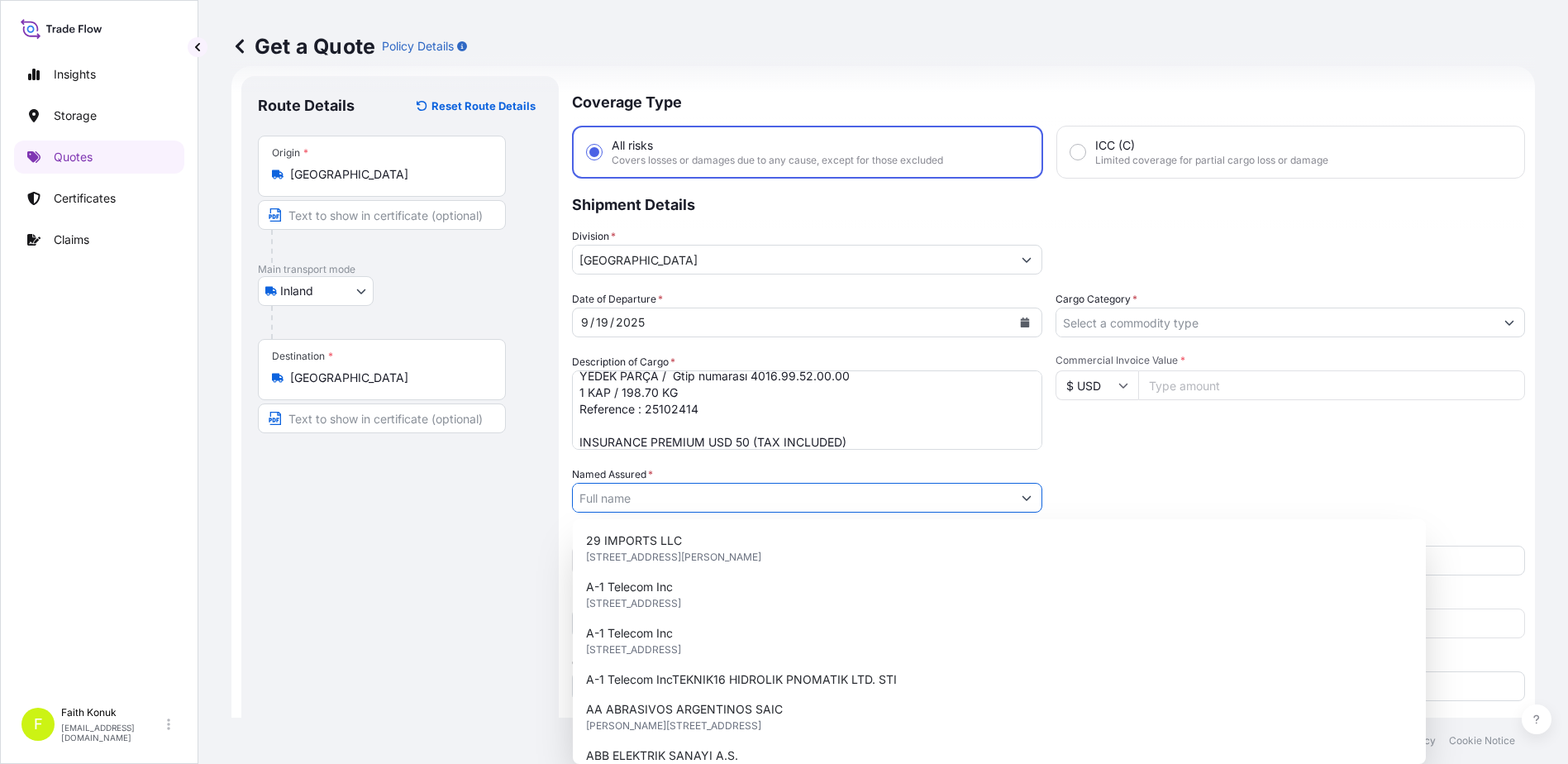
paste input "EOS END. OTO SIST. MAK. İTH. İHR. SAN TİC LTD STİ"
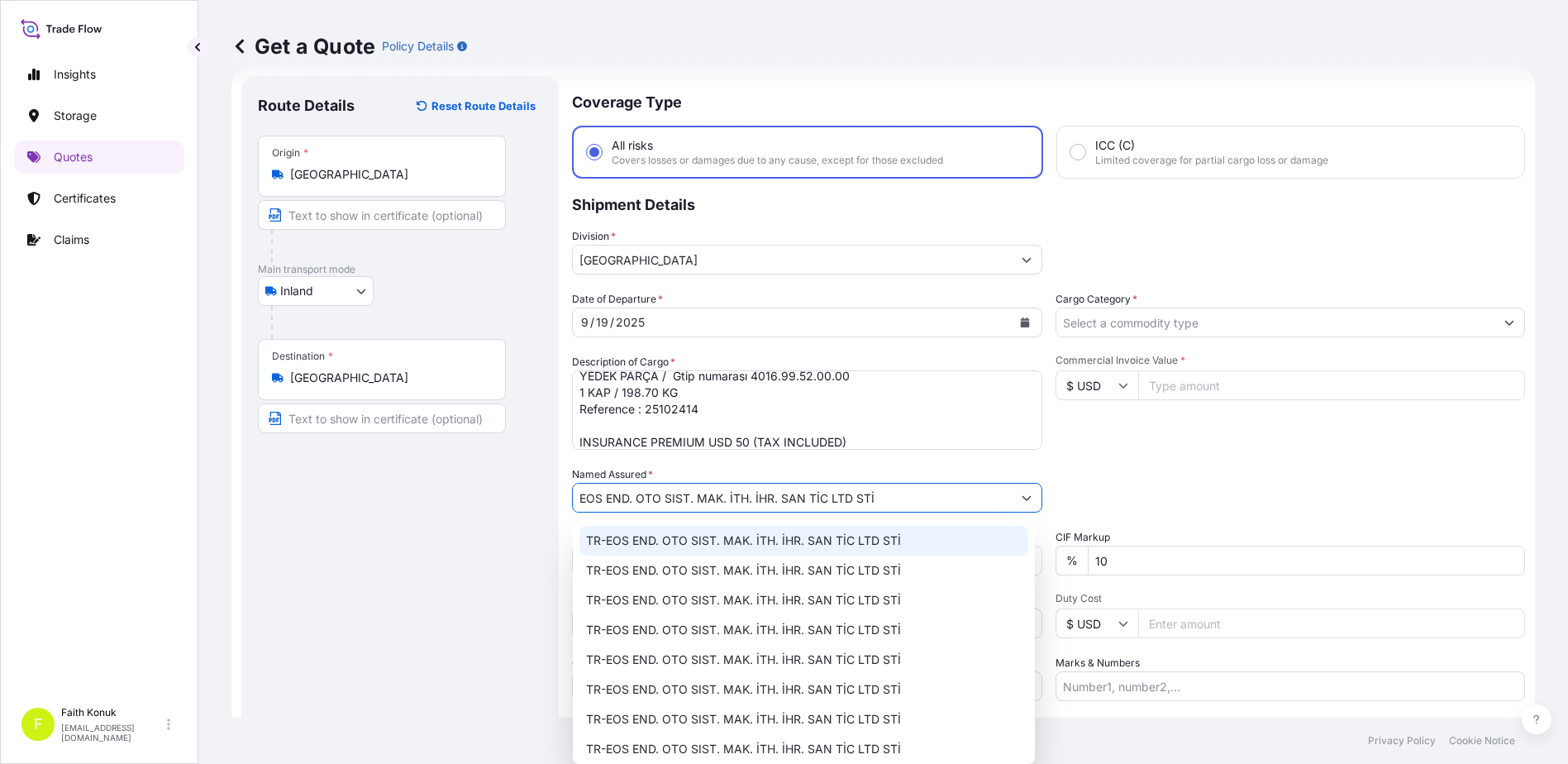
click at [649, 542] on span "TR-EOS END. OTO SIST. MAK. İTH. İHR. SAN TİC LTD STİ" at bounding box center [744, 540] width 315 height 17
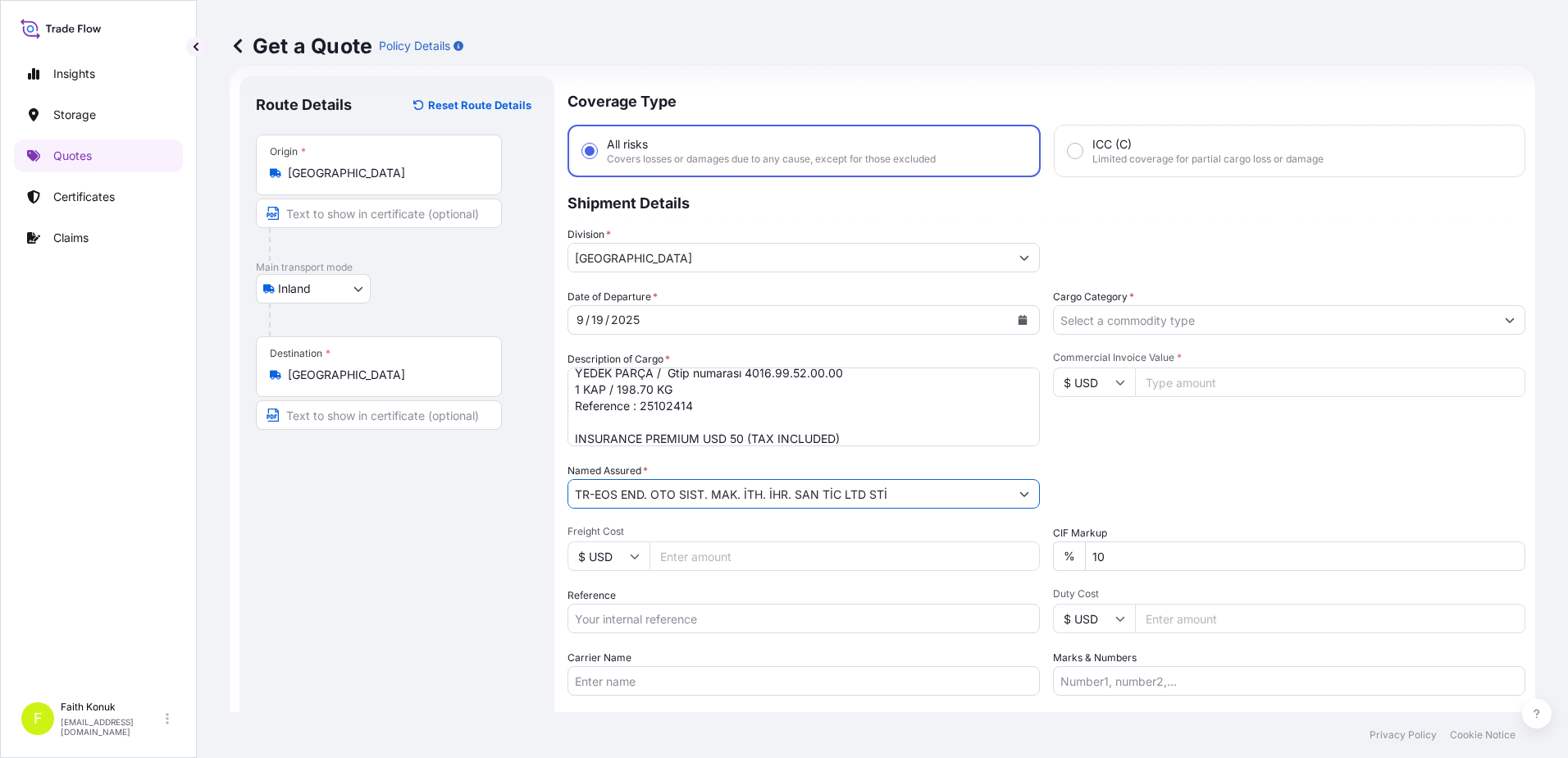
drag, startPoint x: 909, startPoint y: 496, endPoint x: 513, endPoint y: 463, distance: 397.4
click at [513, 463] on form "Route Details Reset Route Details Place of loading Road / Inland Road / Inland …" at bounding box center [881, 446] width 1305 height 761
paste input "text"
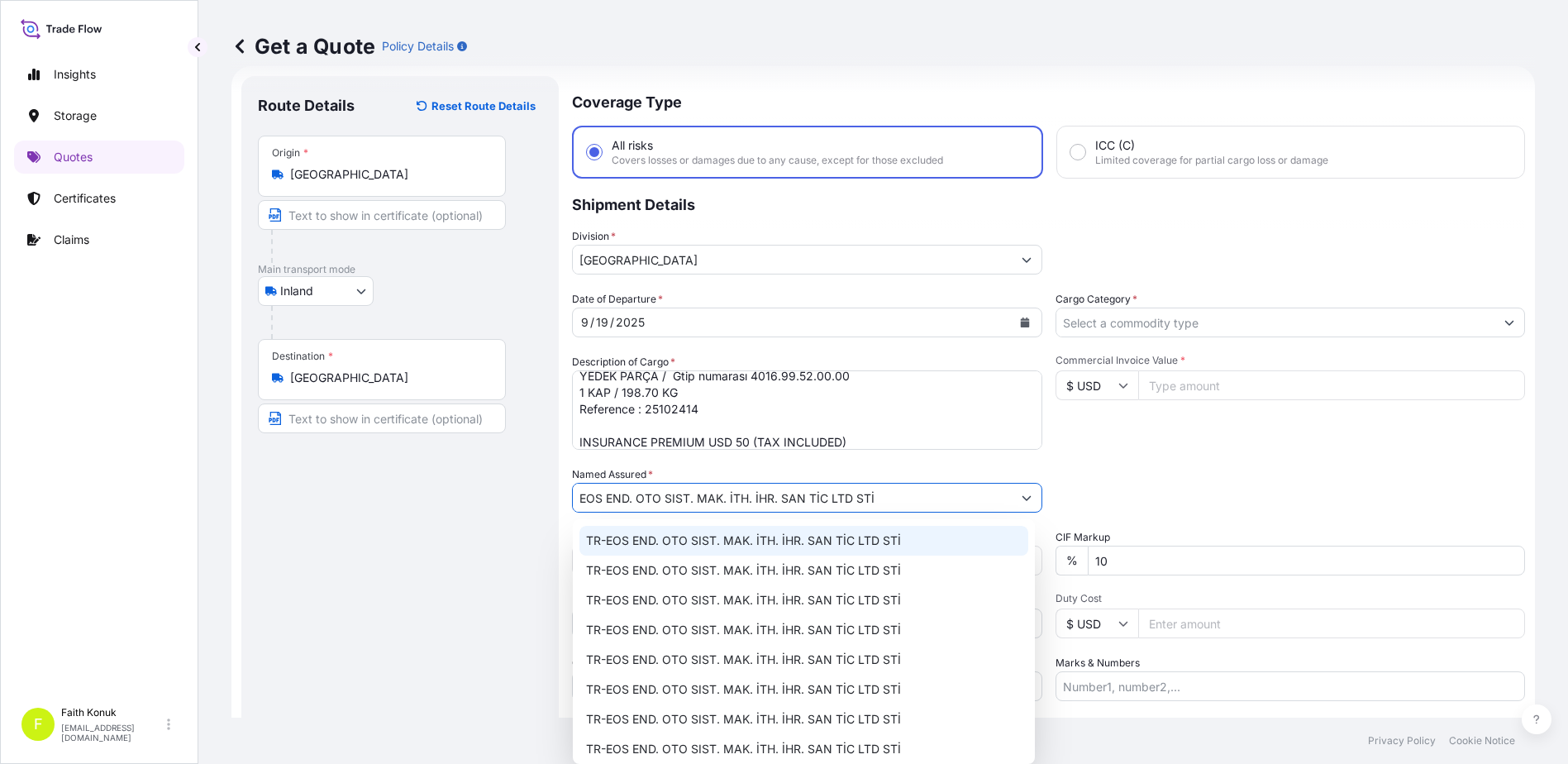
click at [737, 533] on span "TR-EOS END. OTO SIST. MAK. İTH. İHR. SAN TİC LTD STİ" at bounding box center [744, 540] width 315 height 17
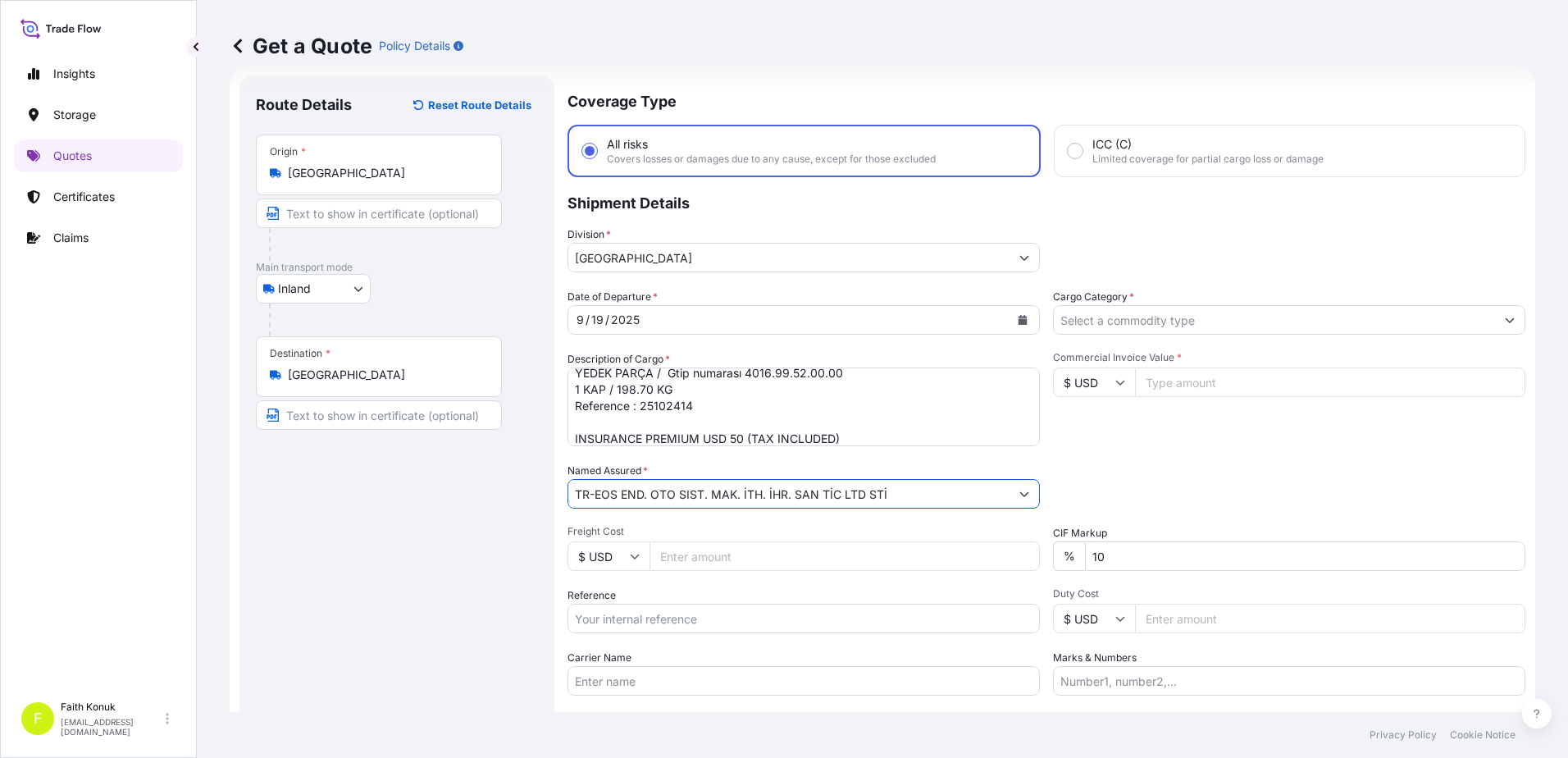
drag, startPoint x: 596, startPoint y: 494, endPoint x: 497, endPoint y: 491, distance: 99.0
click at [497, 491] on form "Route Details Reset Route Details Place of loading Road / Inland Road / Inland …" at bounding box center [881, 446] width 1305 height 761
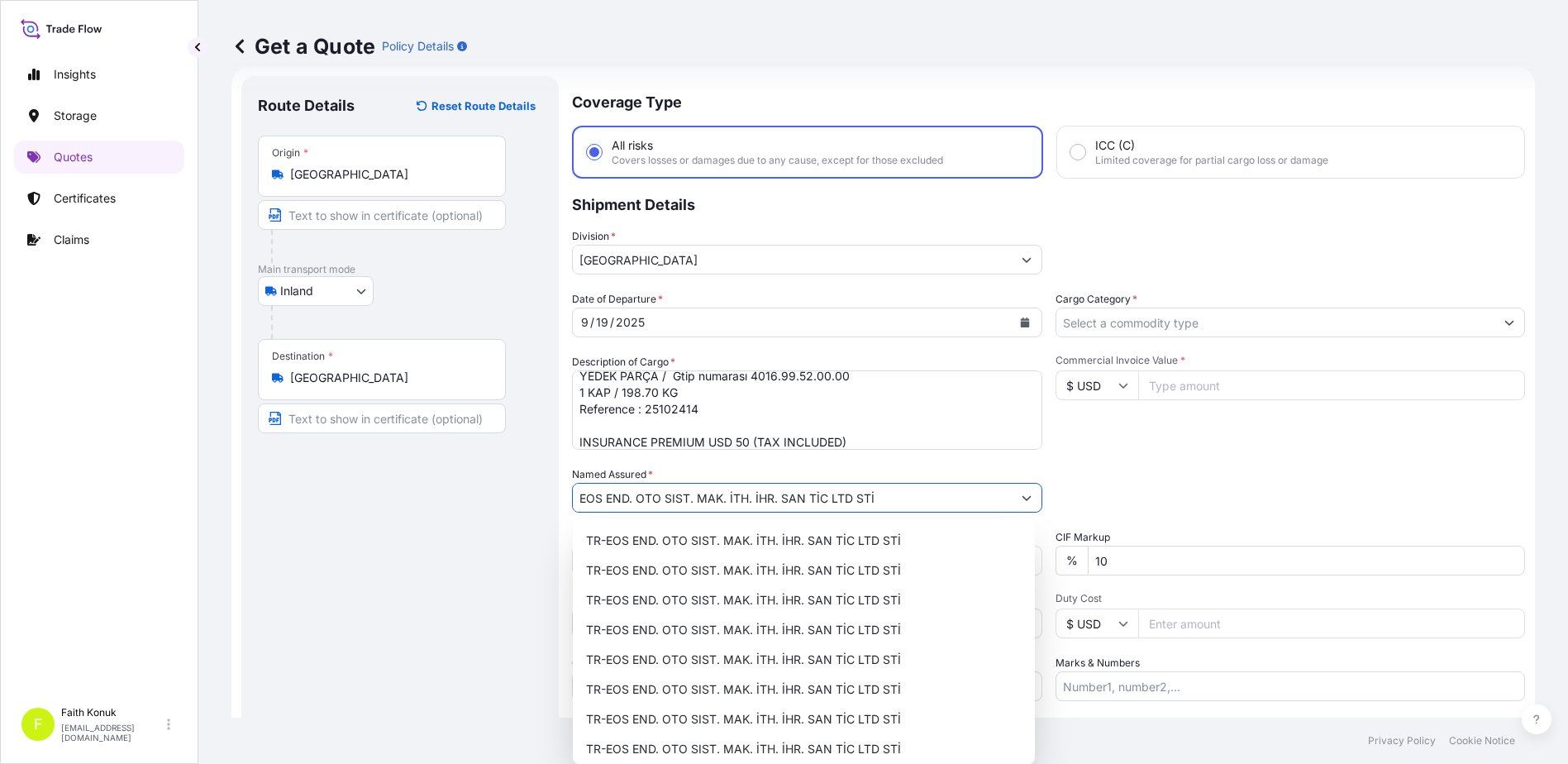
type input "EOS END. OTO SIST. MAK. İTH. İHR. SAN TİC LTD STİ"
click at [898, 466] on div "Date of Departure * [DATE] Cargo Category * Description of Cargo * YEDEK PARÇA …" at bounding box center [1048, 495] width 953 height 410
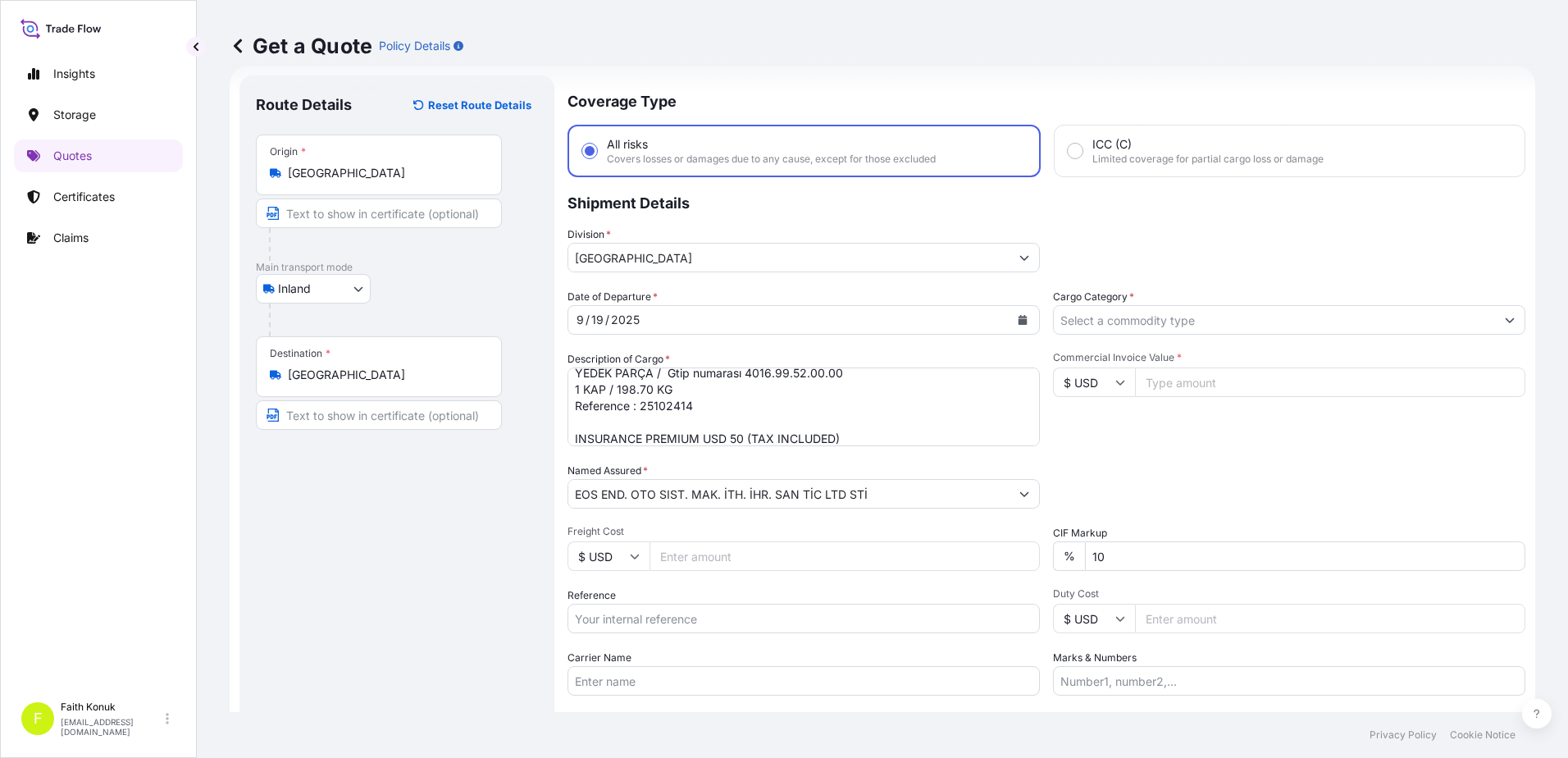
click at [633, 686] on input "Carrier Name" at bounding box center [803, 681] width 472 height 30
paste input "81ABU873"
type input "81ABU873"
click at [643, 650] on div "Carrier Name 81ABU873" at bounding box center [803, 672] width 472 height 46
click at [641, 623] on input "Reference" at bounding box center [803, 618] width 472 height 30
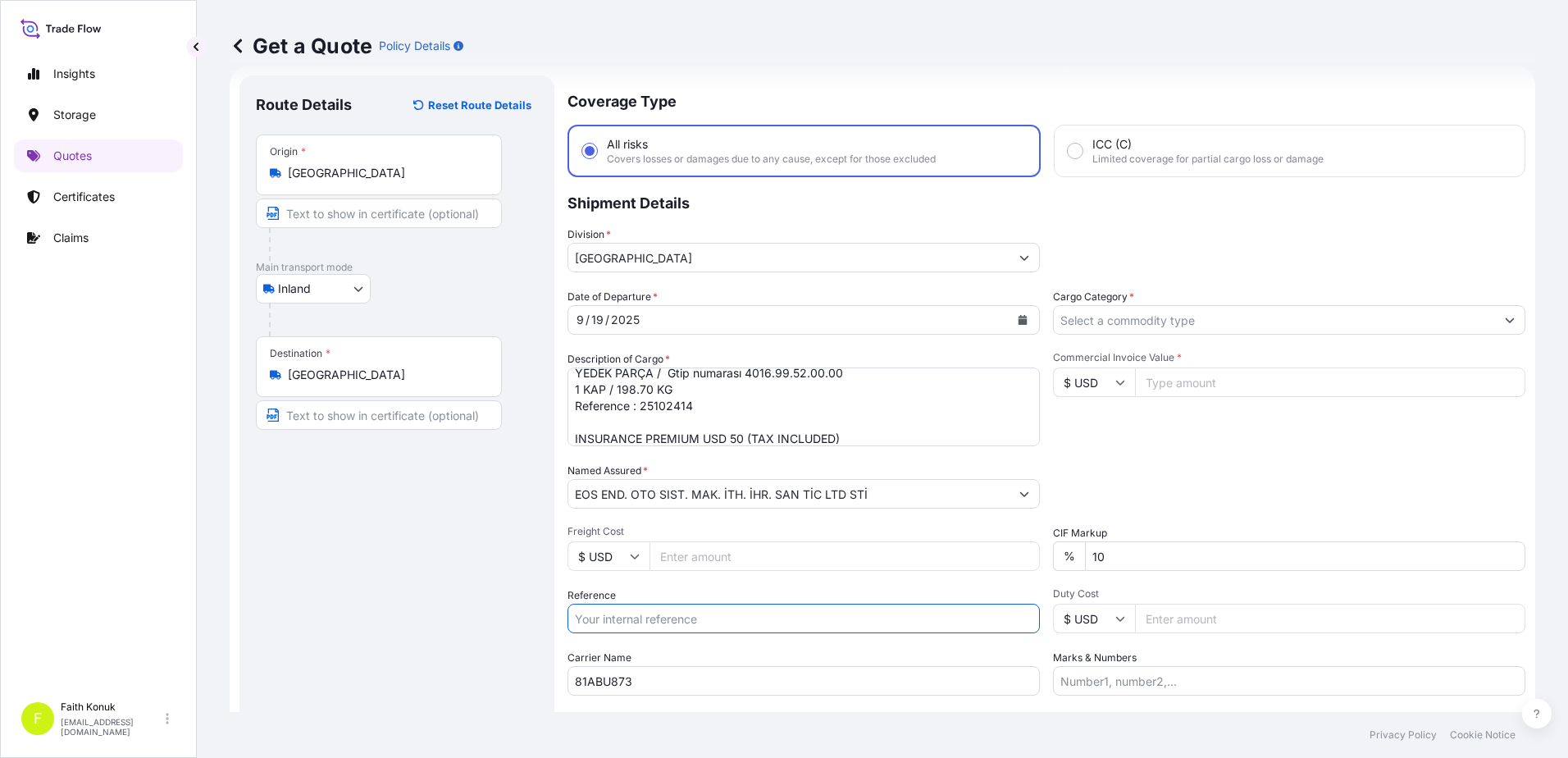
paste input "2411781265"
type input "2411781265"
click at [728, 586] on div "Date of Departure * [DATE] Cargo Category * Description of Cargo * YEDEK PARÇA …" at bounding box center [1045, 491] width 958 height 406
click at [1084, 321] on input "Cargo Category *" at bounding box center [1274, 320] width 441 height 30
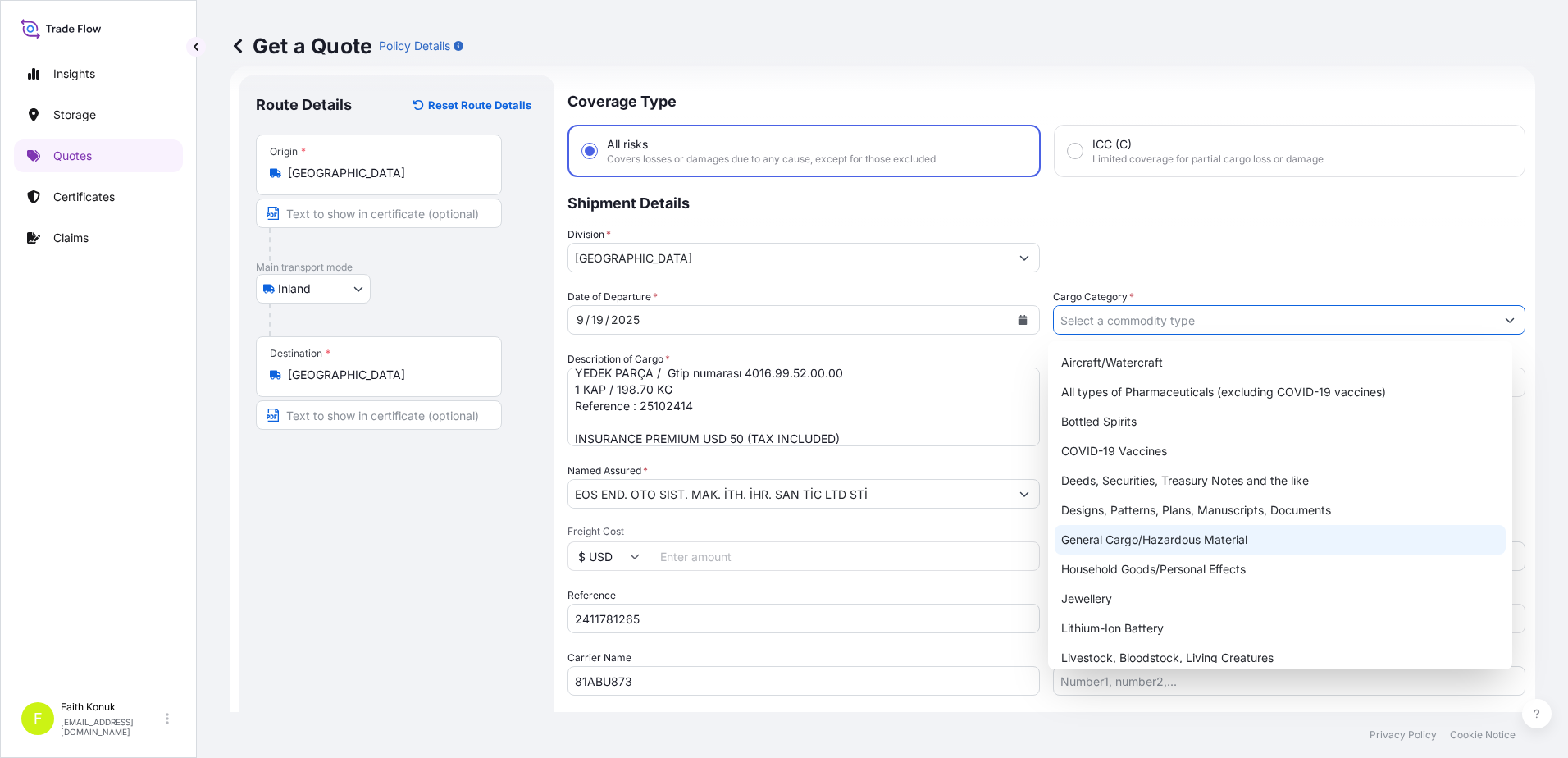
click at [1115, 537] on div "General Cargo/Hazardous Material" at bounding box center [1280, 539] width 451 height 30
type input "General Cargo/Hazardous Material"
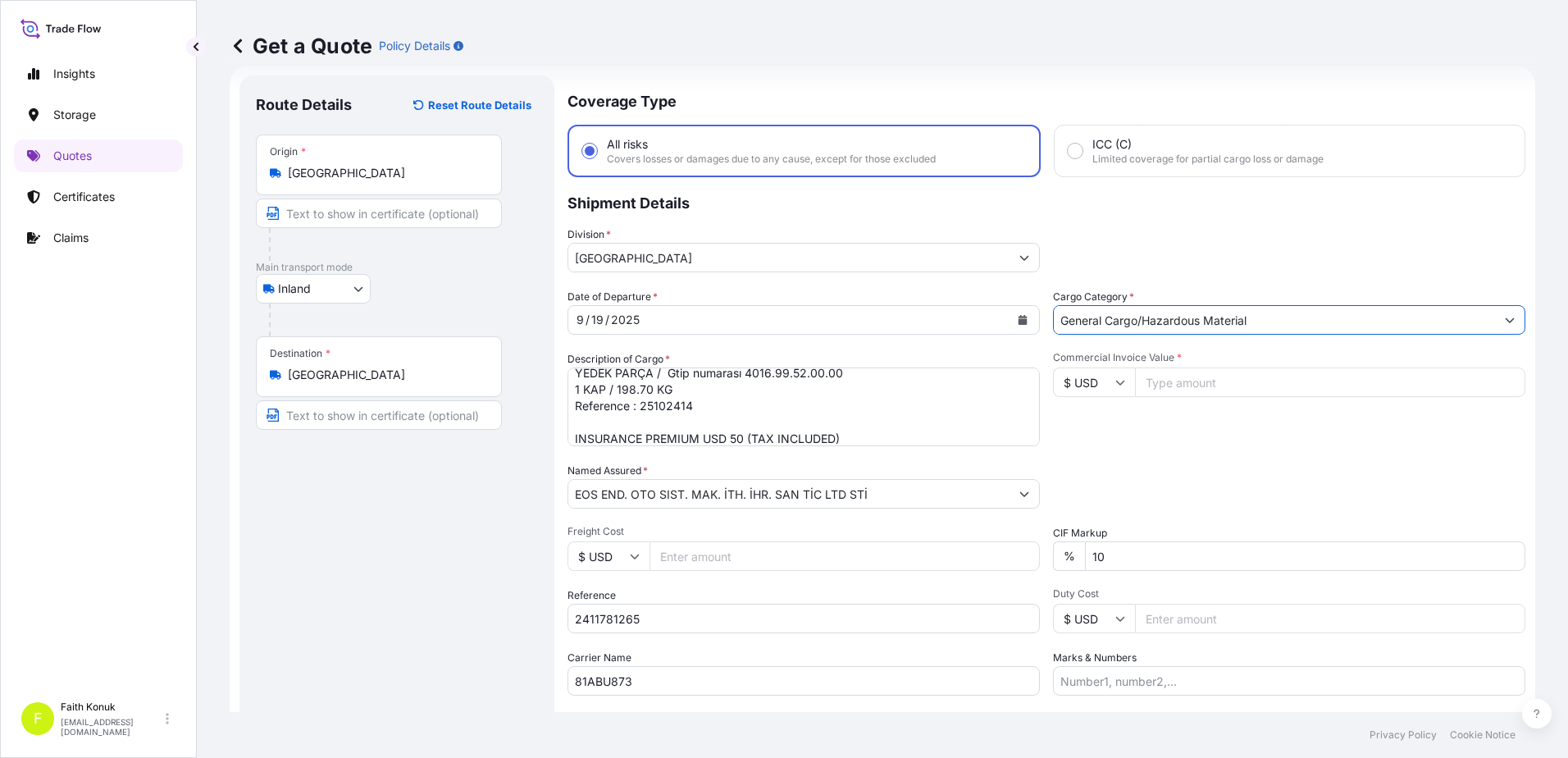
click at [1143, 422] on div "Commercial Invoice Value * $ USD" at bounding box center [1288, 399] width 472 height 96
click at [1103, 384] on input "$ USD" at bounding box center [1093, 382] width 82 height 30
click at [1099, 425] on div "€ EUR" at bounding box center [1087, 427] width 69 height 31
type input "€ EUR"
click at [1158, 373] on input "Commercial Invoice Value *" at bounding box center [1329, 382] width 390 height 30
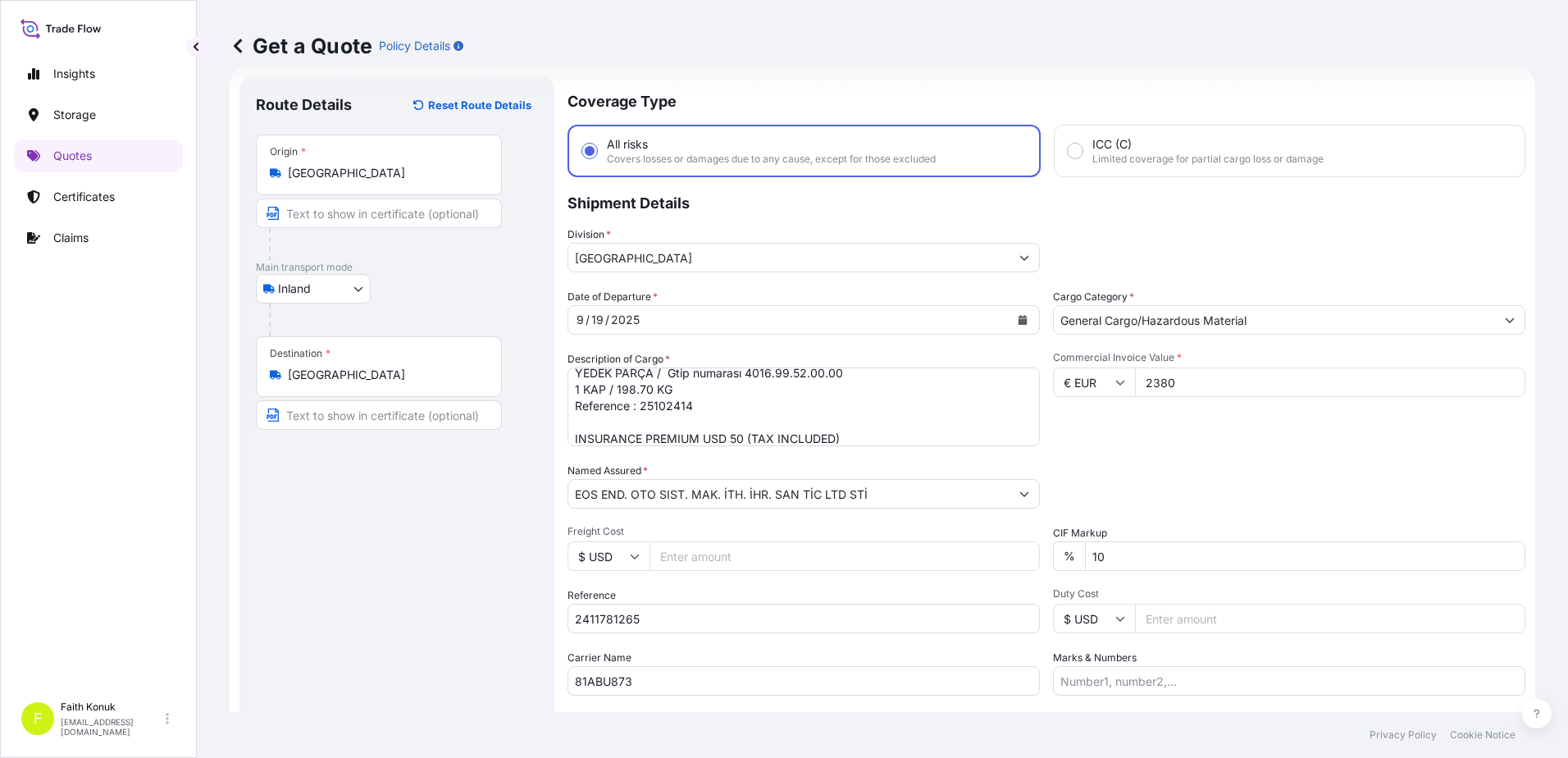
type input "2380"
click at [1144, 475] on div "Packing Category Type to search a container mode Please select a primary mode o…" at bounding box center [1288, 485] width 472 height 46
drag, startPoint x: 1038, startPoint y: 559, endPoint x: 1017, endPoint y: 557, distance: 21.1
click at [1017, 557] on div "Date of Departure * [DATE] Cargo Category * General Cargo/Hazardous Material De…" at bounding box center [1045, 491] width 958 height 406
type input "0"
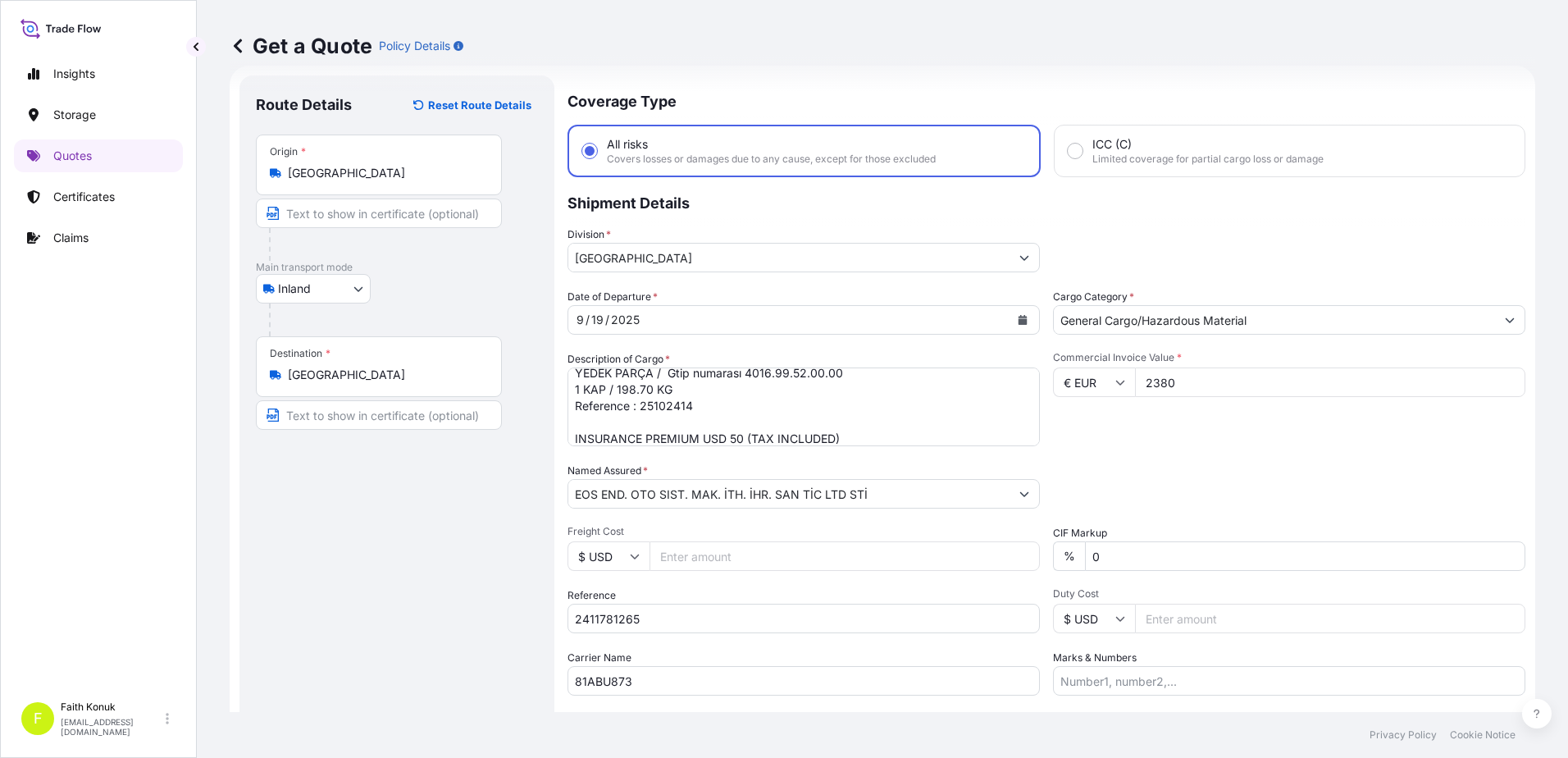
click at [1154, 488] on div "Packing Category Type to search a container mode Please select a primary mode o…" at bounding box center [1288, 485] width 472 height 46
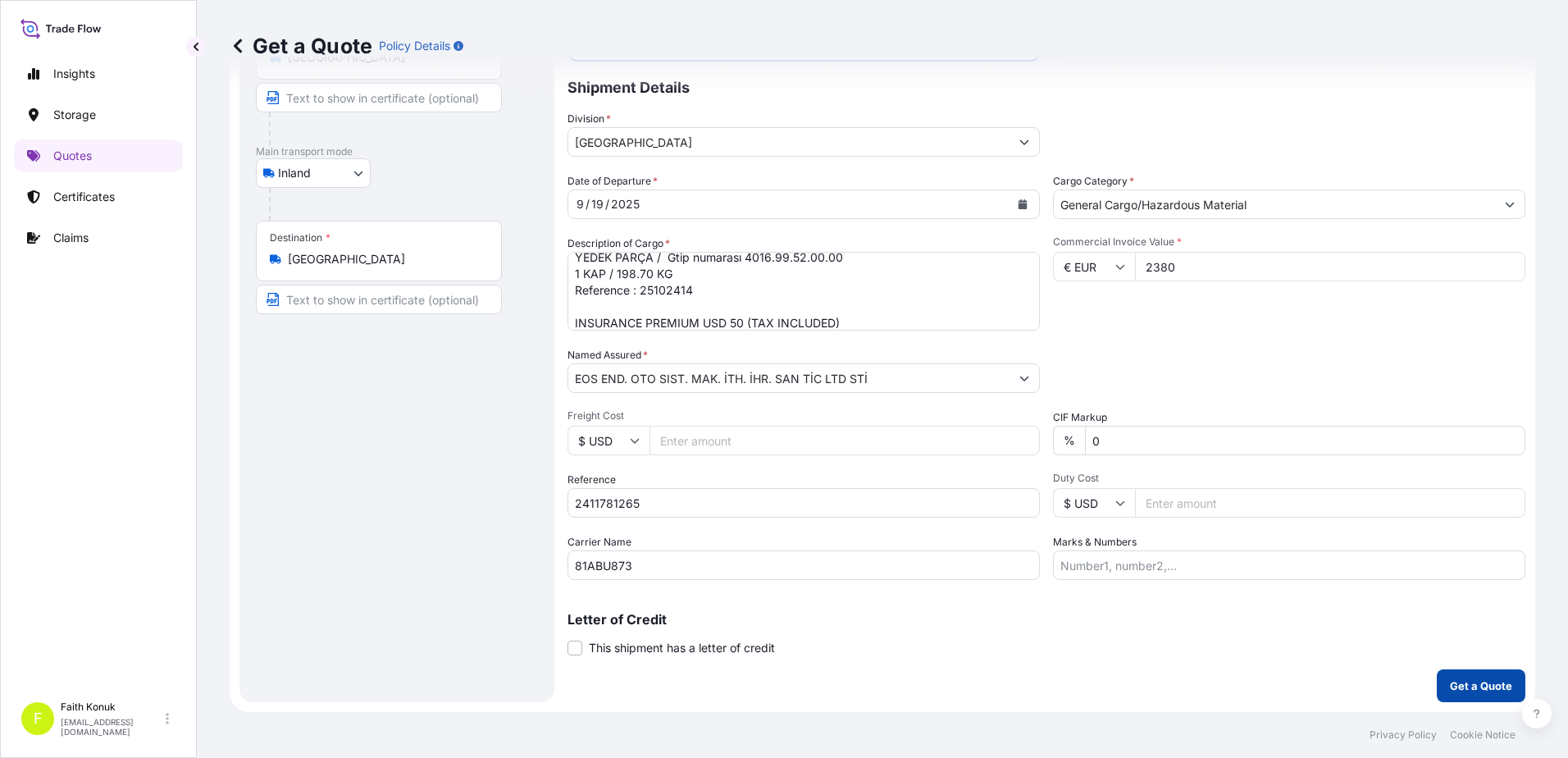
click at [1467, 682] on p "Get a Quote" at bounding box center [1481, 685] width 63 height 16
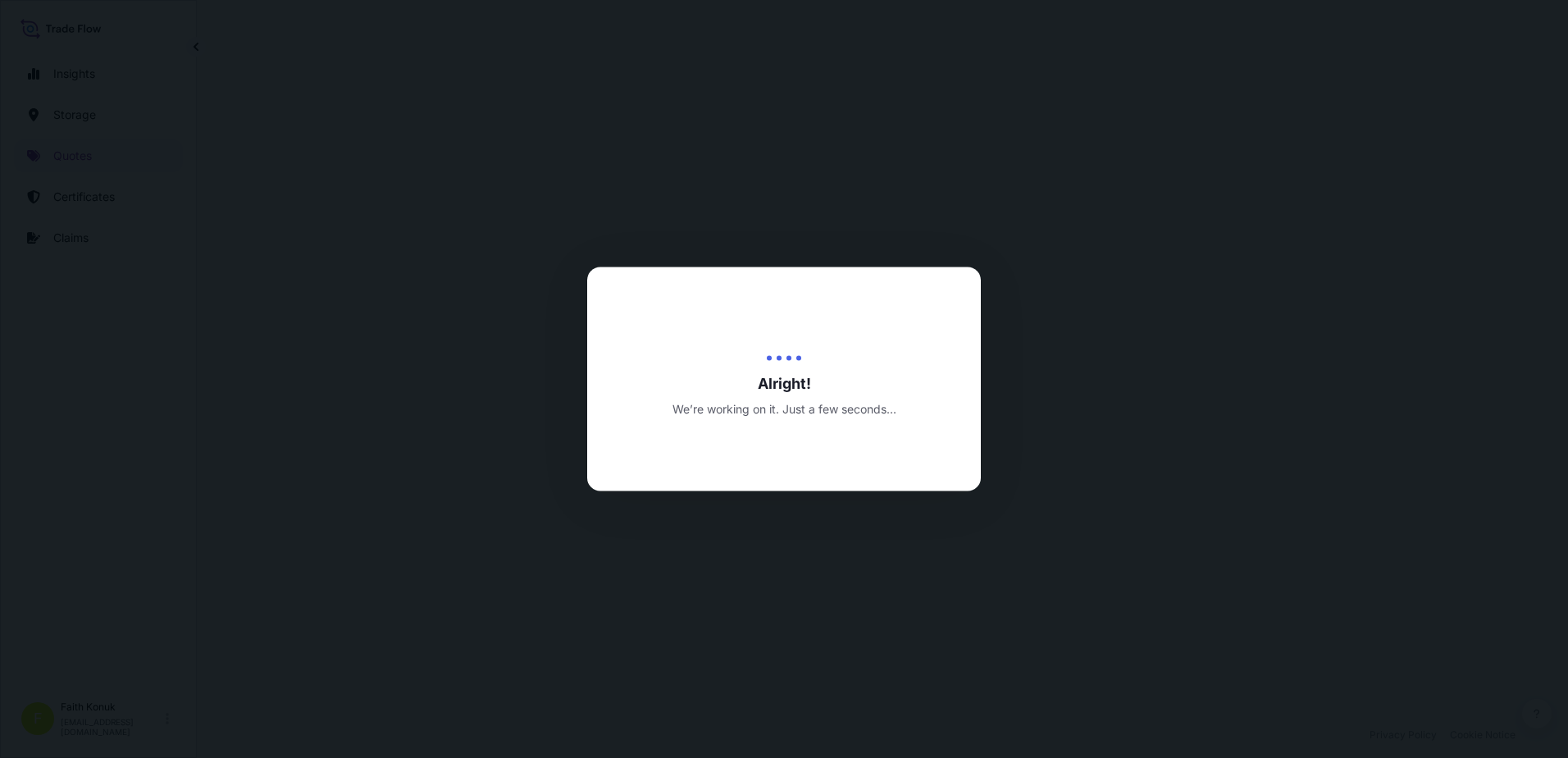
select select "Inland"
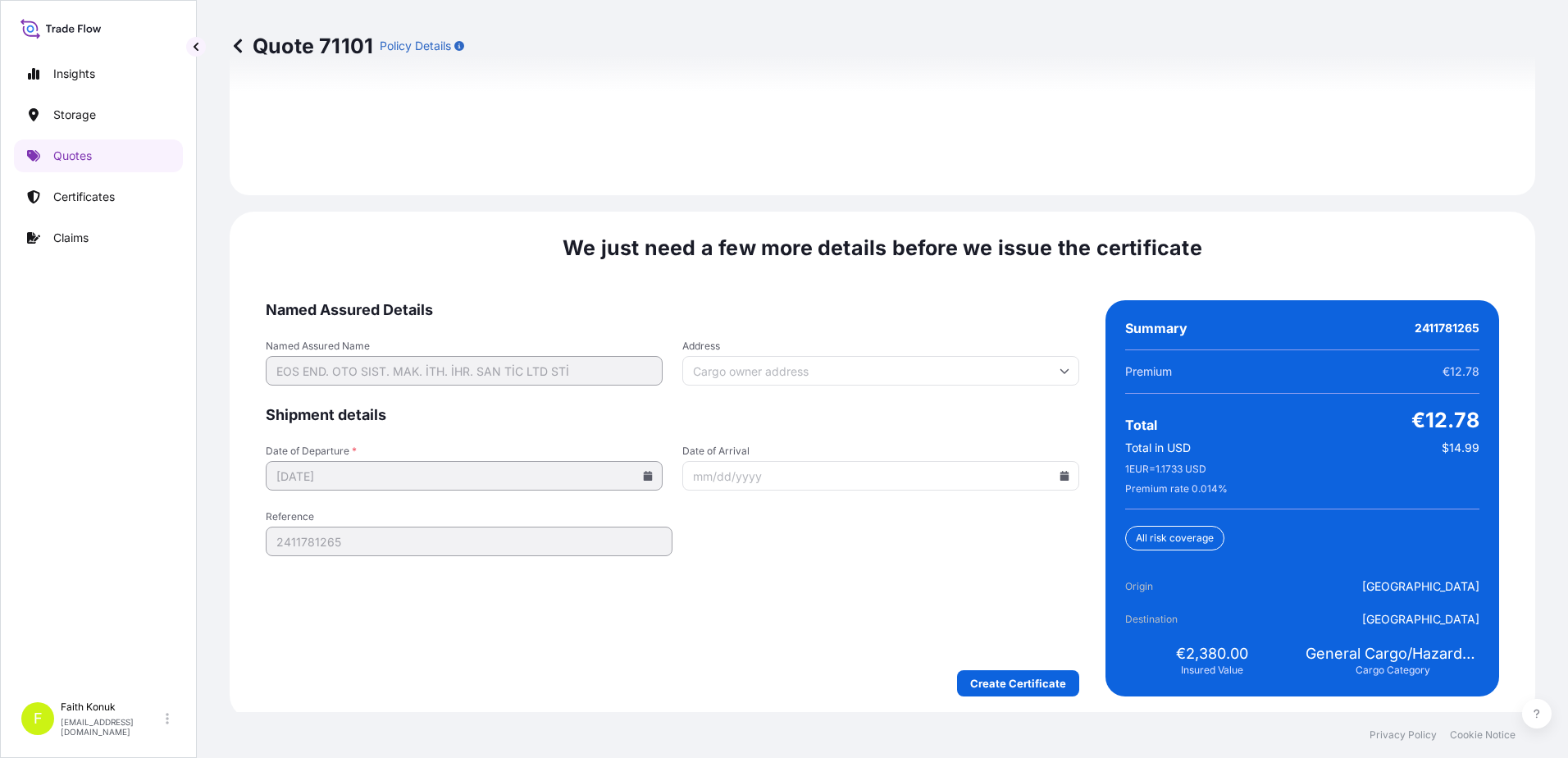
scroll to position [2419, 0]
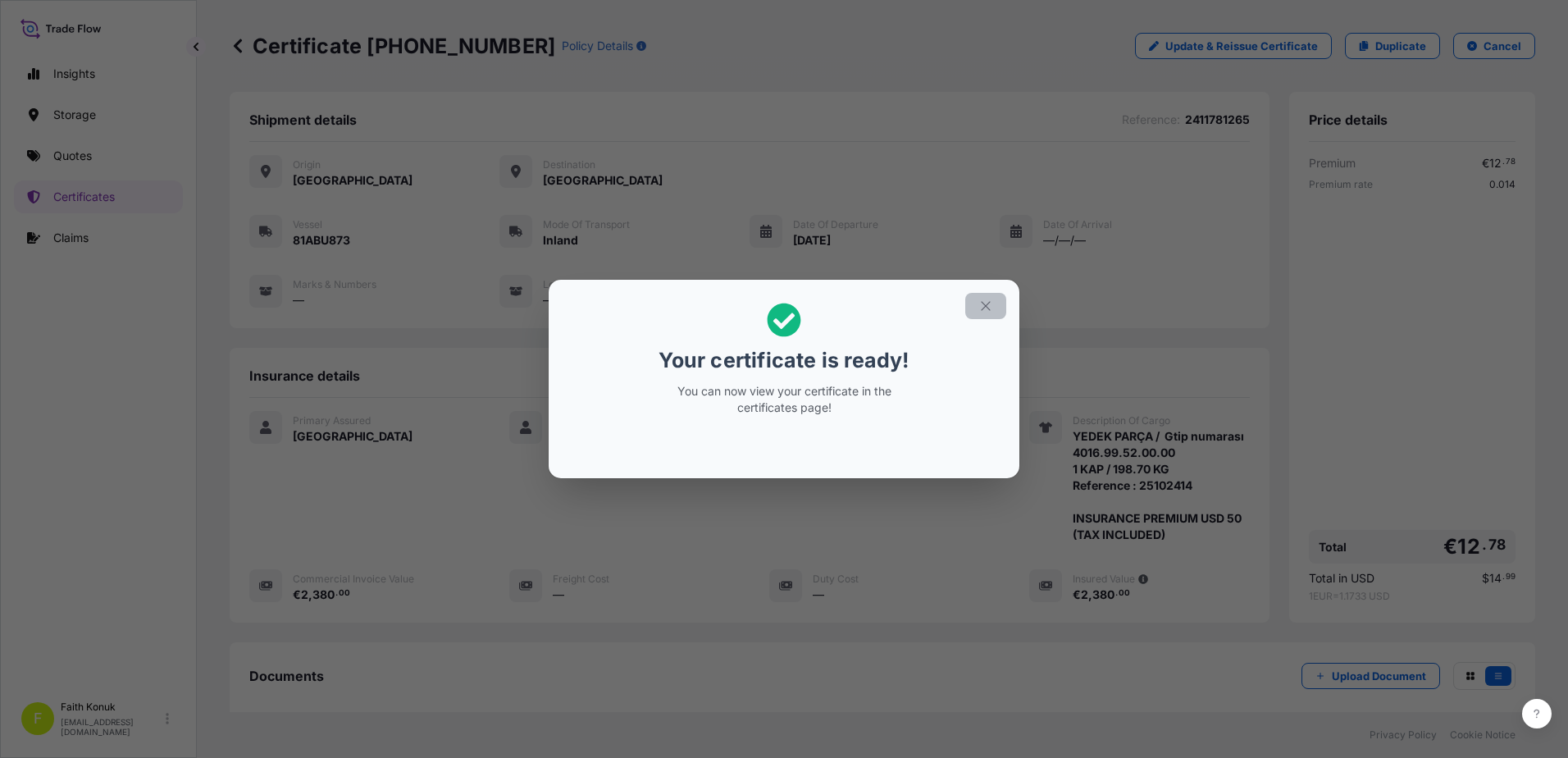
click at [985, 306] on icon "button" at bounding box center [985, 306] width 9 height 9
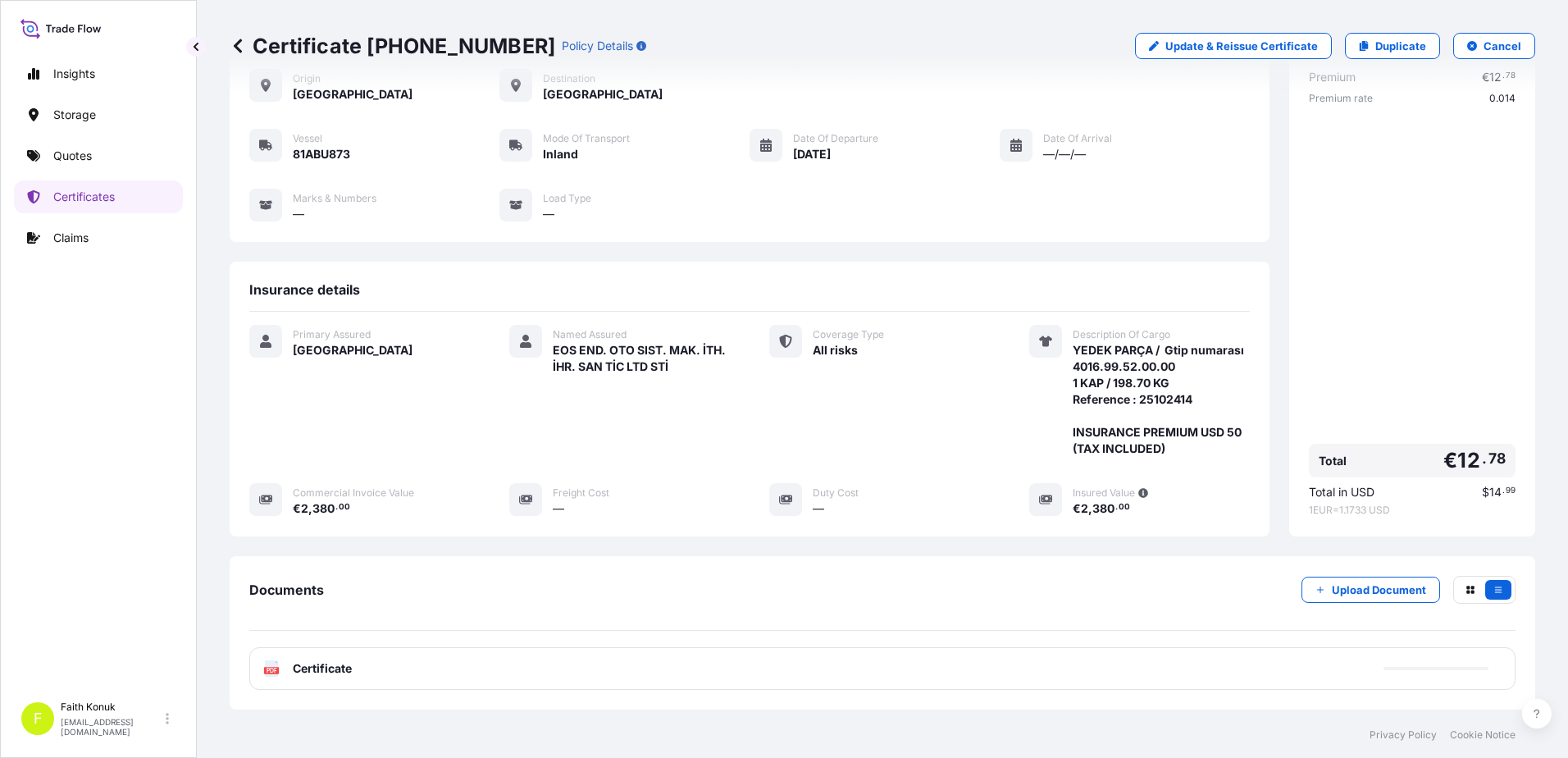
scroll to position [186, 0]
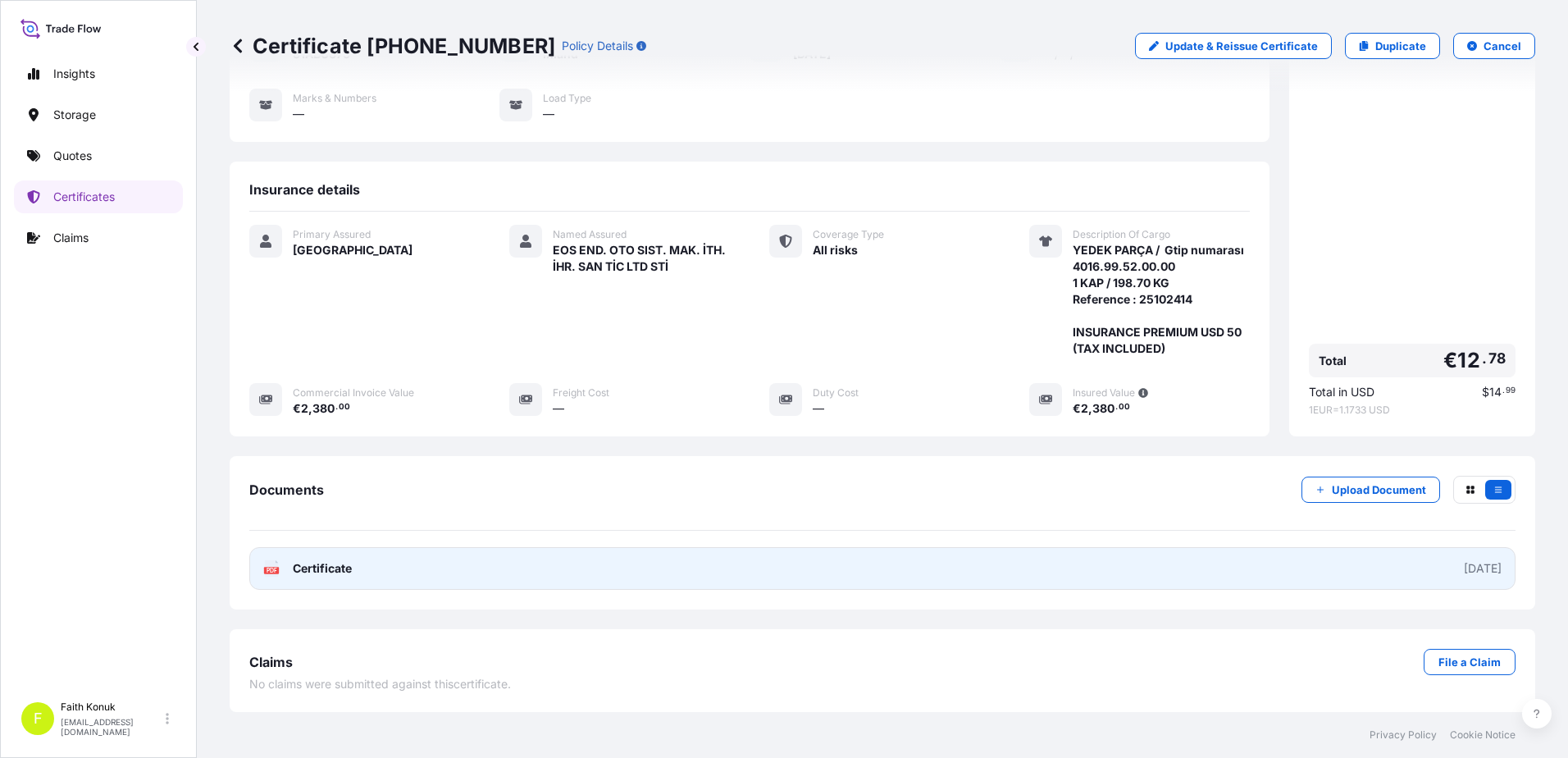
click at [269, 570] on text "PDF" at bounding box center [272, 570] width 10 height 6
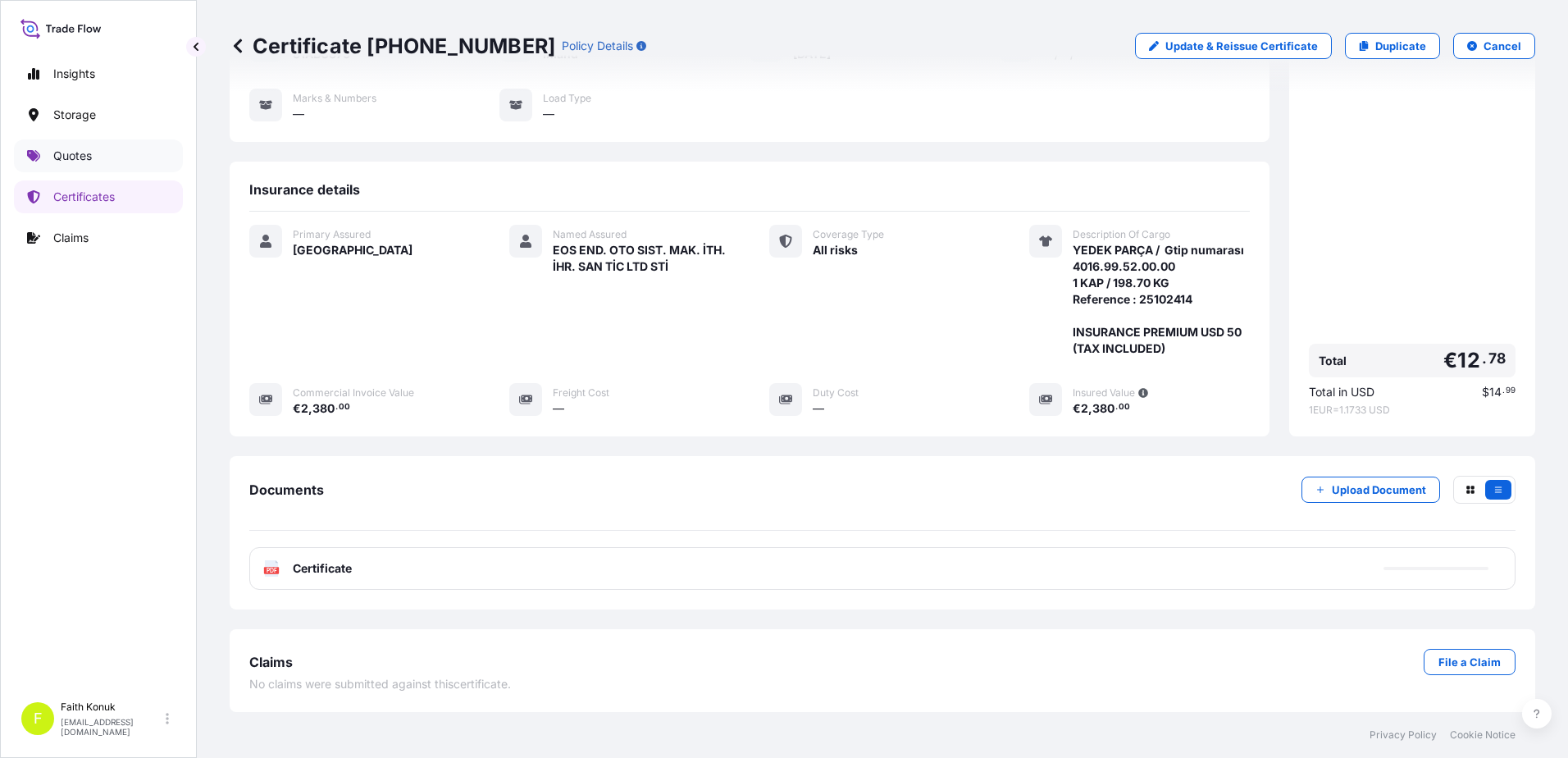
click at [114, 156] on link "Quotes" at bounding box center [98, 156] width 169 height 33
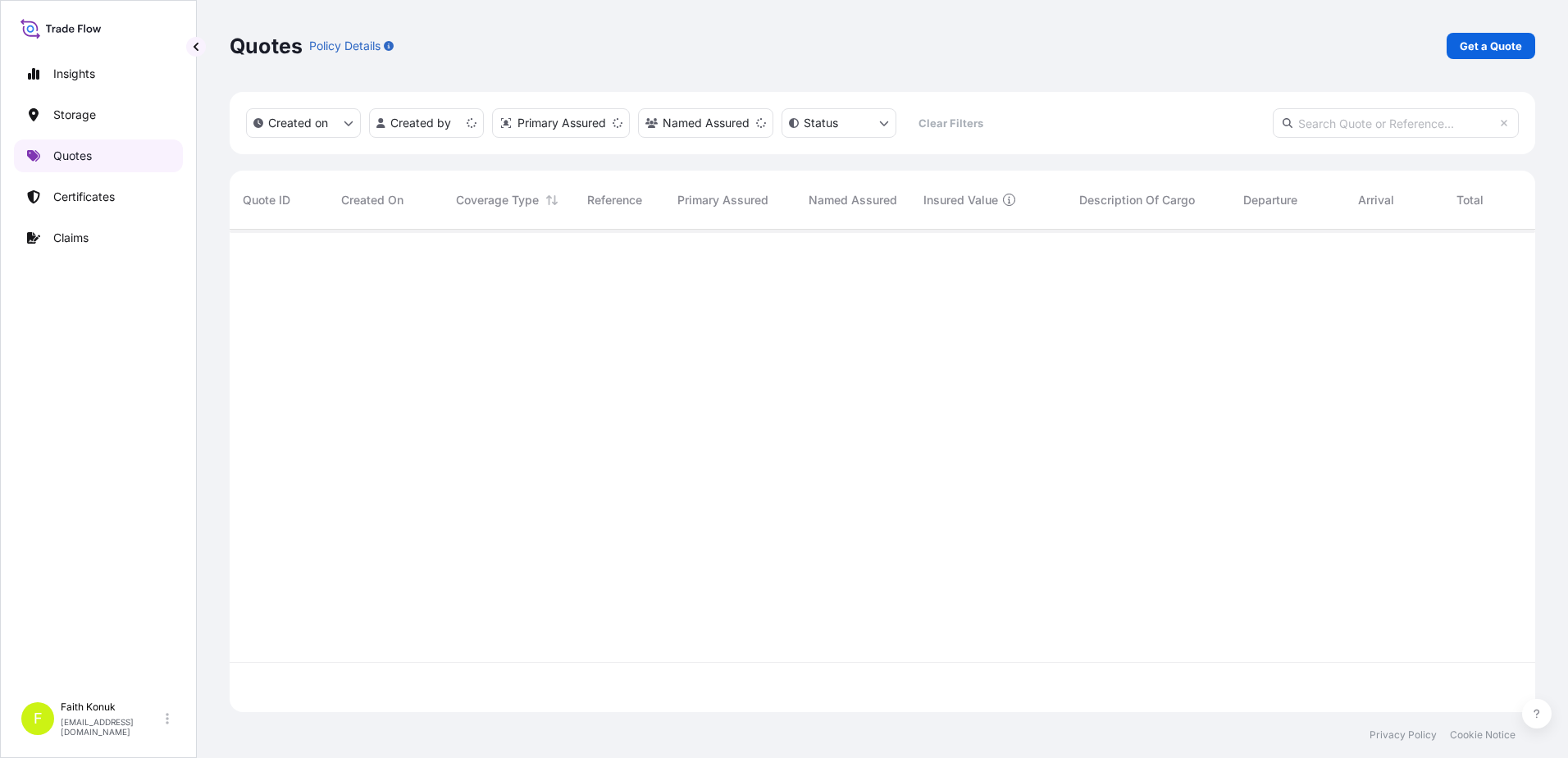
scroll to position [478, 1293]
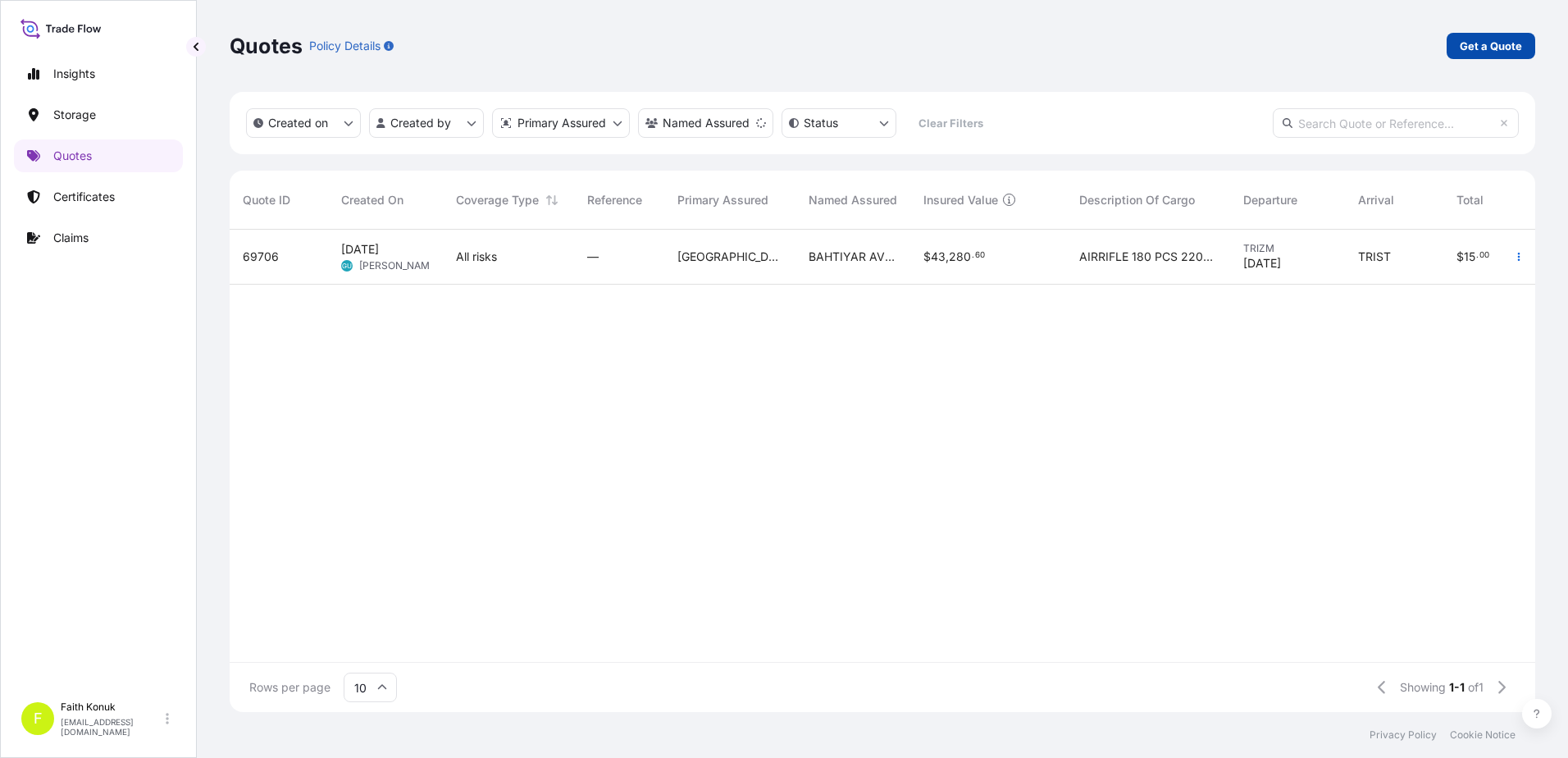
click at [1480, 49] on p "Get a Quote" at bounding box center [1491, 45] width 63 height 16
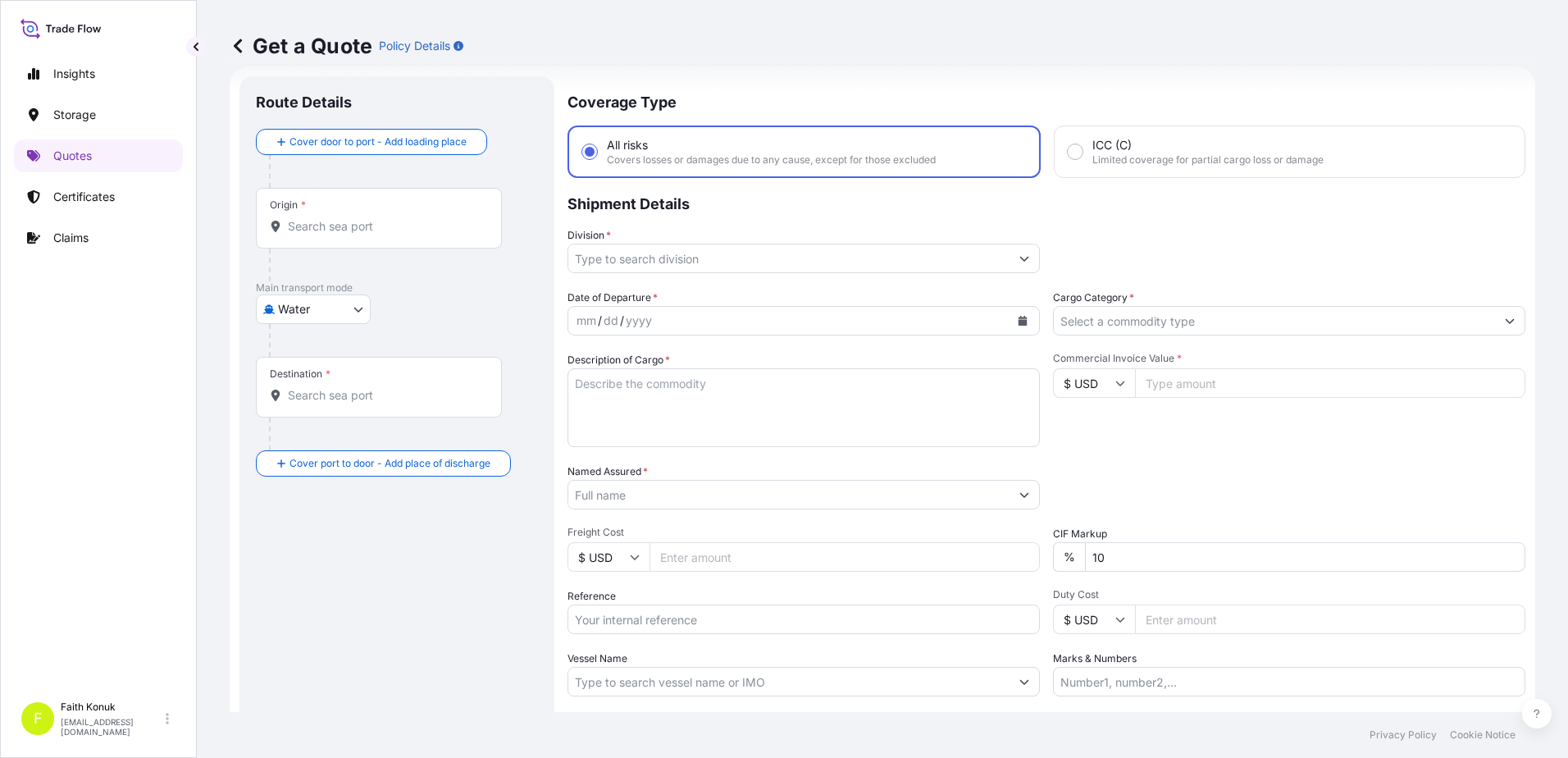
scroll to position [26, 0]
click at [352, 315] on body "Insights Storage Quotes Certificates Claims F Faith Konuk [EMAIL_ADDRESS][DOMAI…" at bounding box center [784, 379] width 1568 height 758
click at [305, 402] on span "Inland" at bounding box center [304, 410] width 33 height 16
select select "Inland"
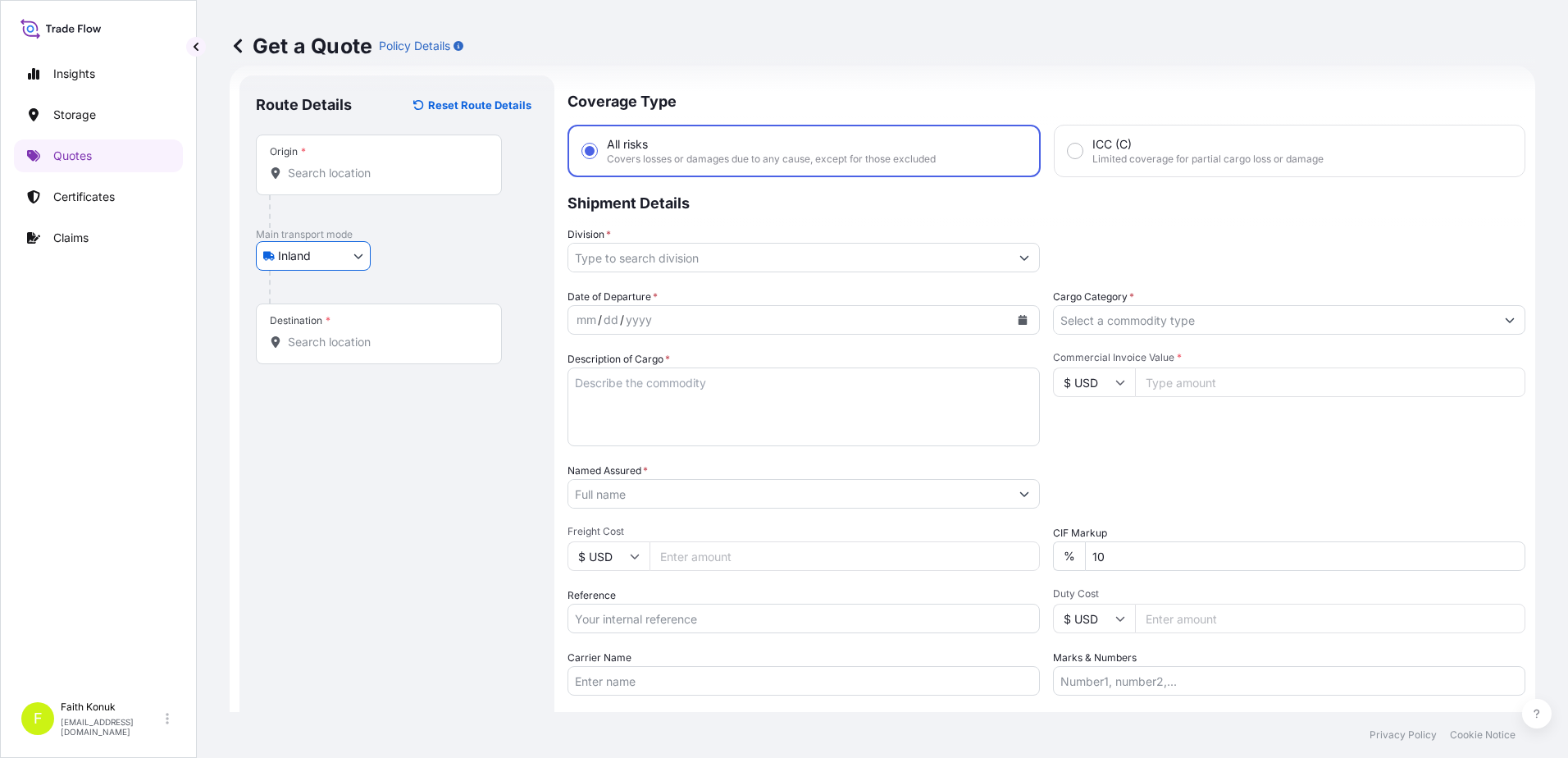
click at [429, 274] on div at bounding box center [404, 287] width 269 height 33
click at [328, 170] on input "Origin *" at bounding box center [384, 173] width 194 height 16
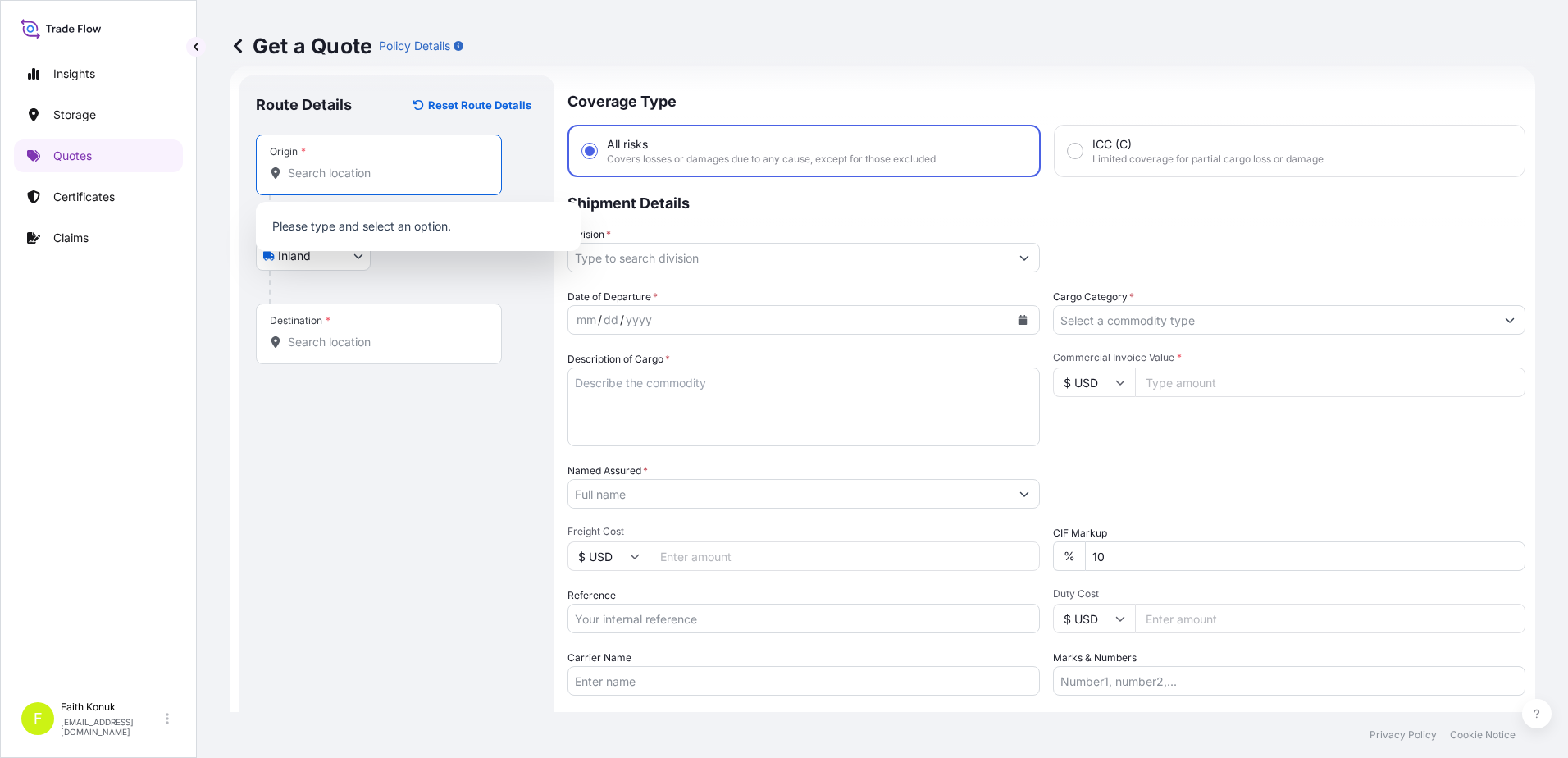
paste input "[GEOGRAPHIC_DATA]"
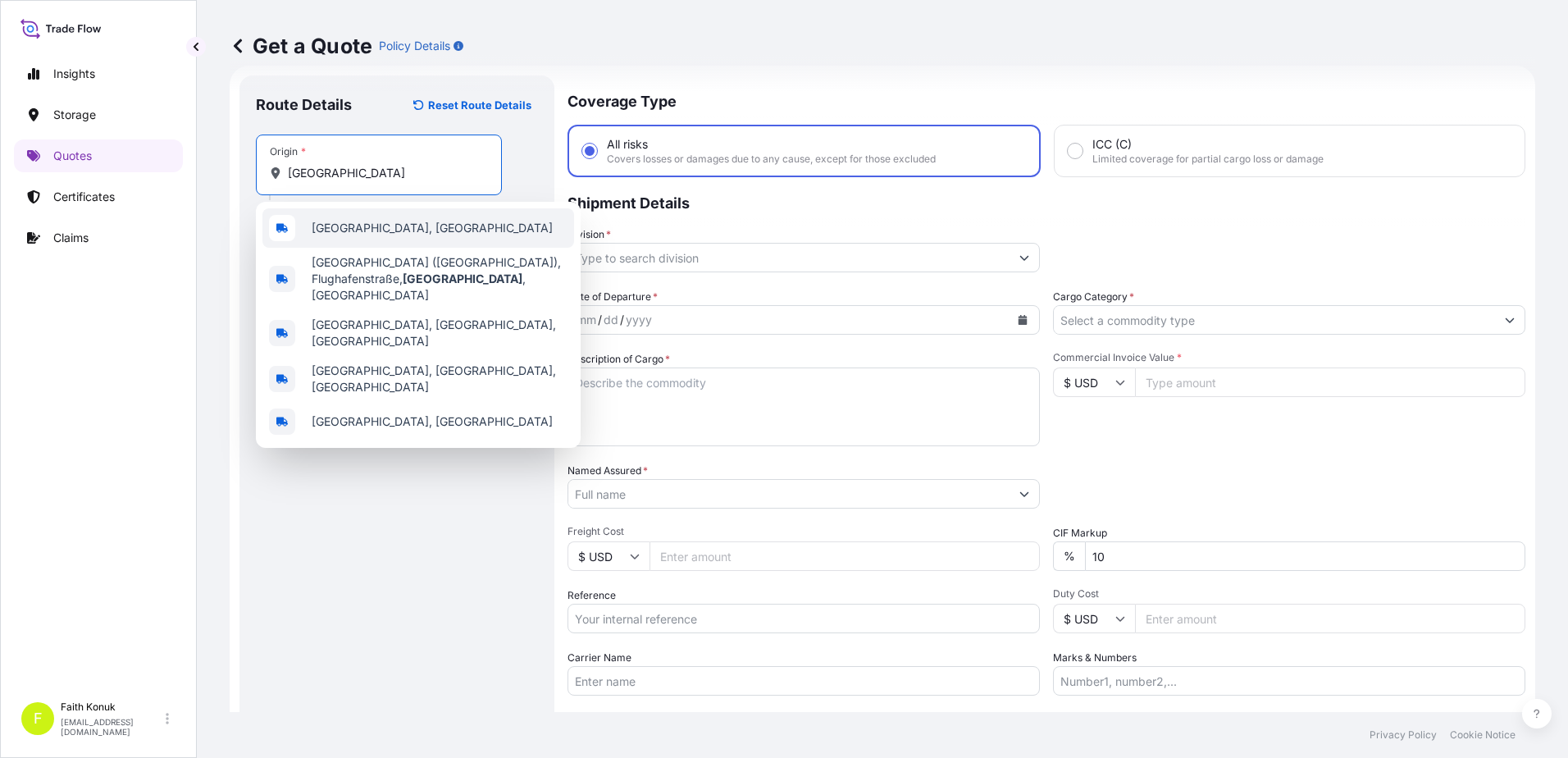
click at [372, 222] on span "[GEOGRAPHIC_DATA], [GEOGRAPHIC_DATA]" at bounding box center [432, 227] width 241 height 16
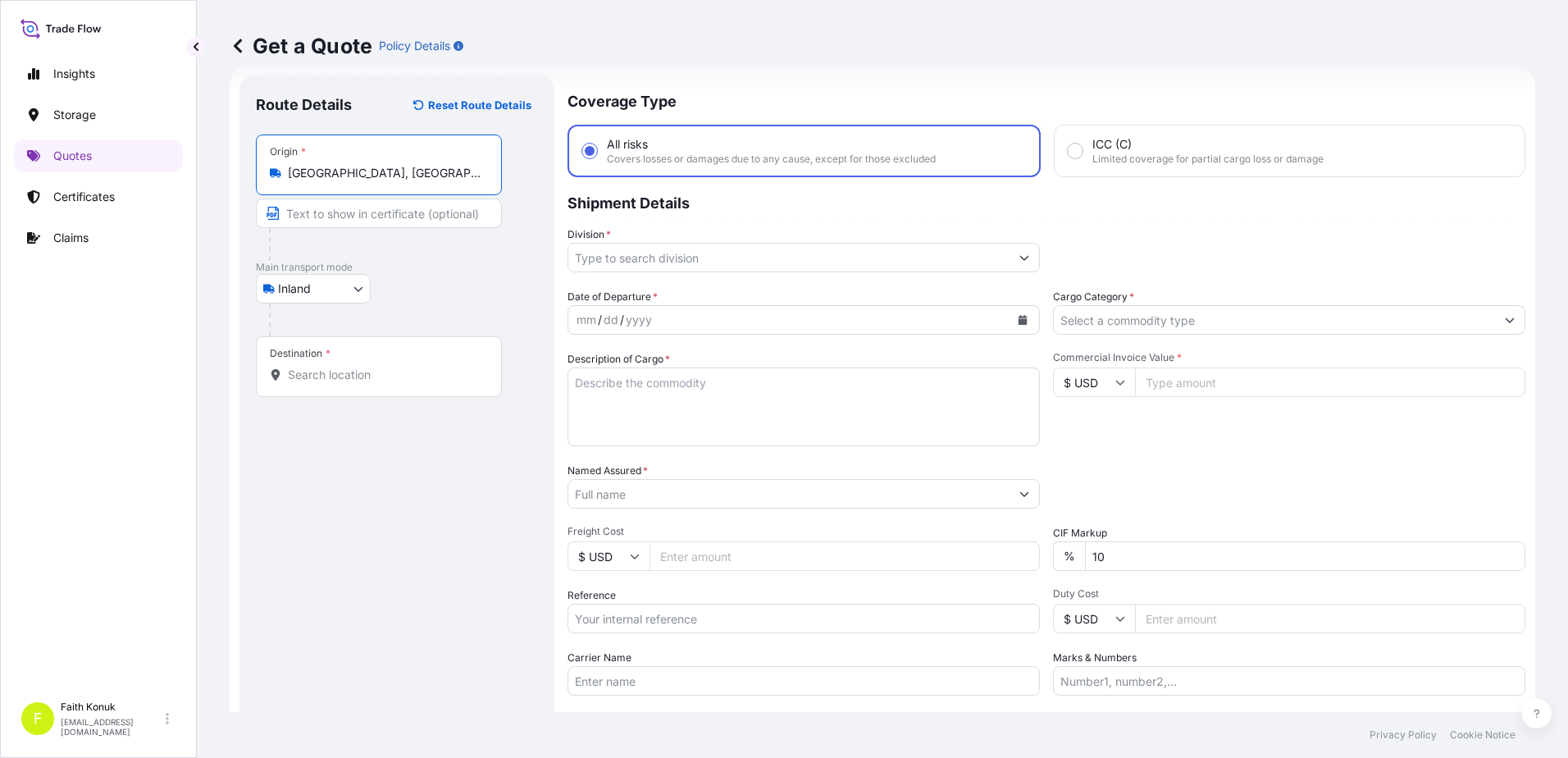
type input "[GEOGRAPHIC_DATA], [GEOGRAPHIC_DATA]"
click at [450, 305] on div at bounding box center [404, 320] width 269 height 33
click at [348, 378] on input "Destination *" at bounding box center [384, 374] width 194 height 16
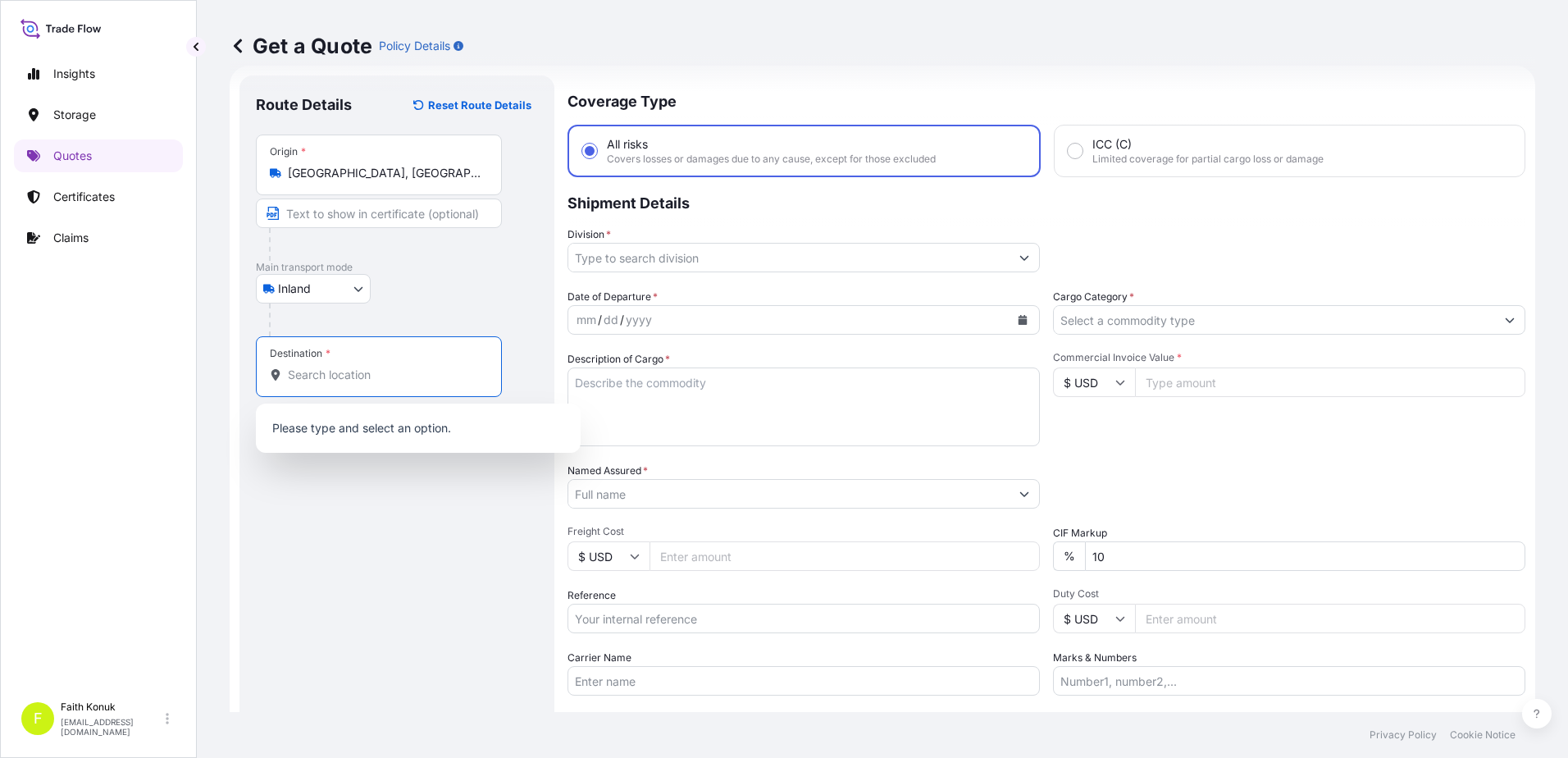
paste input "[GEOGRAPHIC_DATA]"
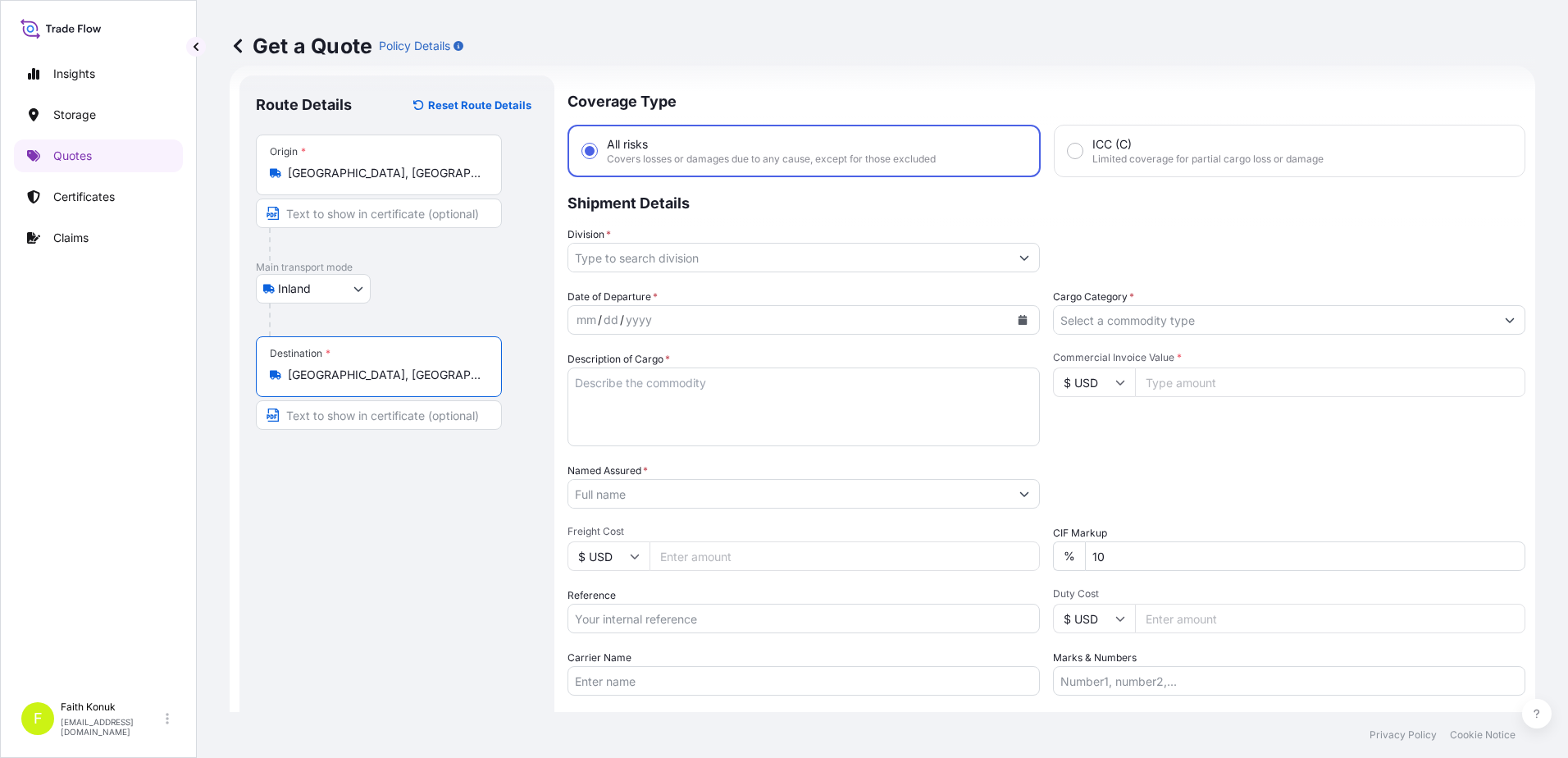
type input "[GEOGRAPHIC_DATA], [GEOGRAPHIC_DATA], [GEOGRAPHIC_DATA]"
click at [426, 303] on div at bounding box center [404, 320] width 269 height 33
click at [636, 254] on input "Division *" at bounding box center [788, 258] width 441 height 30
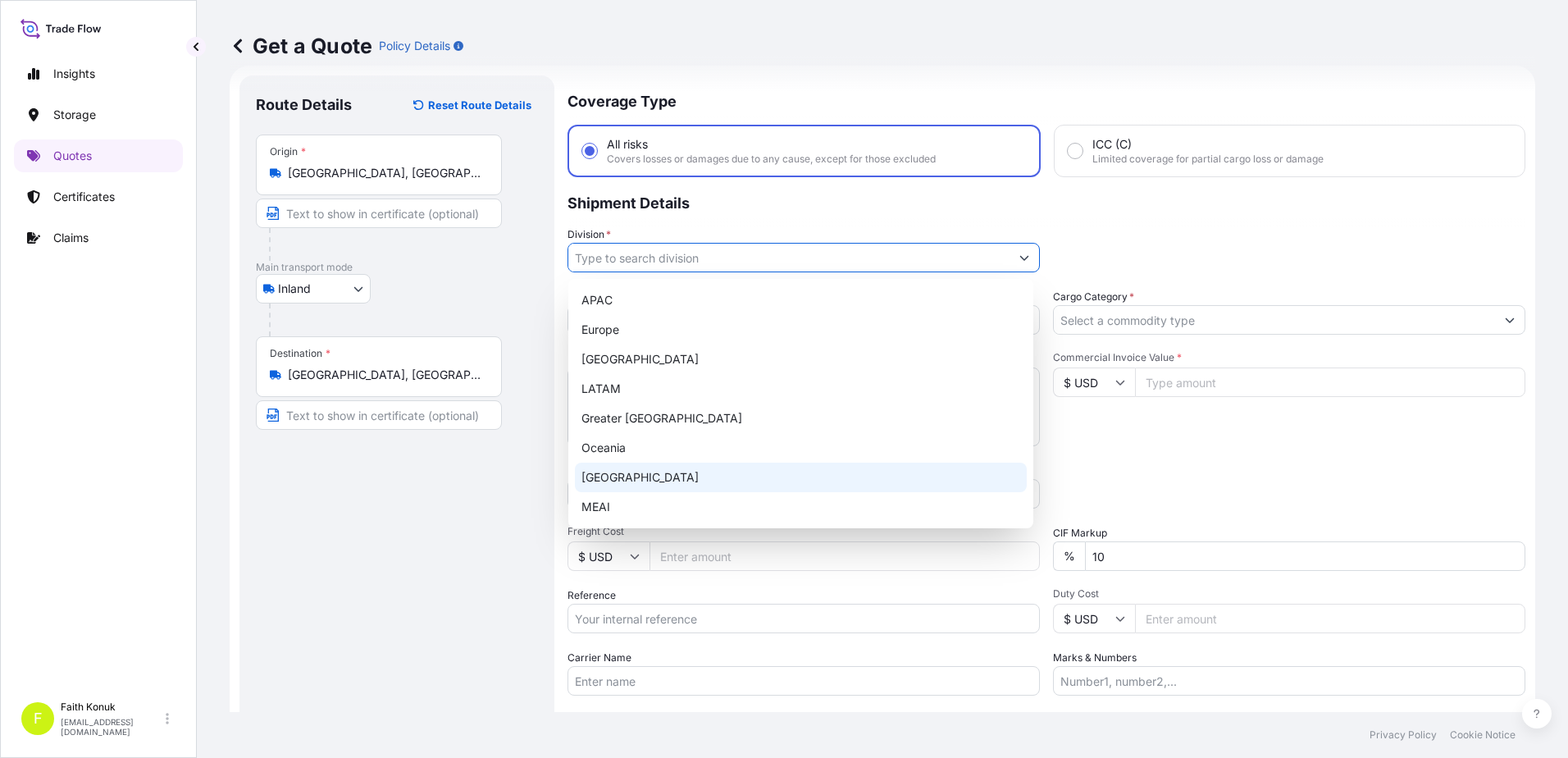
click at [619, 484] on div "[GEOGRAPHIC_DATA]" at bounding box center [800, 478] width 451 height 30
type input "[GEOGRAPHIC_DATA]"
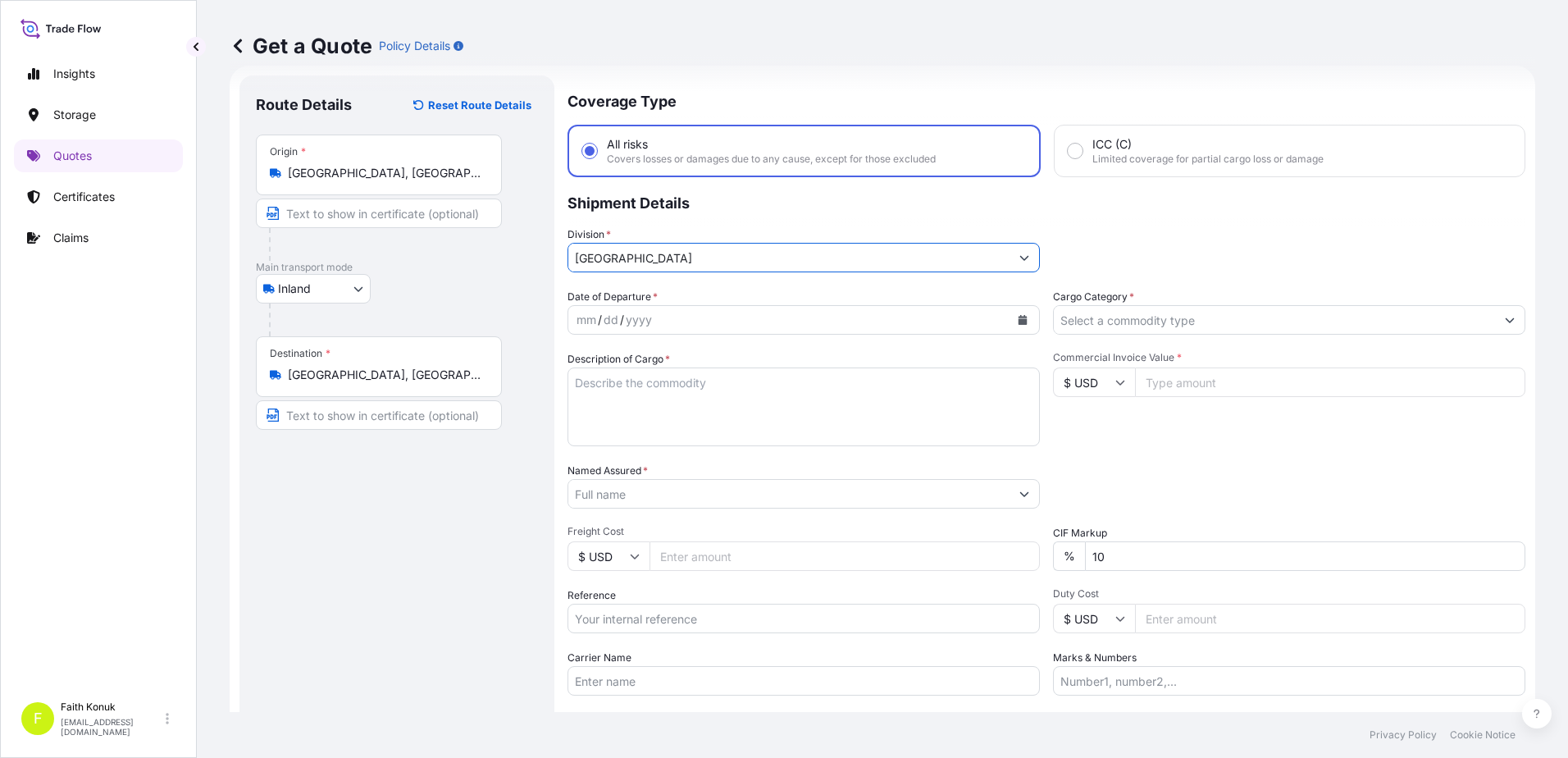
click at [686, 289] on div "Date of Departure * mm / dd / yyyy" at bounding box center [803, 311] width 472 height 46
click at [1024, 321] on button "Calendar" at bounding box center [1022, 320] width 26 height 26
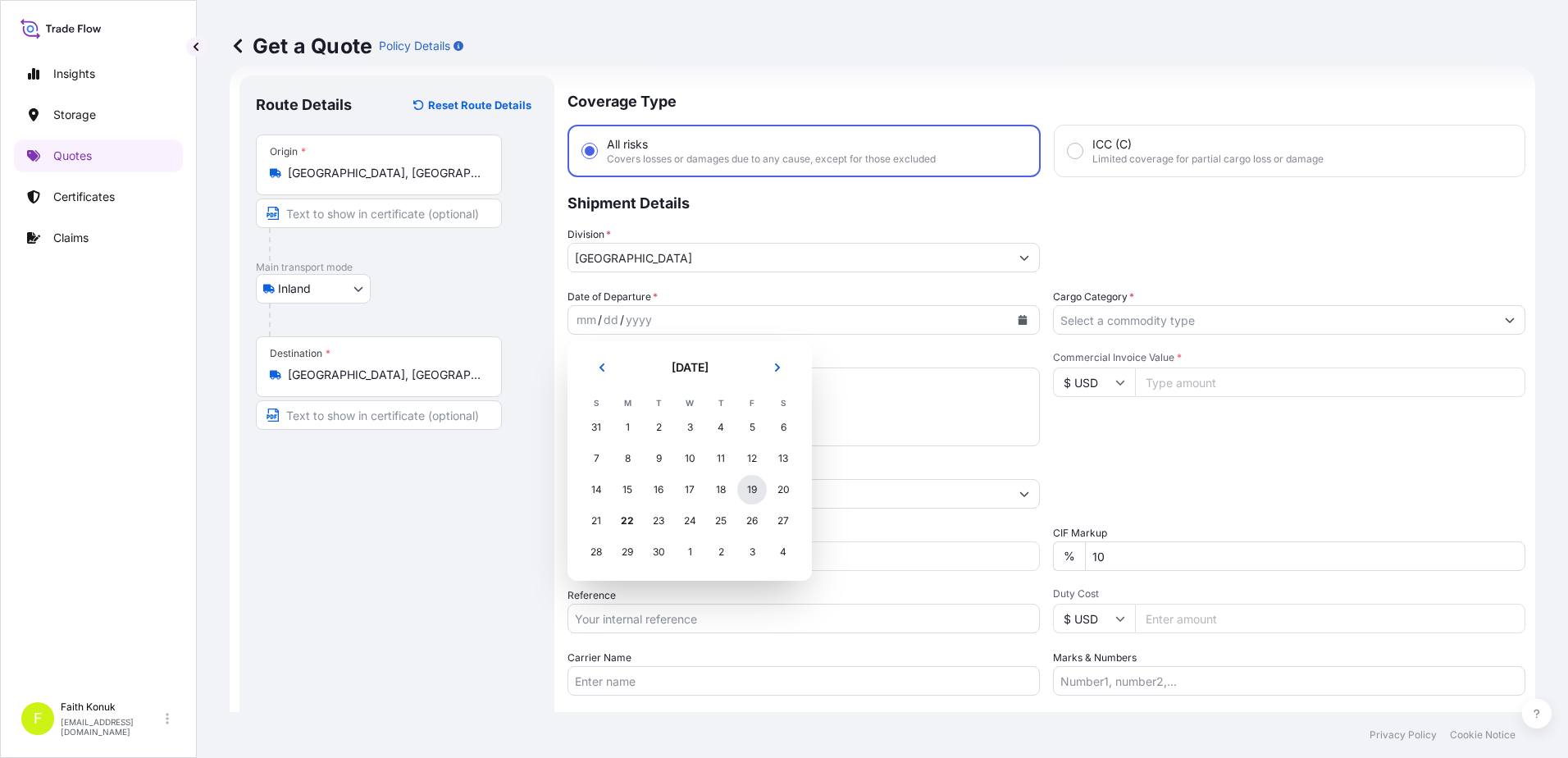
click at [746, 490] on div "19" at bounding box center [752, 490] width 30 height 30
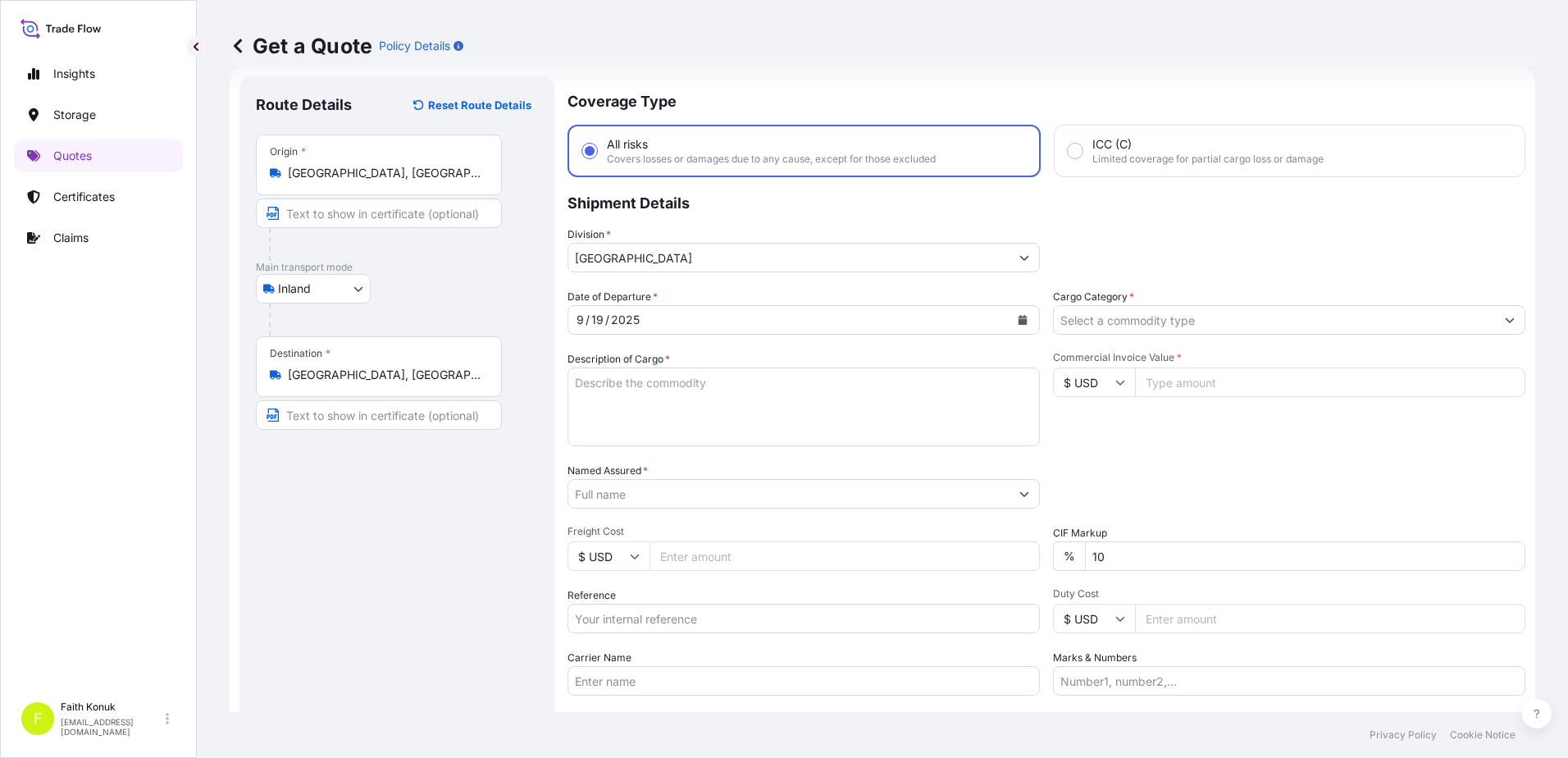
click at [702, 357] on div "Description of Cargo *" at bounding box center [803, 399] width 472 height 96
click at [606, 391] on textarea "Description of Cargo *" at bounding box center [803, 406] width 472 height 79
click at [621, 390] on textarea "Description of Cargo *" at bounding box center [803, 406] width 472 height 79
paste textarea ""3 kap 1123 KG""
type textarea "3 kap 1123 KG"
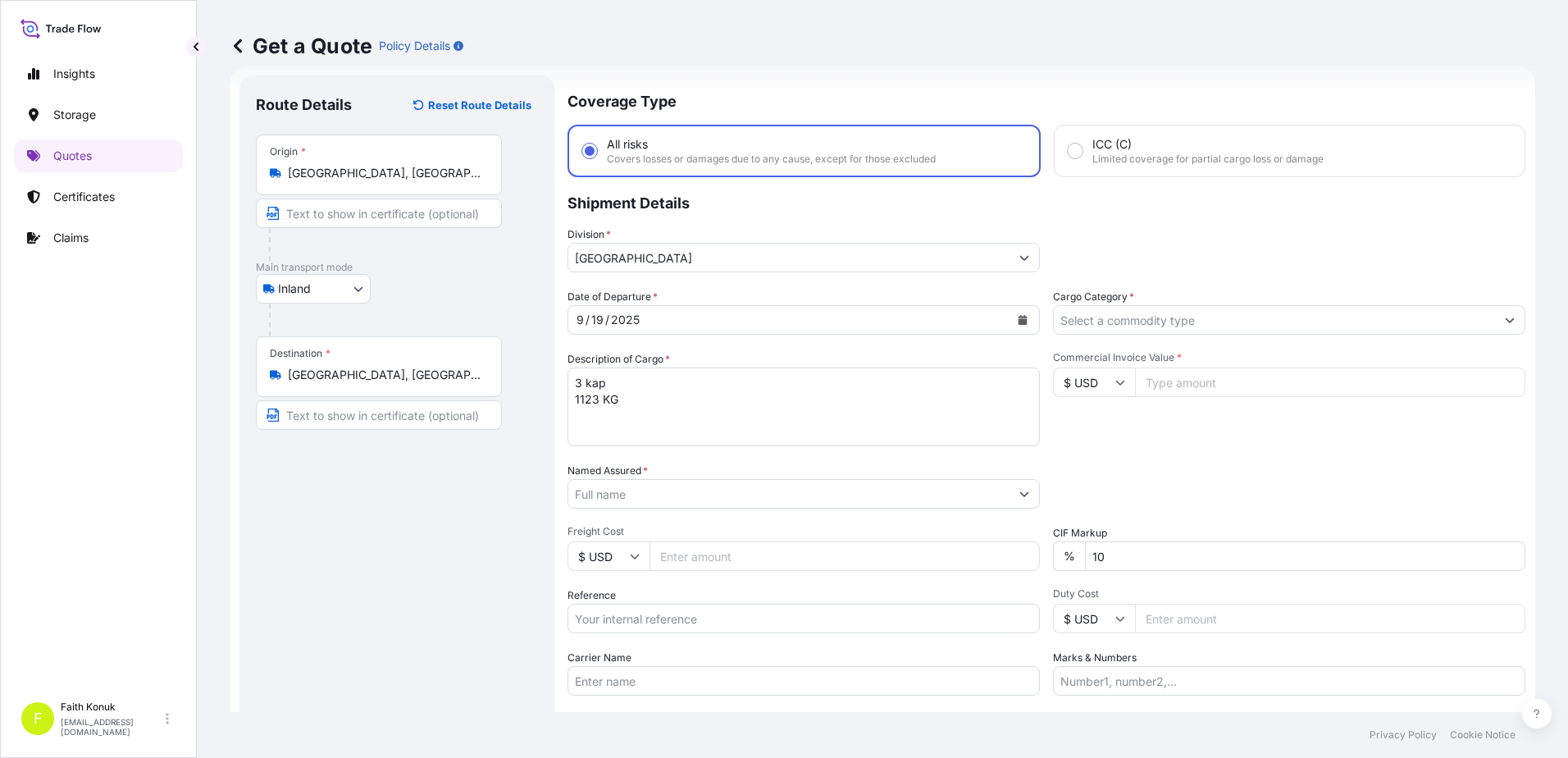
click at [616, 682] on input "Carrier Name" at bounding box center [803, 681] width 472 height 30
paste input "81 ABD 023"
type input "81 ABD 023"
click at [660, 648] on div "Date of Departure * [DATE] Cargo Category * Description of Cargo * 3 kap 1123 K…" at bounding box center [1045, 491] width 958 height 406
click at [636, 609] on input "Reference" at bounding box center [803, 618] width 472 height 30
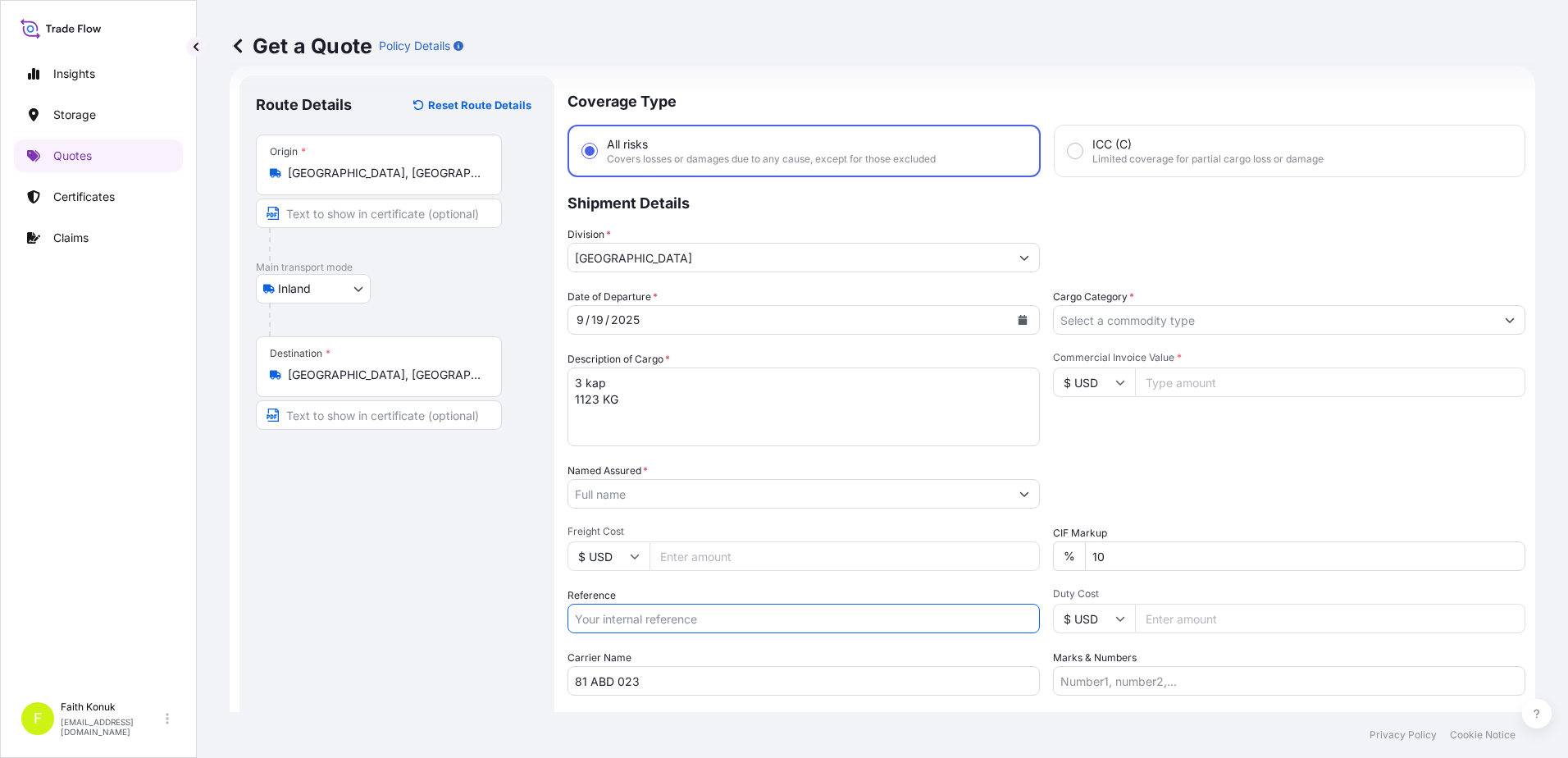
paste input "2111781334"
type input "2111781334"
click at [659, 526] on span "Freight Cost" at bounding box center [803, 531] width 472 height 13
click at [659, 541] on input "Freight Cost" at bounding box center [844, 556] width 390 height 30
drag, startPoint x: 622, startPoint y: 478, endPoint x: 622, endPoint y: 491, distance: 13.0
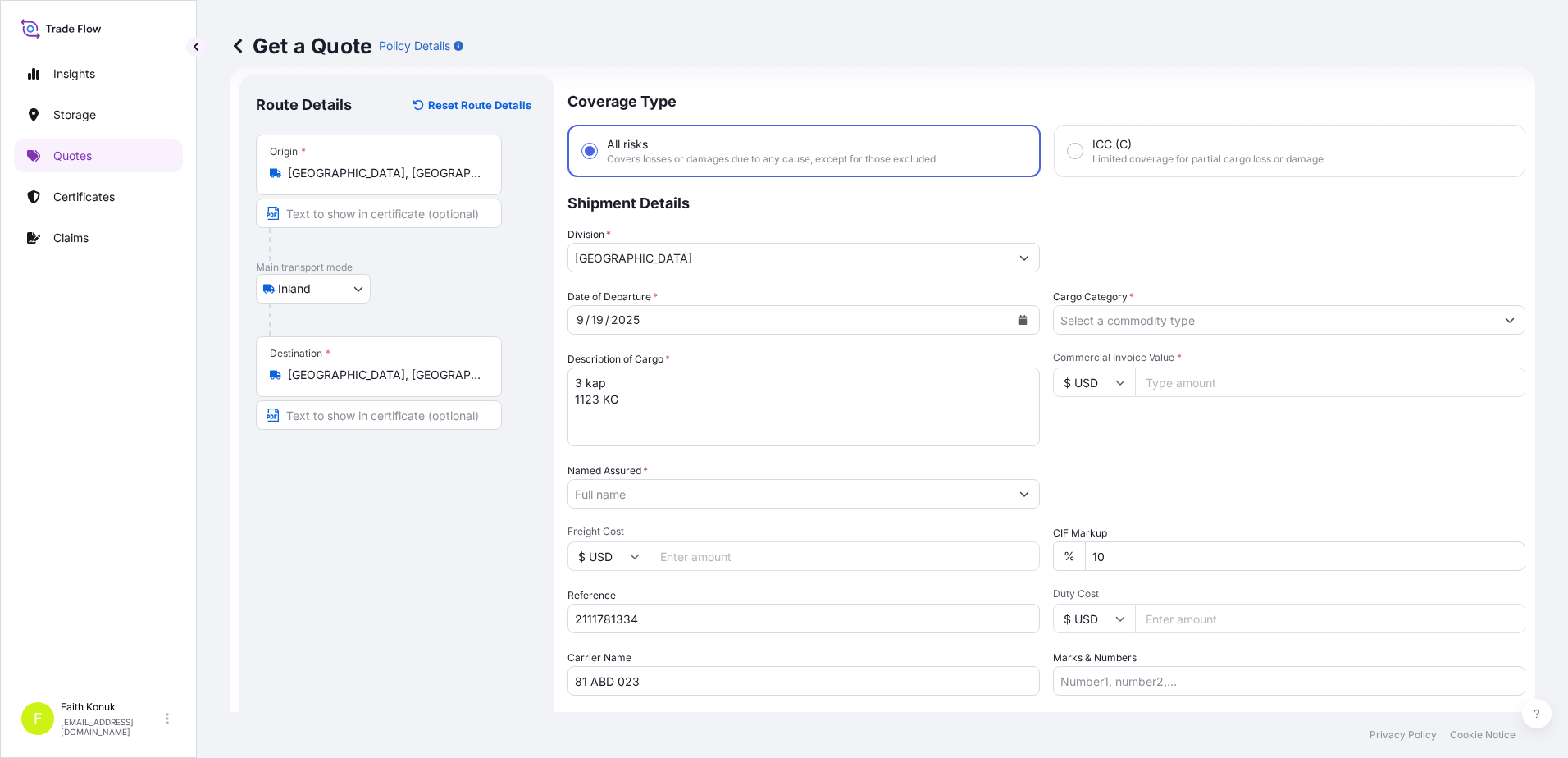
click at [622, 478] on div at bounding box center [803, 493] width 472 height 30
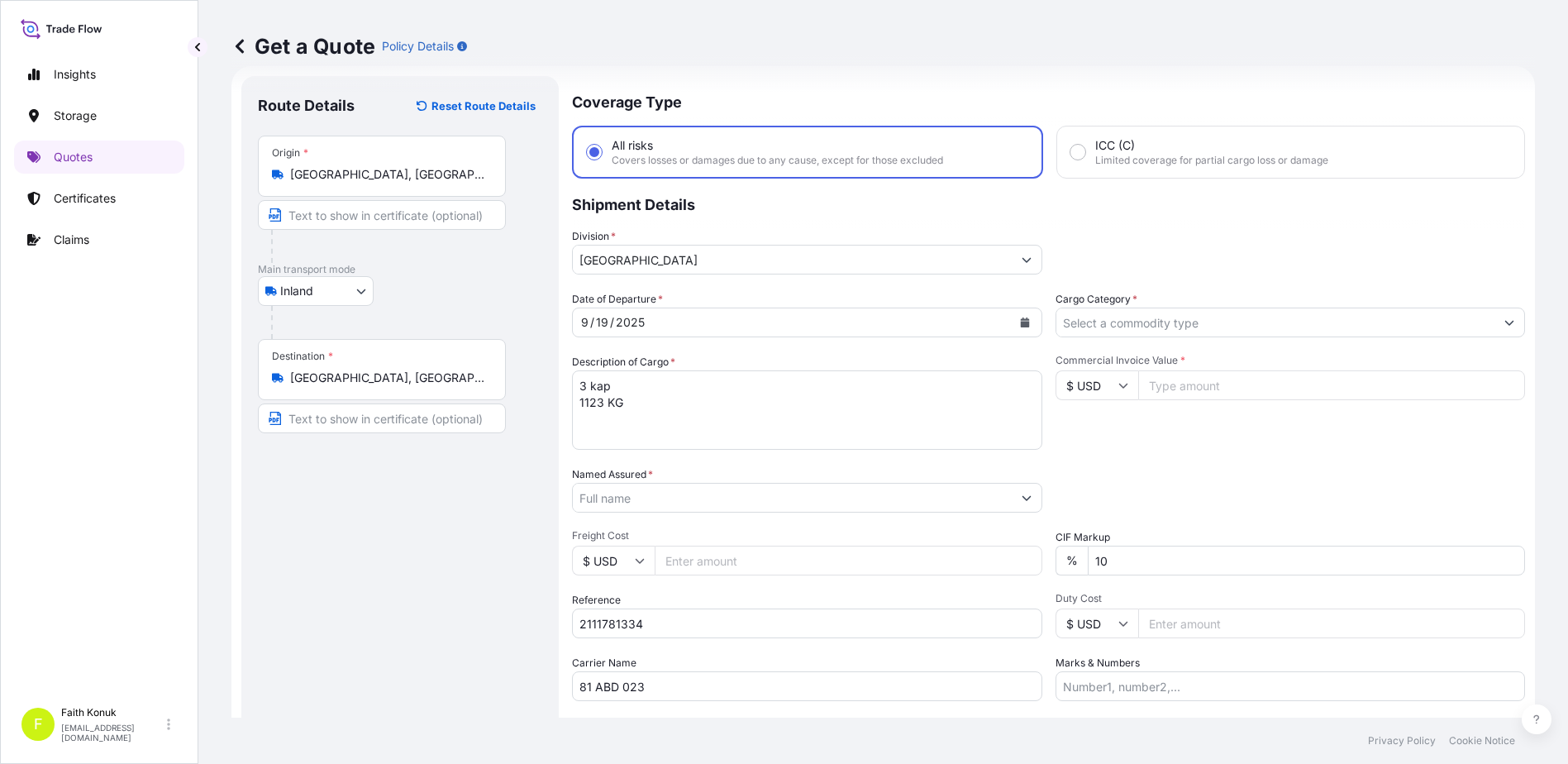
click at [625, 495] on input "Named Assured *" at bounding box center [791, 497] width 439 height 30
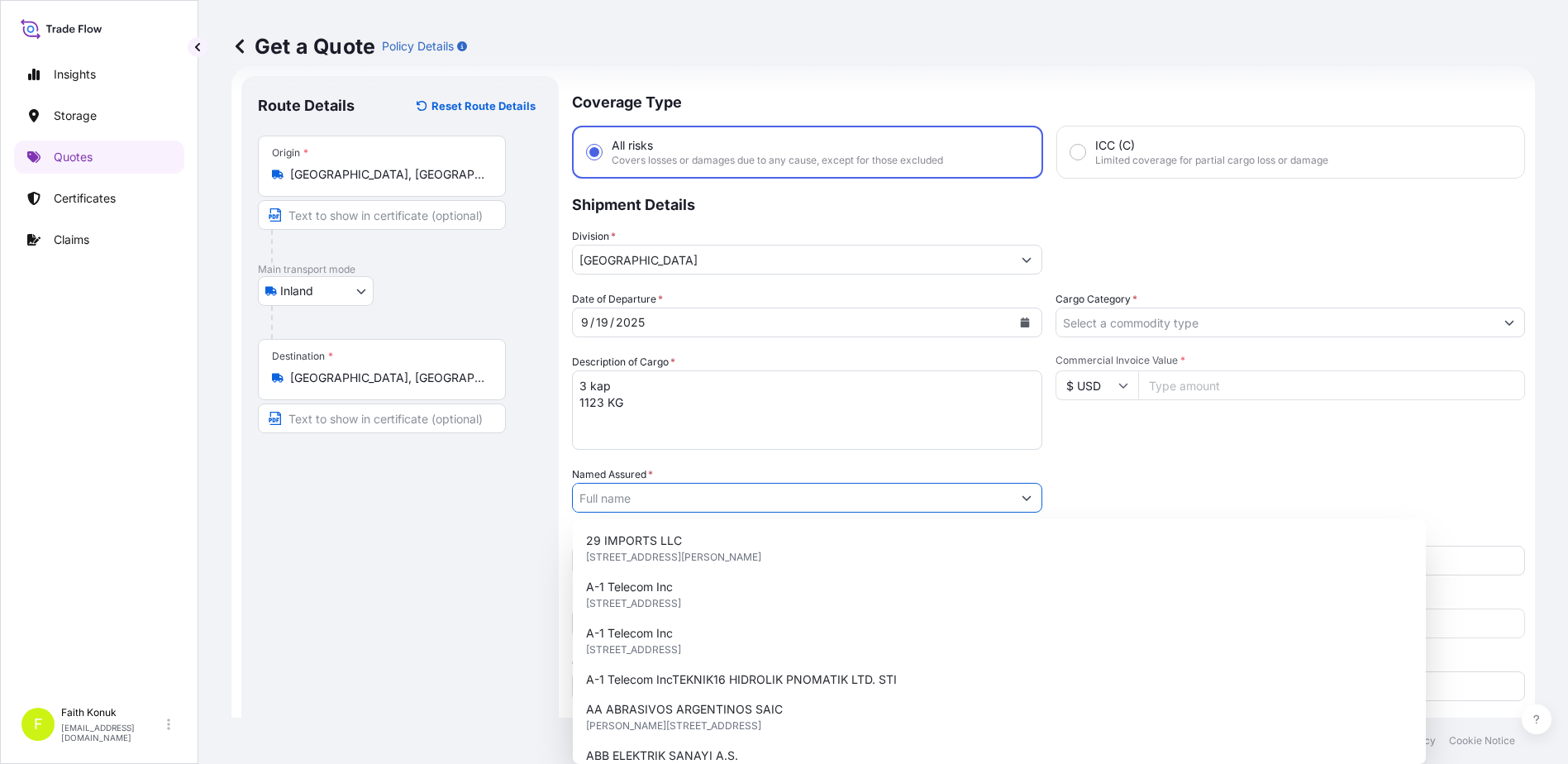
paste input ""IS-AG OTOMOTIV SERVIS VE YEDEK PARCA TIC. LTD. STI.""
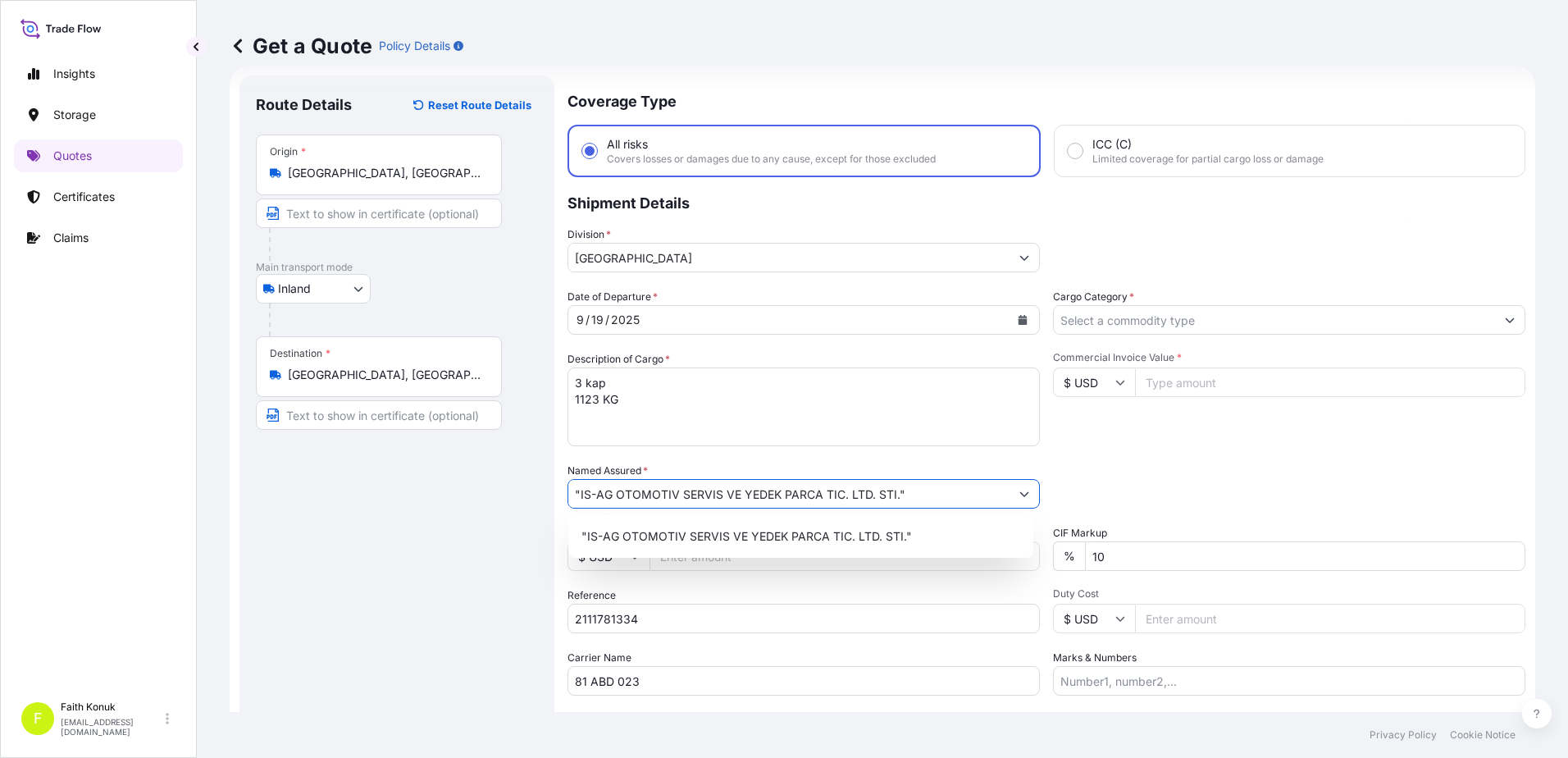
click at [937, 494] on input ""IS-AG OTOMOTIV SERVIS VE YEDEK PARCA TIC. LTD. STI."" at bounding box center [788, 493] width 441 height 30
click at [573, 491] on input ""IS-AG OTOMOTIV SERVIS VE YEDEK PARCA TIC. LTD. STI." at bounding box center [788, 493] width 441 height 30
click at [580, 493] on input ""IS-AG OTOMOTIV SERVIS VE YEDEK PARCA TIC. LTD. STI." at bounding box center [788, 493] width 441 height 30
click at [907, 493] on input "IS-AG OTOMOTIV SERVIS VE YEDEK PARCA TIC. LTD. STI." at bounding box center [788, 493] width 441 height 30
type input "IS-AG OTOMOTIV SERVIS VE YEDEK PARCA TIC. LTD. STI."
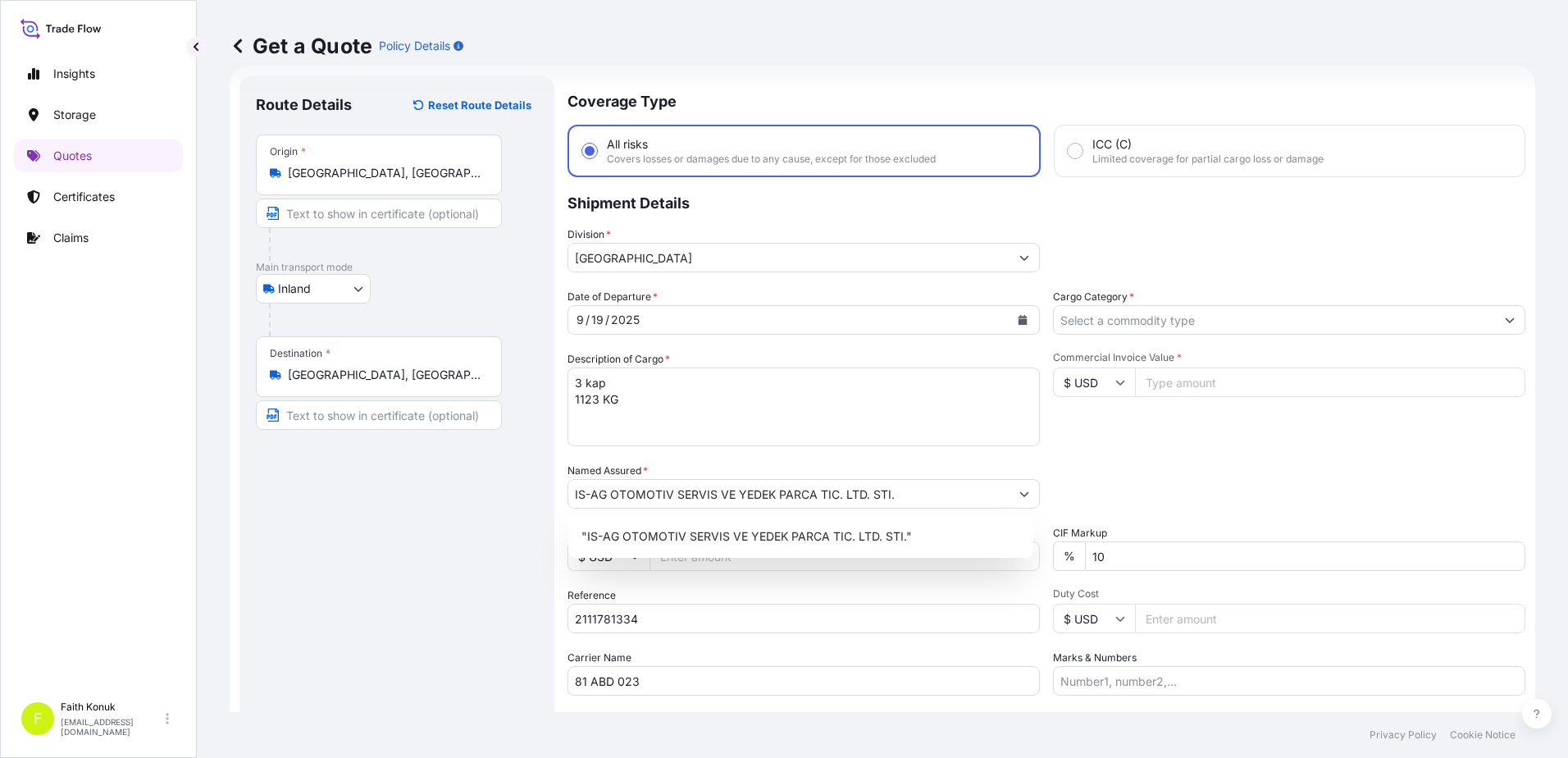
click at [851, 460] on div "Date of Departure * [DATE] Cargo Category * Description of Cargo * 3 kap 1123 K…" at bounding box center [1045, 491] width 958 height 406
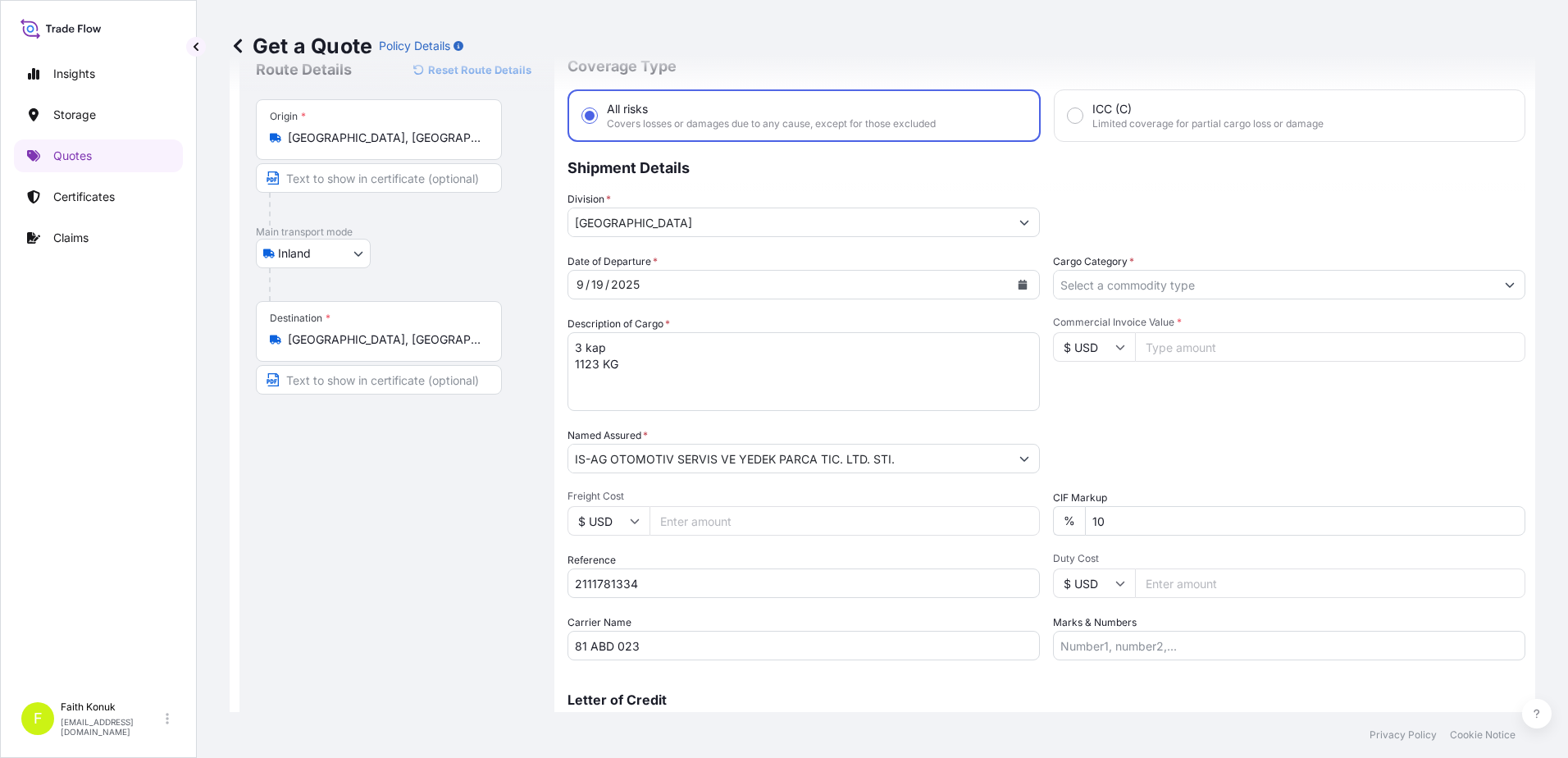
scroll to position [0, 0]
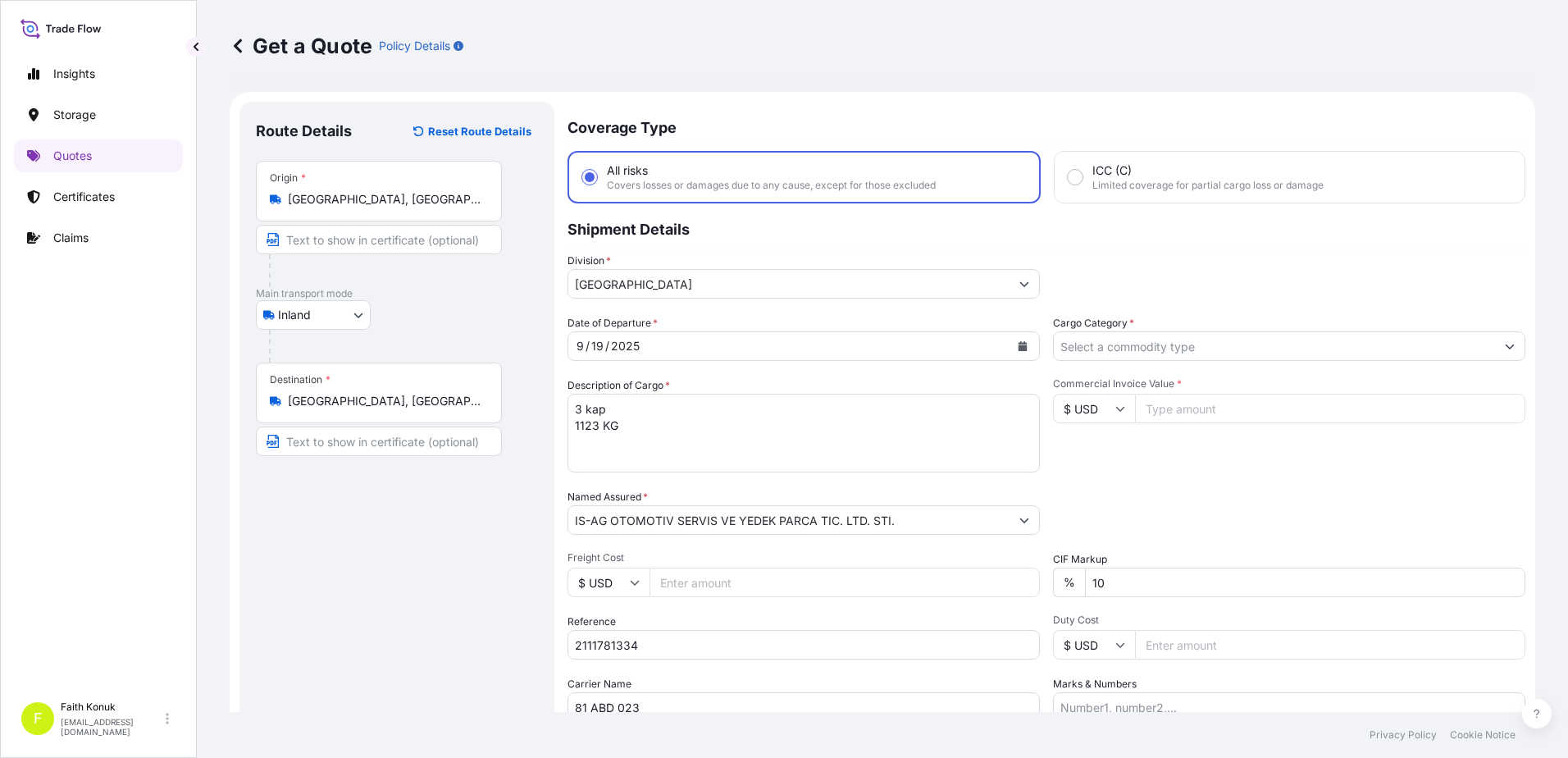
click at [592, 447] on textarea "3 kap 1123 KG" at bounding box center [803, 432] width 472 height 79
click at [750, 465] on textarea "3 kap 1123 KG INSURANCE PREMIUM USD" at bounding box center [803, 432] width 472 height 79
type textarea "3 kap 1123 KG INSURANCE PREMIUM USD 110 (TAX INCLUDED)"
click at [1130, 334] on input "Cargo Category *" at bounding box center [1274, 346] width 441 height 30
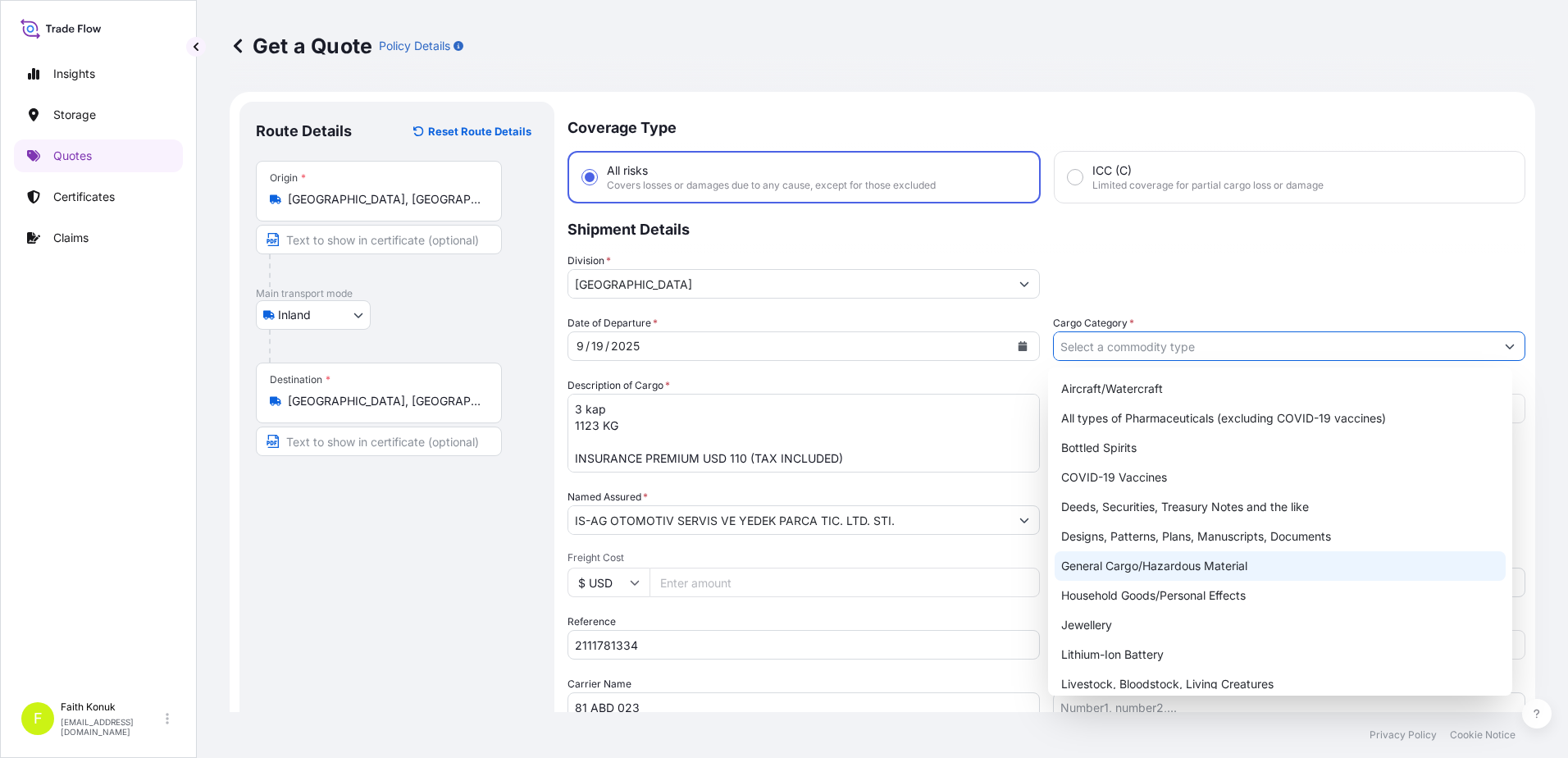
click at [1100, 566] on div "General Cargo/Hazardous Material" at bounding box center [1280, 566] width 451 height 30
type input "General Cargo/Hazardous Material"
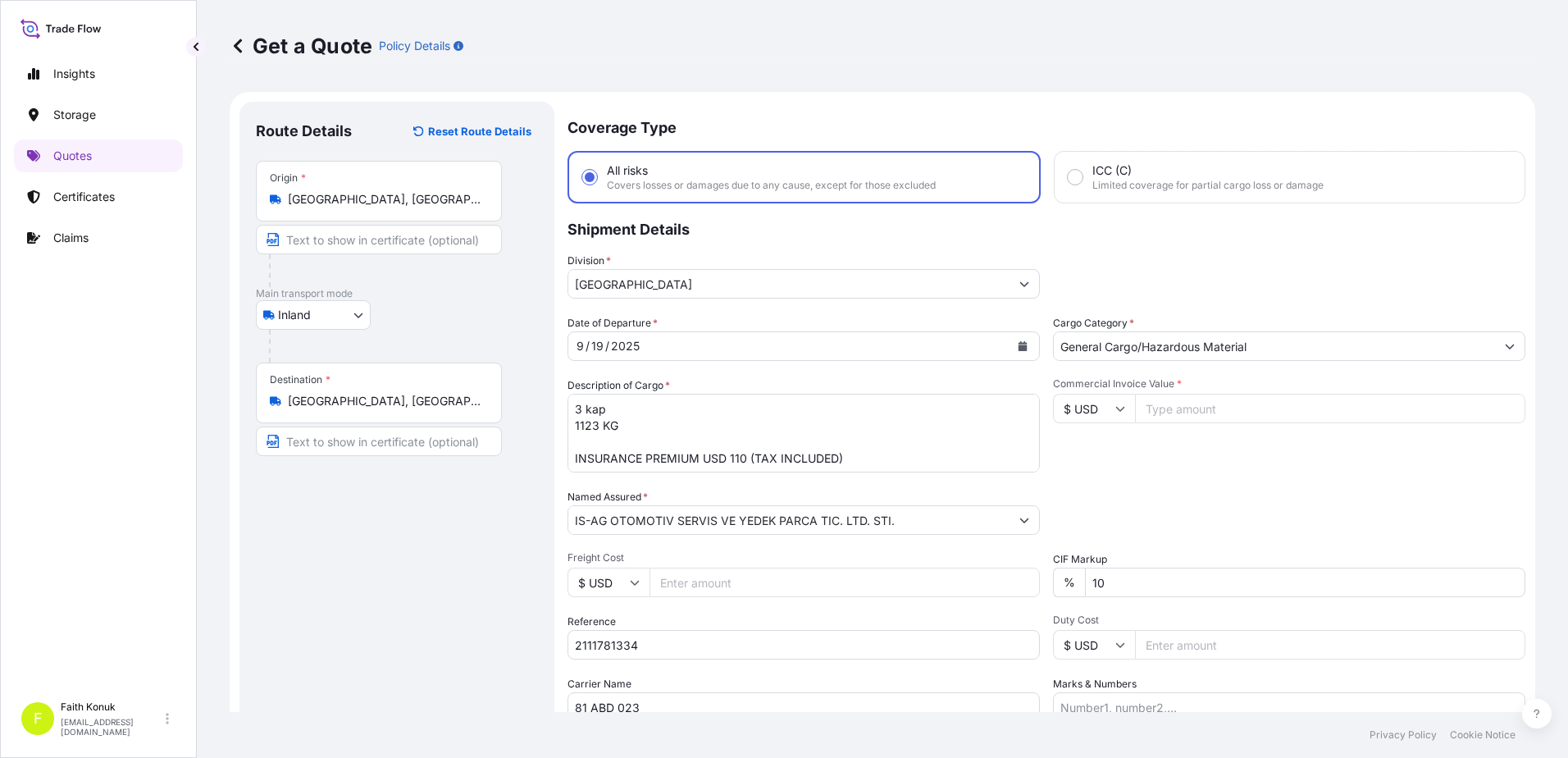
click at [1170, 454] on div "Commercial Invoice Value * $ USD" at bounding box center [1288, 425] width 472 height 96
click at [1122, 411] on input "$ USD" at bounding box center [1093, 408] width 82 height 30
click at [1103, 452] on div "€ EUR" at bounding box center [1087, 453] width 69 height 31
type input "€ EUR"
click at [1185, 449] on div "Commercial Invoice Value * € EUR" at bounding box center [1288, 425] width 472 height 96
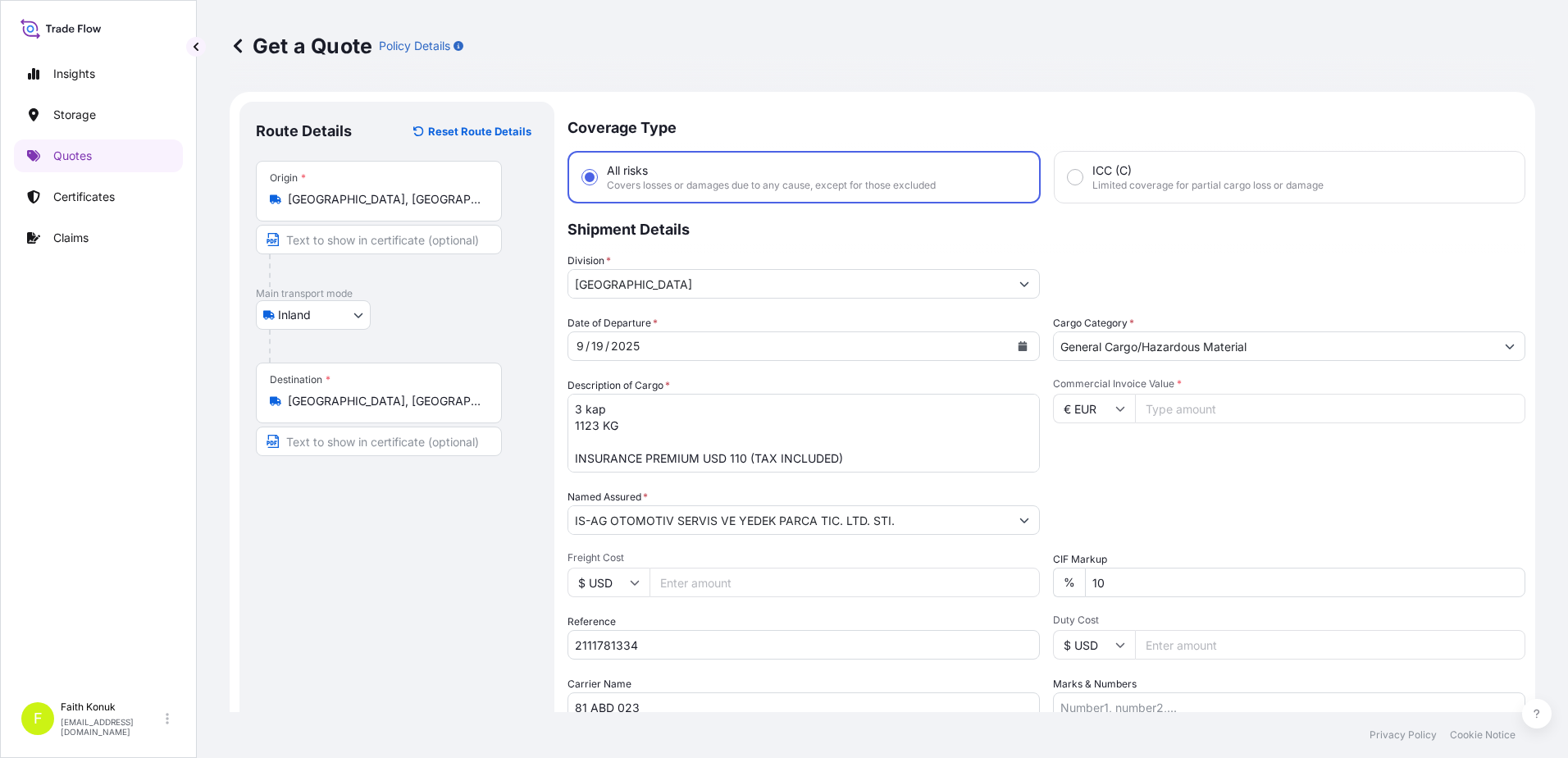
click at [1190, 407] on input "Commercial Invoice Value *" at bounding box center [1329, 408] width 390 height 30
type input "43090.08"
click at [1196, 478] on div "Date of Departure * [DATE] Cargo Category * General Cargo/Hazardous Material De…" at bounding box center [1045, 518] width 958 height 406
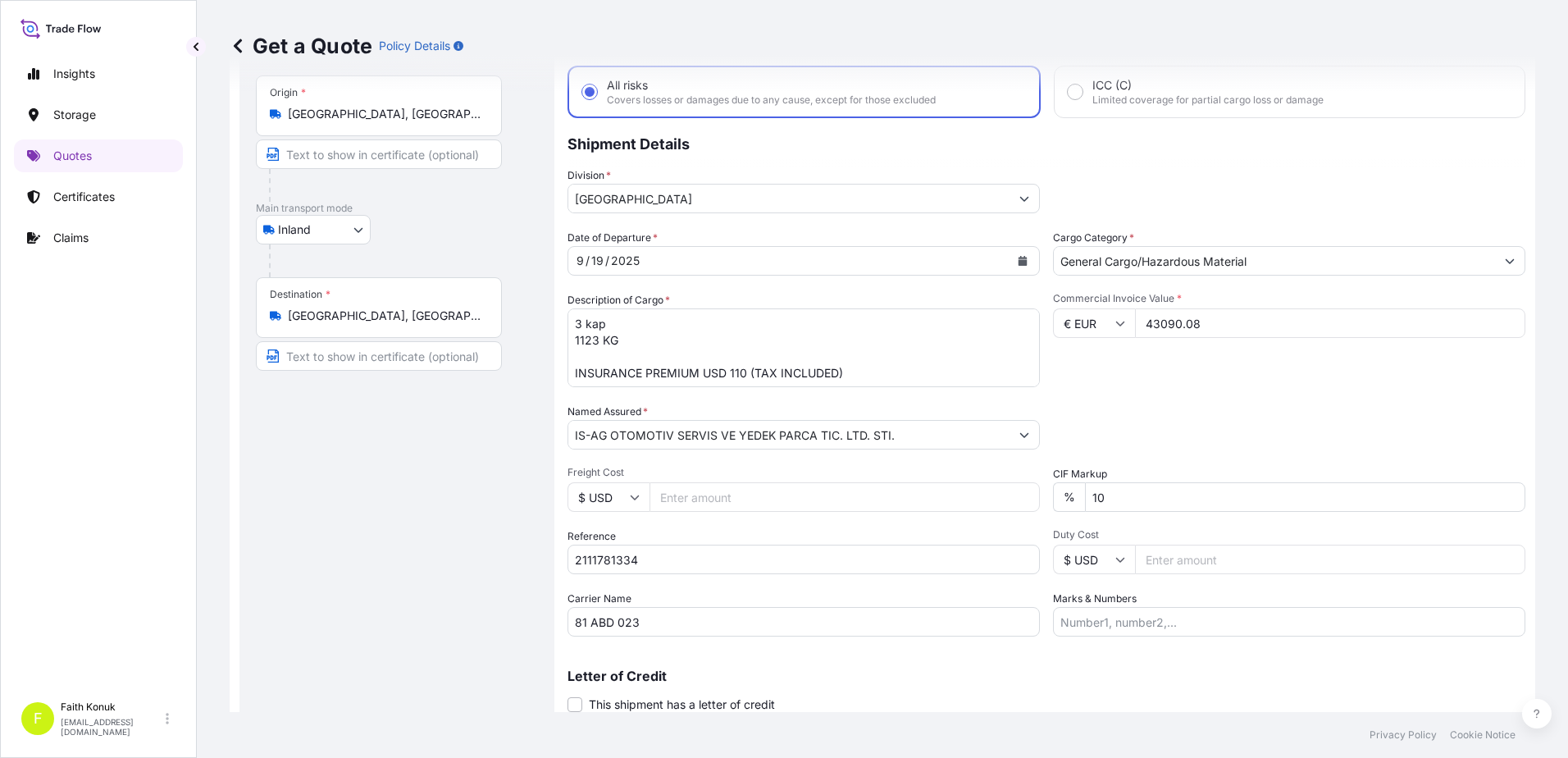
scroll to position [142, 0]
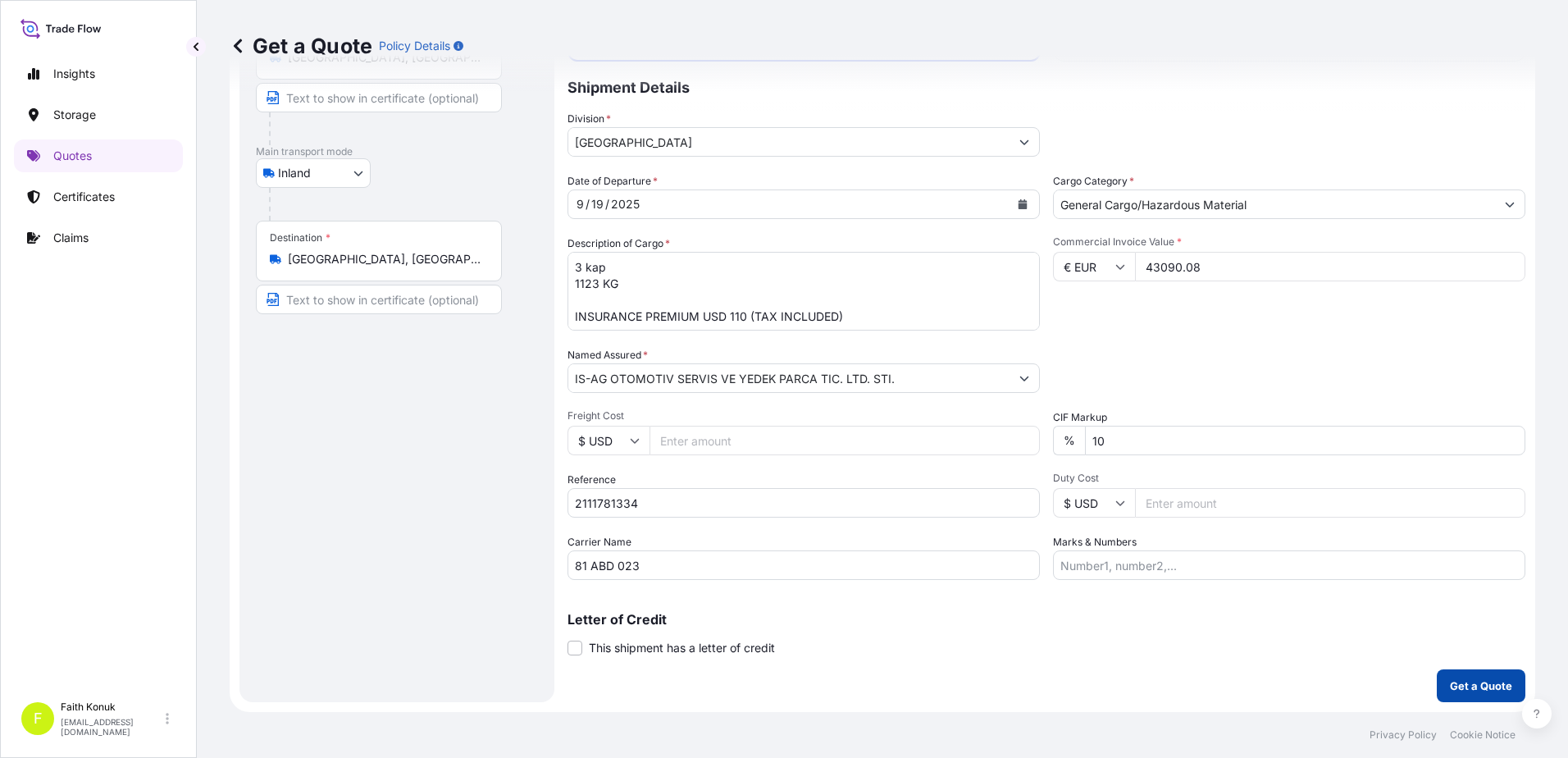
click at [1450, 683] on p "Get a Quote" at bounding box center [1481, 685] width 63 height 16
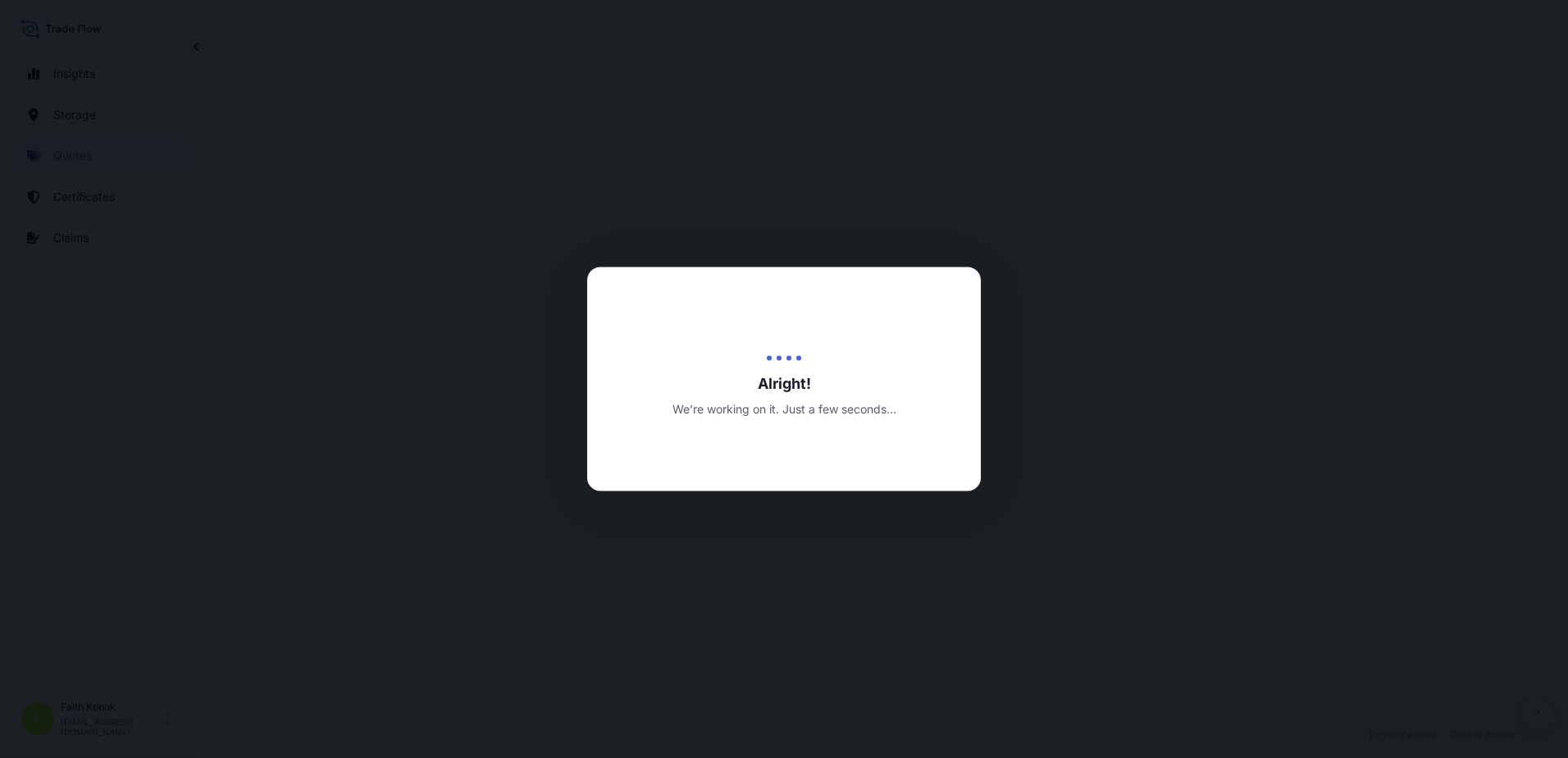
select select "Inland"
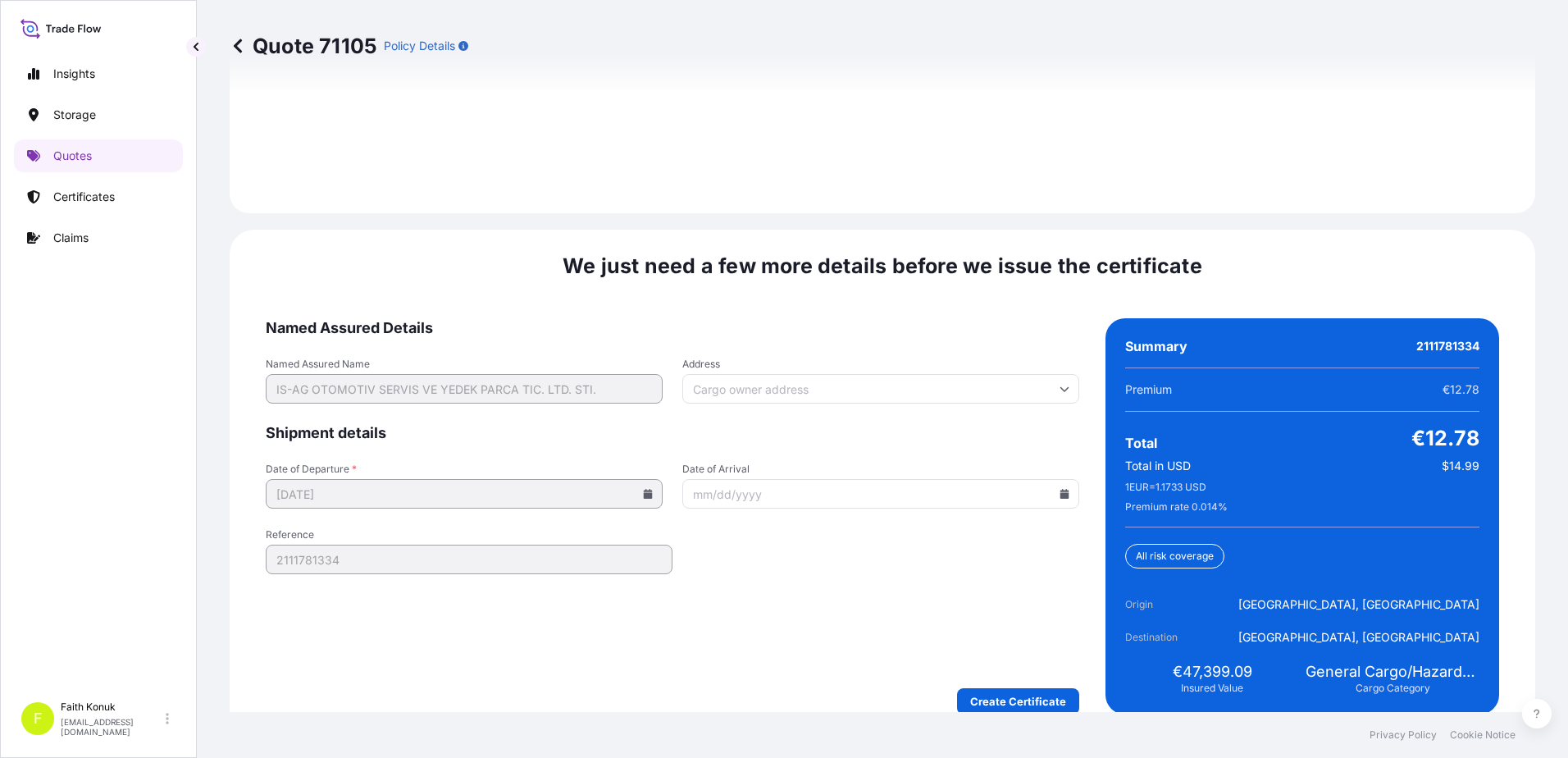
scroll to position [2419, 0]
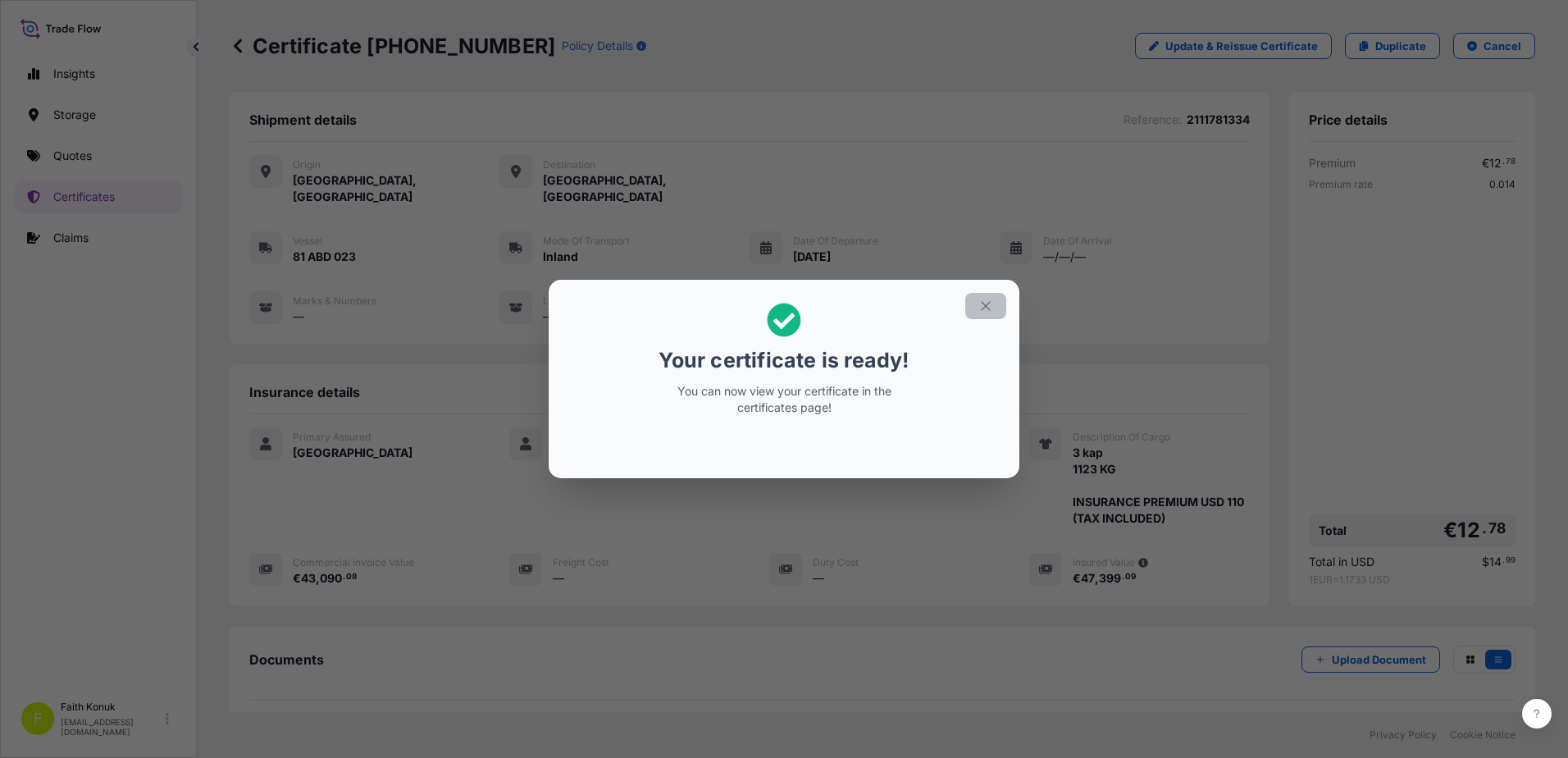
click at [989, 307] on icon "button" at bounding box center [985, 306] width 15 height 15
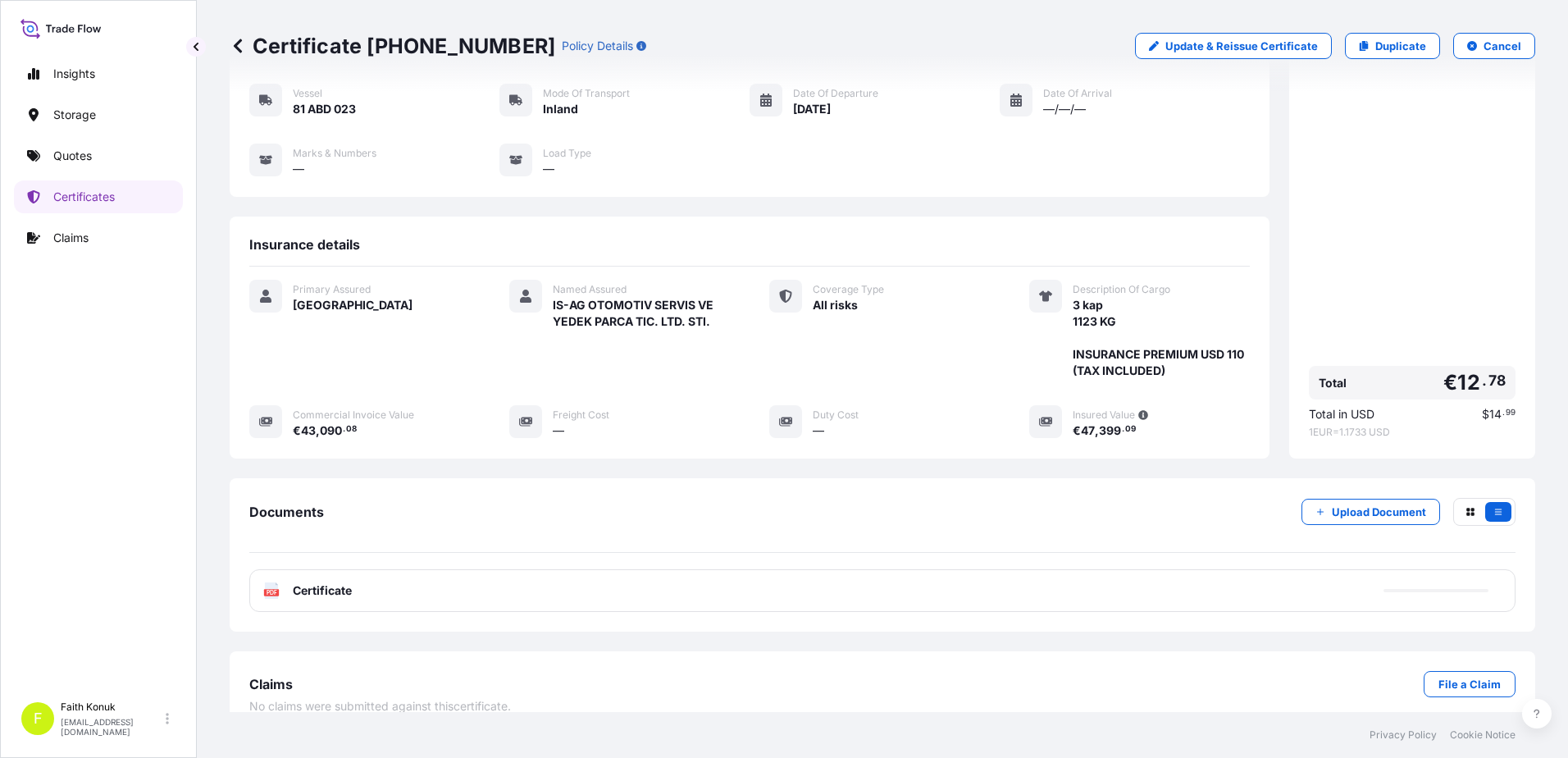
scroll to position [154, 0]
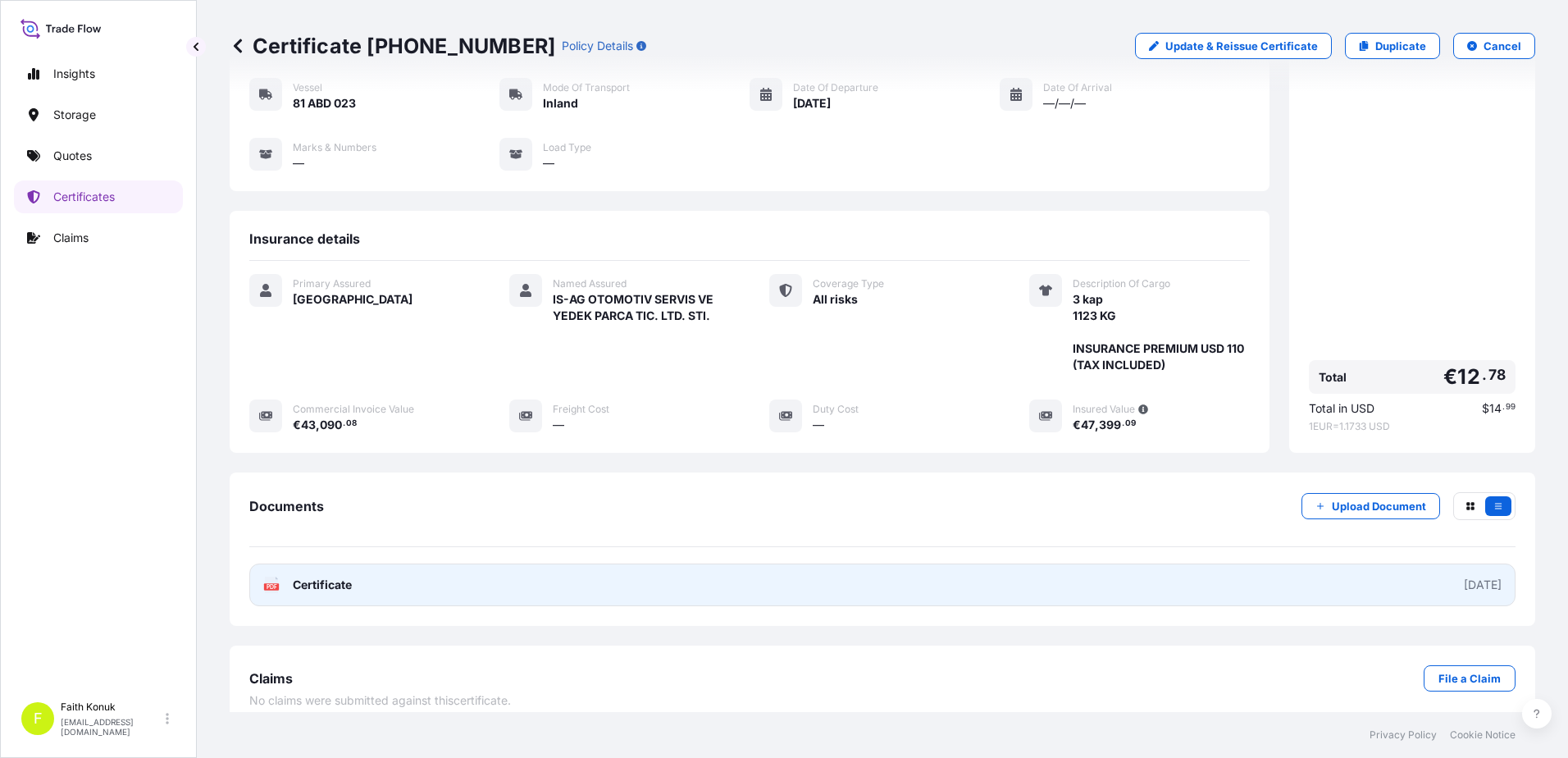
click at [273, 583] on text "PDF" at bounding box center [272, 586] width 10 height 6
